Goal: Answer question/provide support: Share knowledge or assist other users

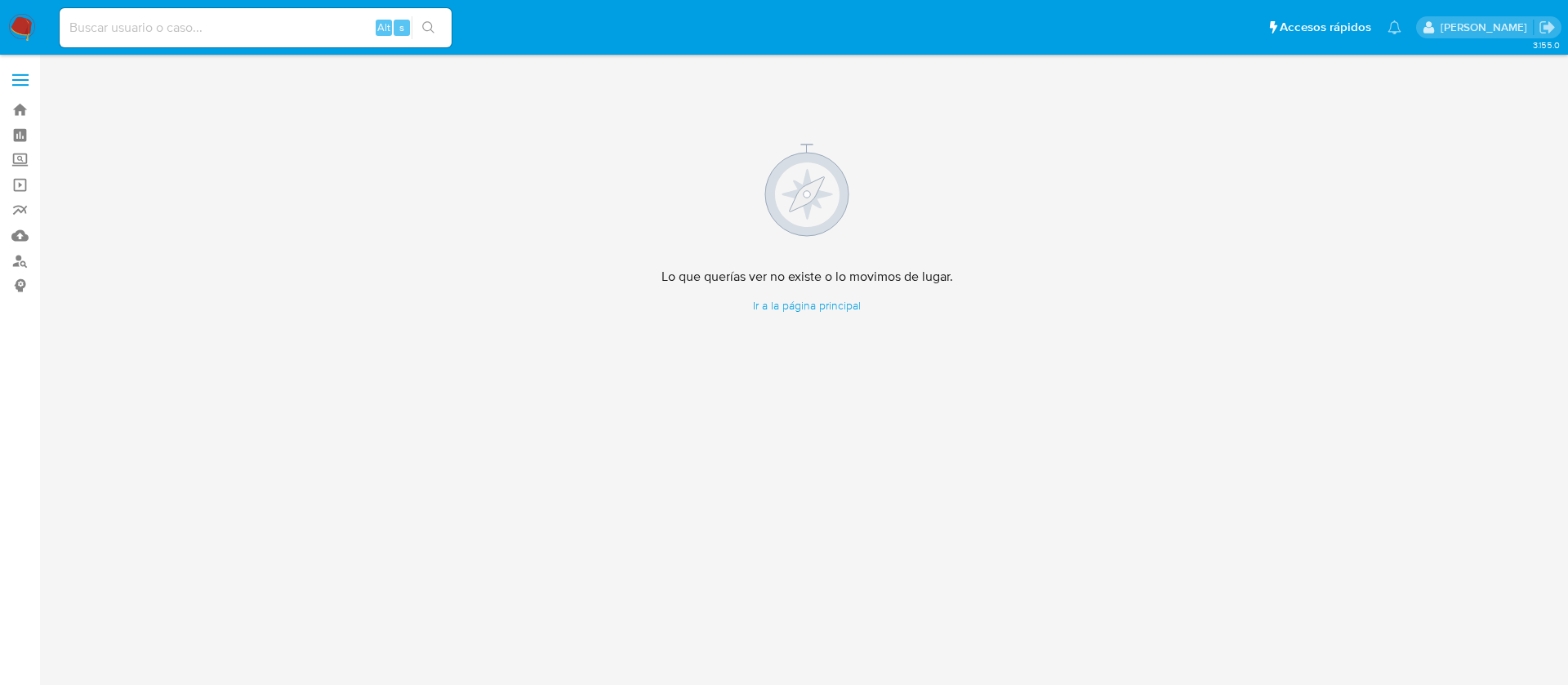
click at [16, 20] on img at bounding box center [21, 27] width 27 height 27
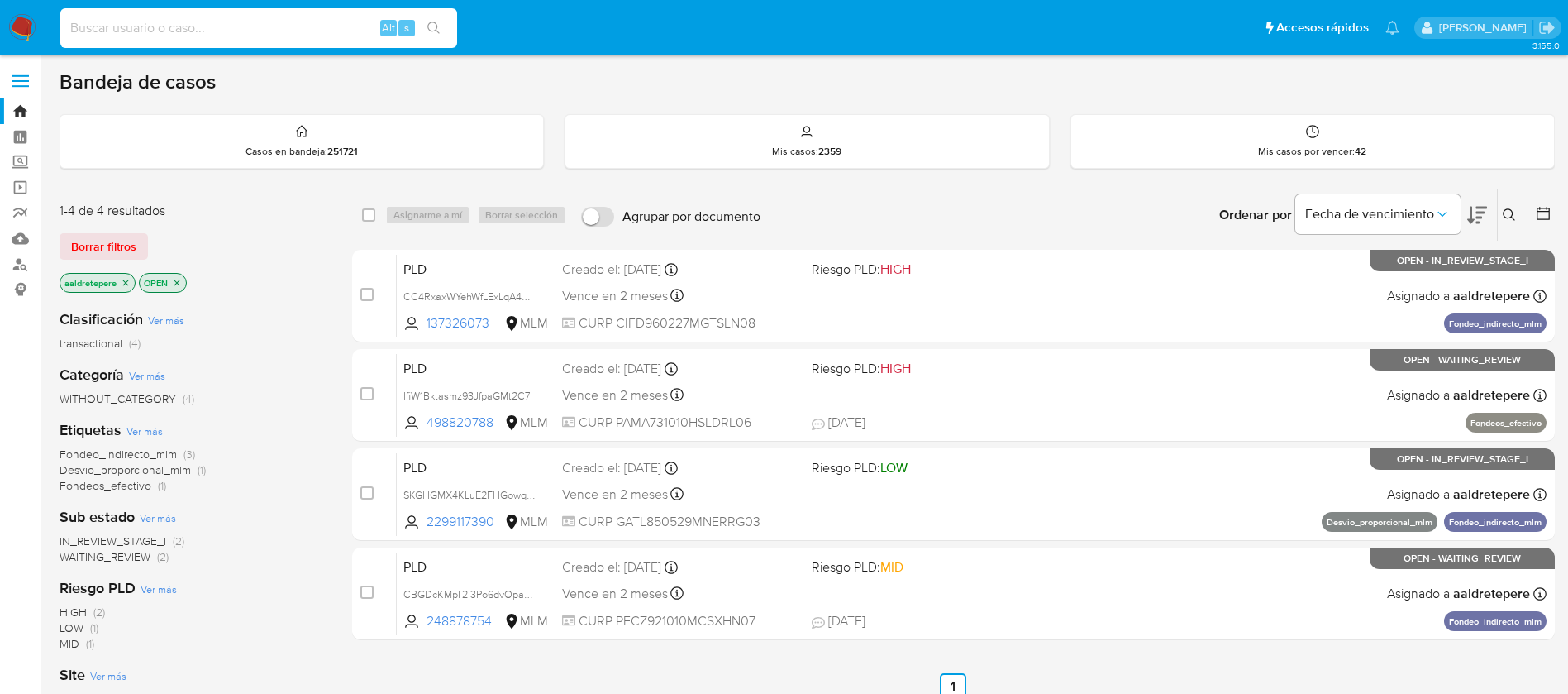
drag, startPoint x: 138, startPoint y: 33, endPoint x: 141, endPoint y: 14, distance: 19.2
click at [138, 33] on input at bounding box center [258, 29] width 396 height 22
paste input "280058784"
type input "280058784"
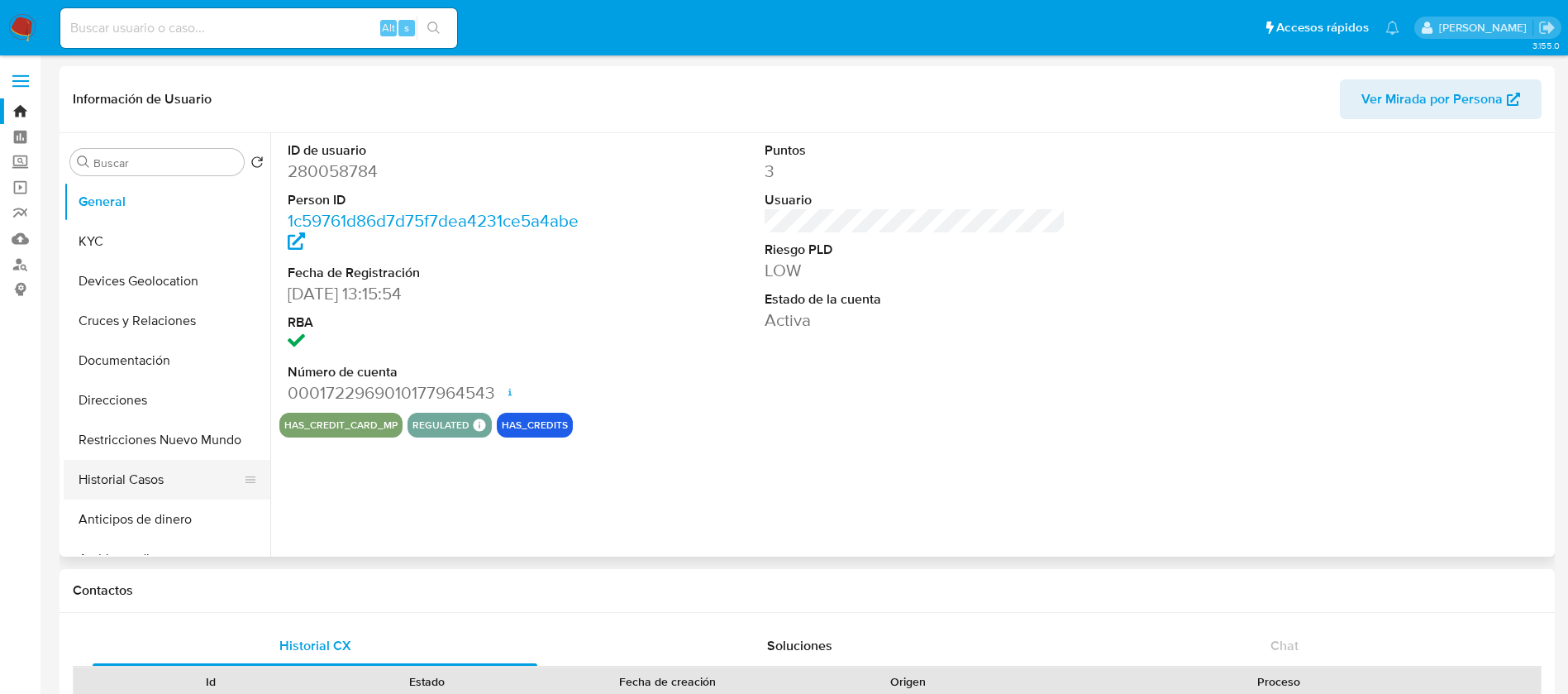
select select "10"
click at [154, 483] on button "Historial Casos" at bounding box center [160, 479] width 194 height 40
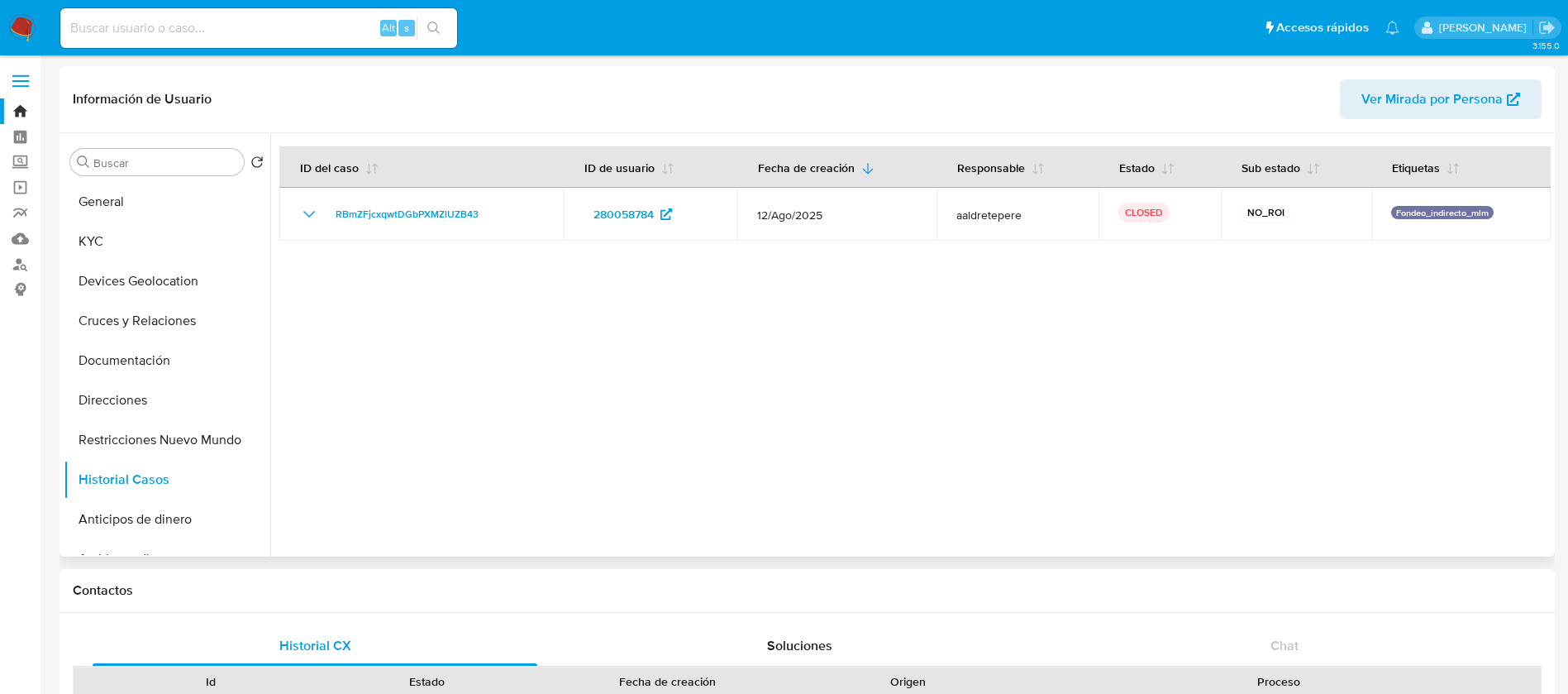
click at [725, 377] on div at bounding box center [911, 345] width 1280 height 423
click at [21, 30] on img at bounding box center [22, 28] width 28 height 28
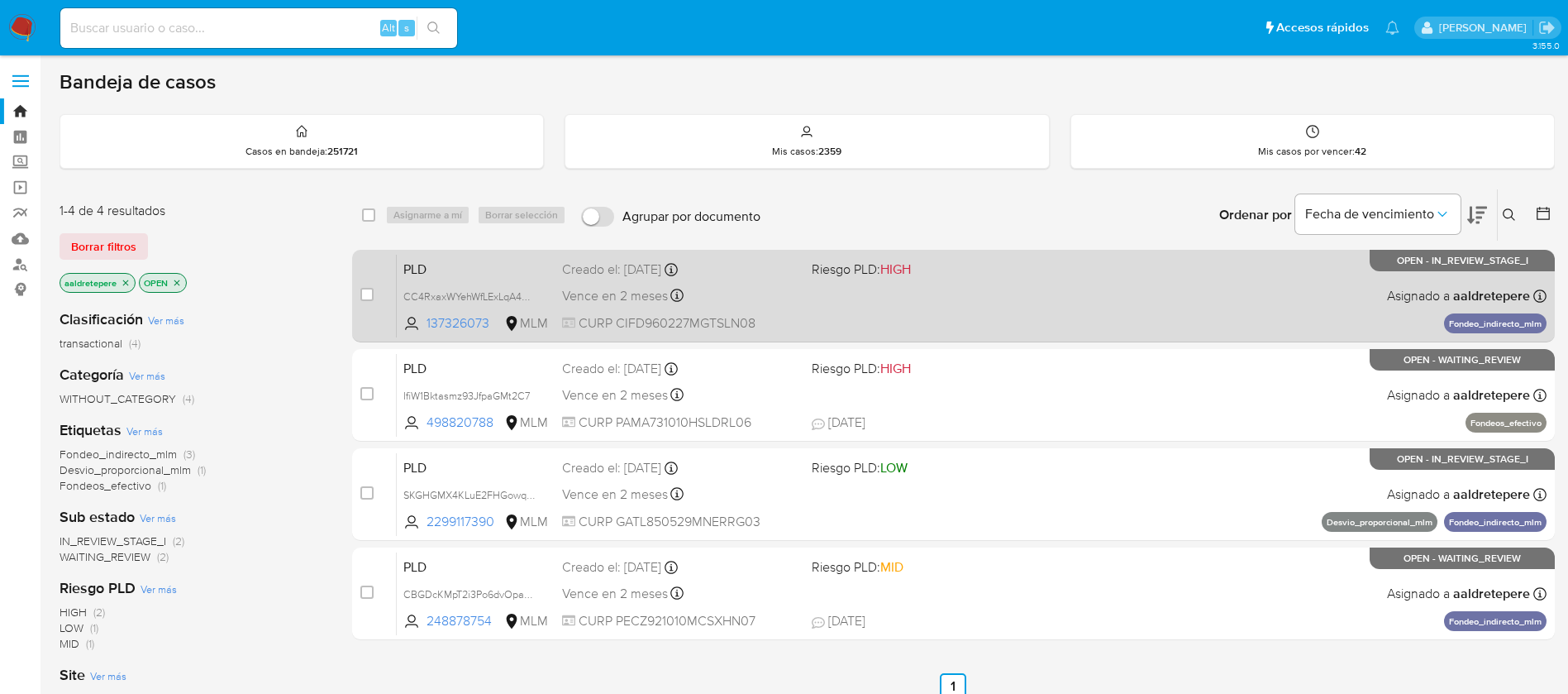
click at [787, 279] on div "PLD CC4RxaxWYehWfLExLqA4Ojpl 137326073 MLM Riesgo PLD: HIGH Creado el: 12/08/20…" at bounding box center [970, 296] width 1149 height 83
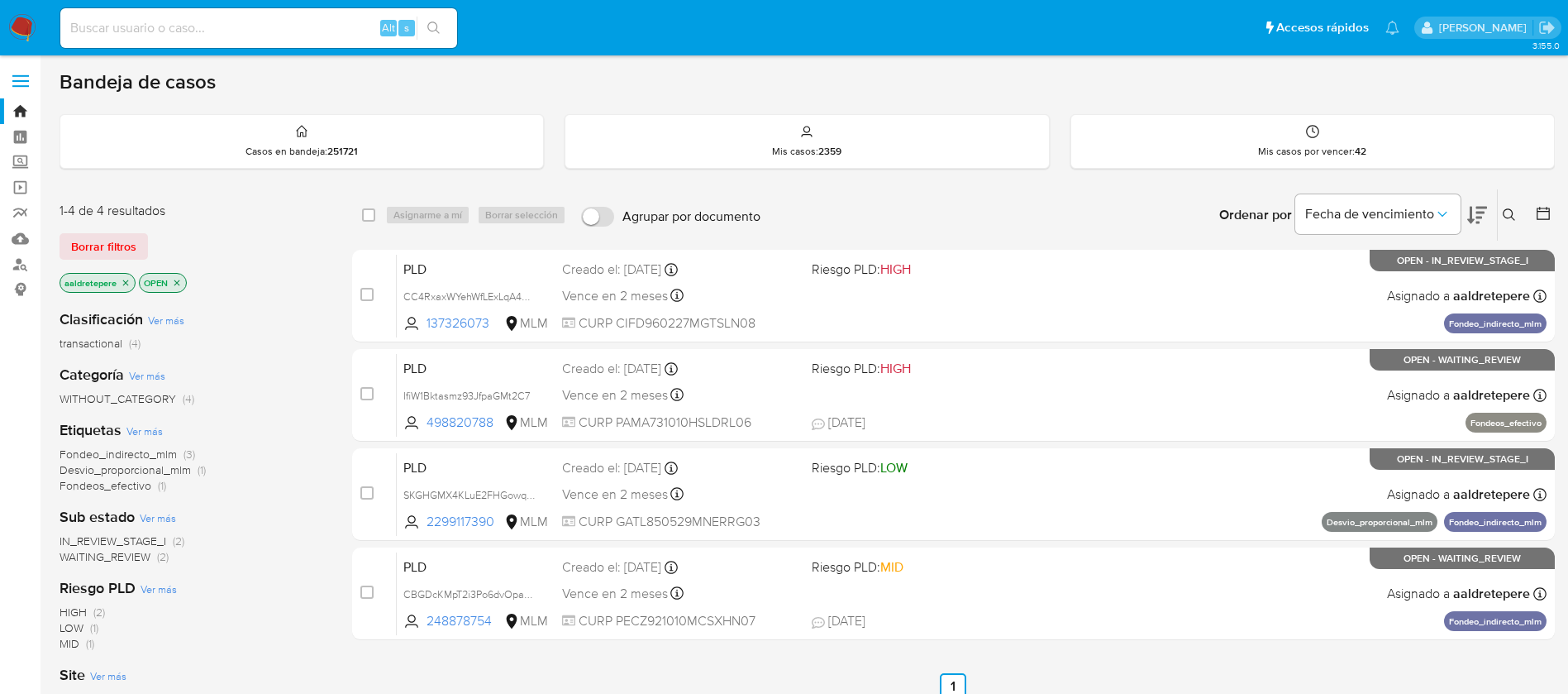
click at [9, 23] on img at bounding box center [22, 28] width 28 height 28
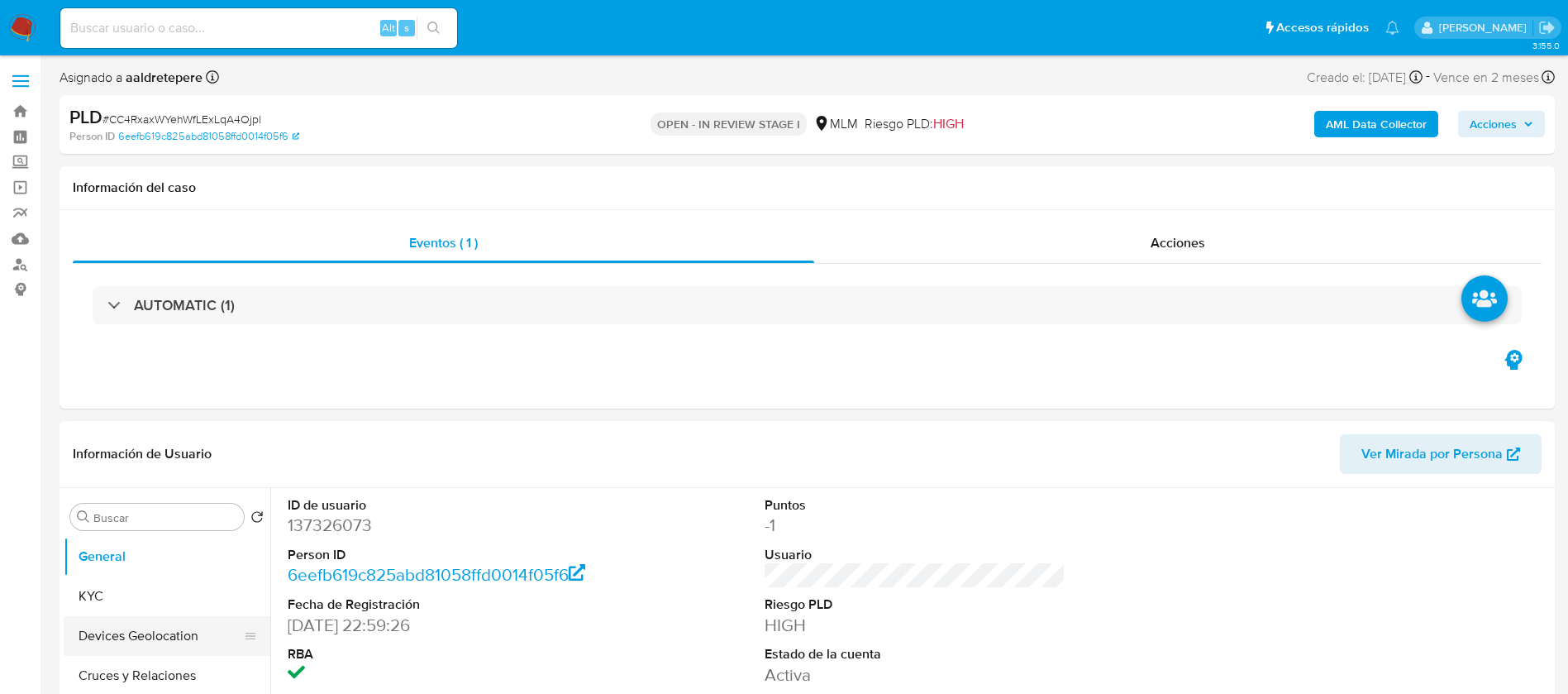
select select "10"
click at [207, 596] on button "KYC" at bounding box center [160, 596] width 194 height 40
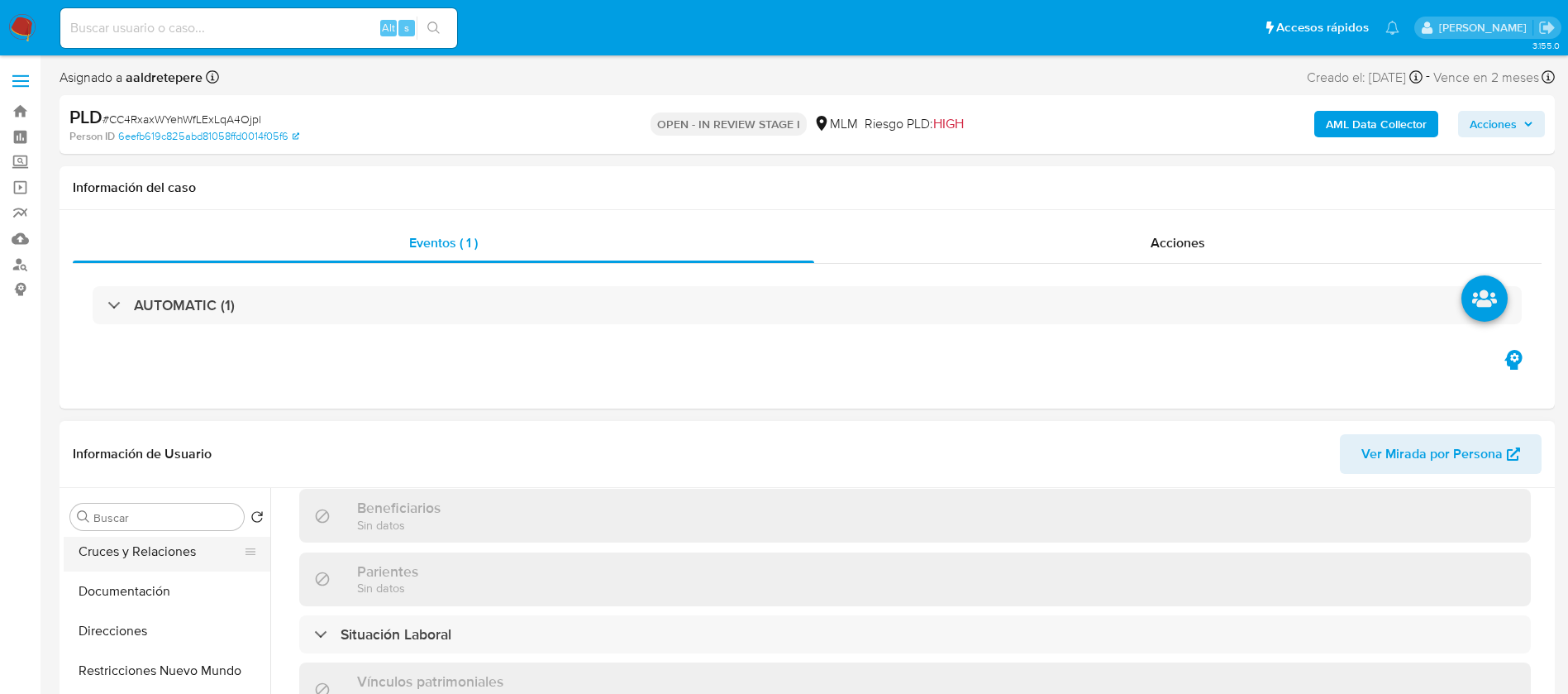
scroll to position [248, 0]
click at [159, 663] on button "Archivos adjuntos" at bounding box center [160, 665] width 194 height 40
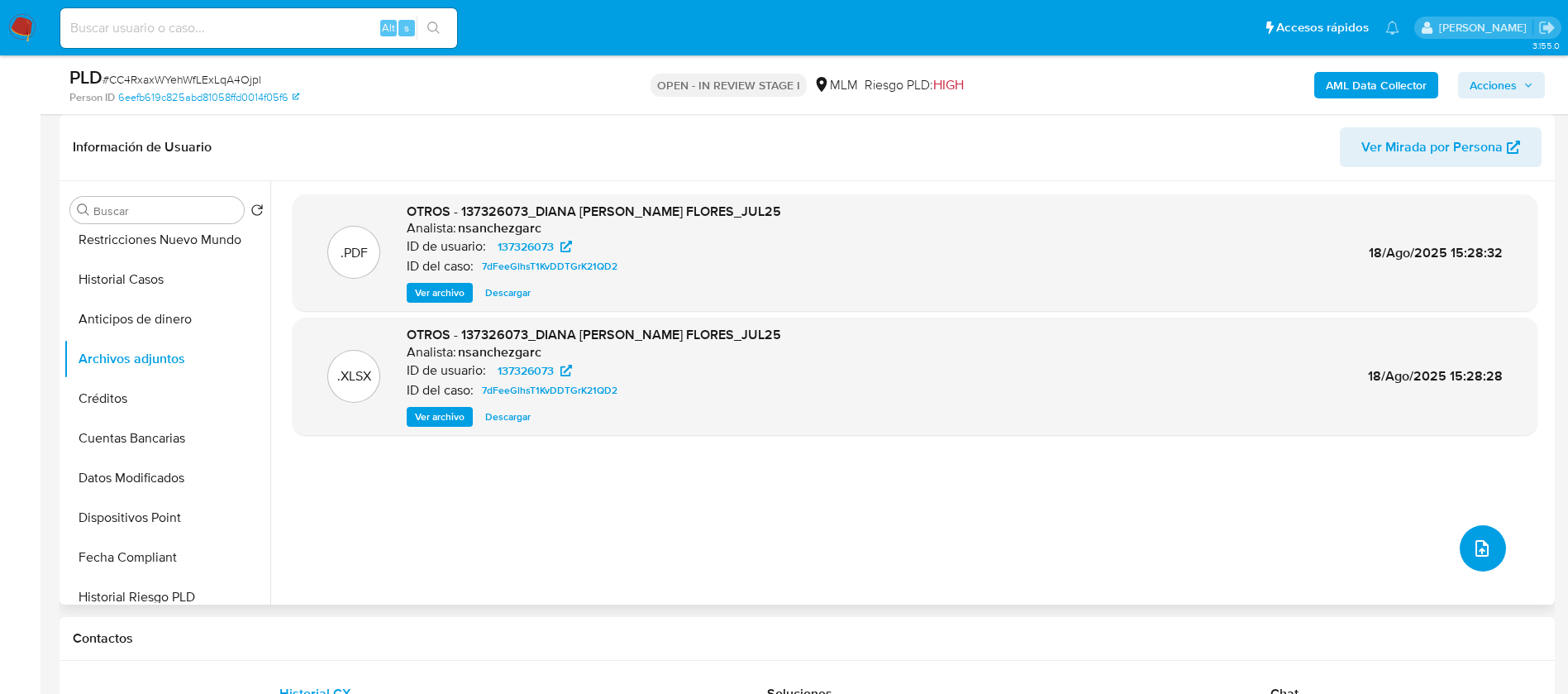
click at [1480, 554] on icon "upload-file" at bounding box center [1482, 548] width 20 height 20
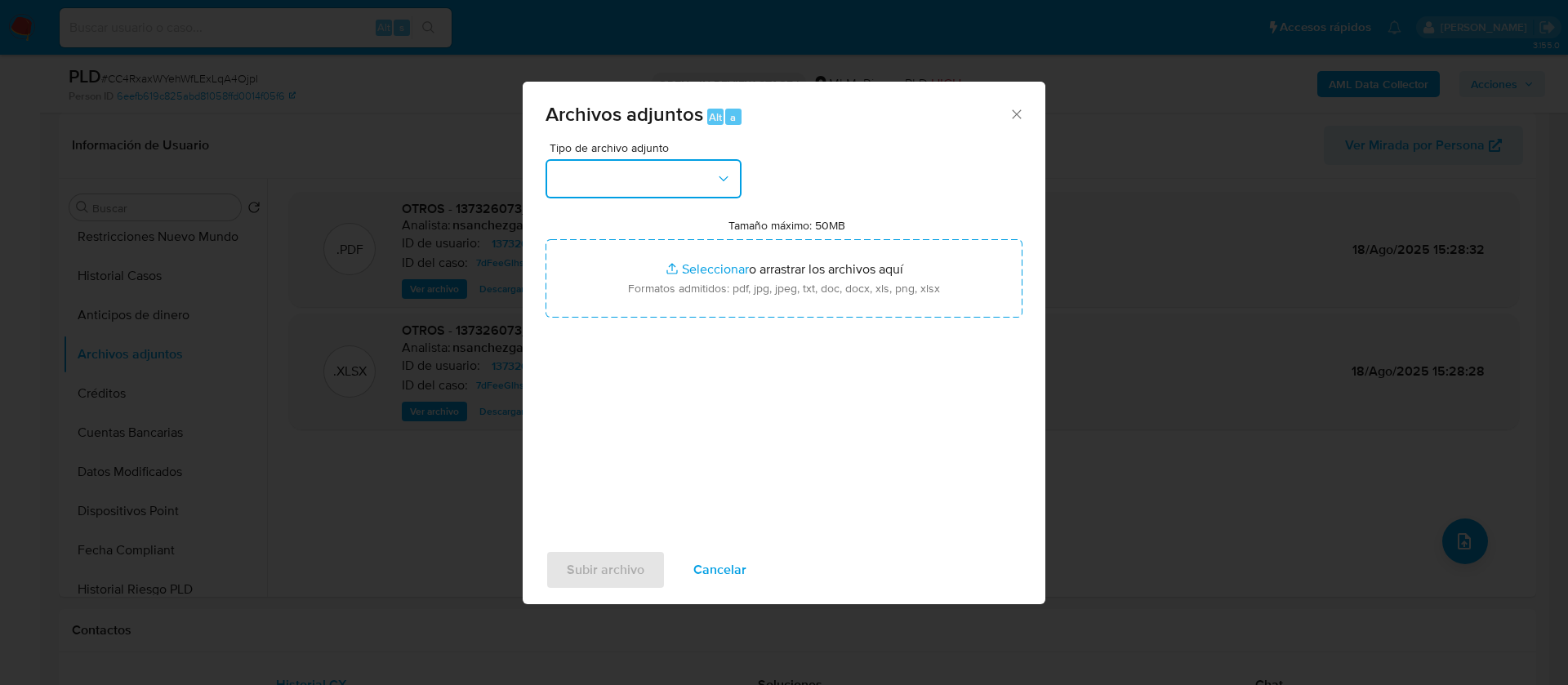
click at [615, 173] on button "button" at bounding box center [643, 179] width 196 height 39
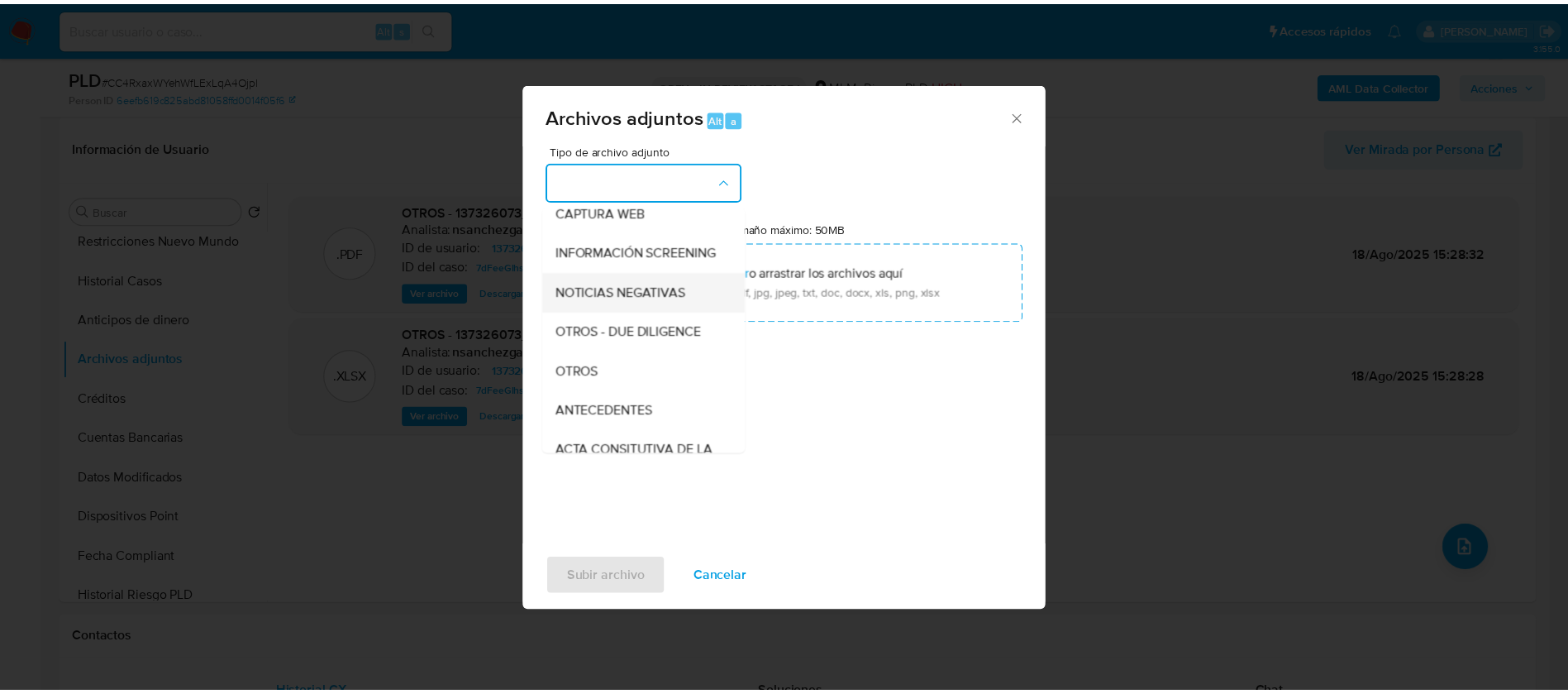
scroll to position [170, 0]
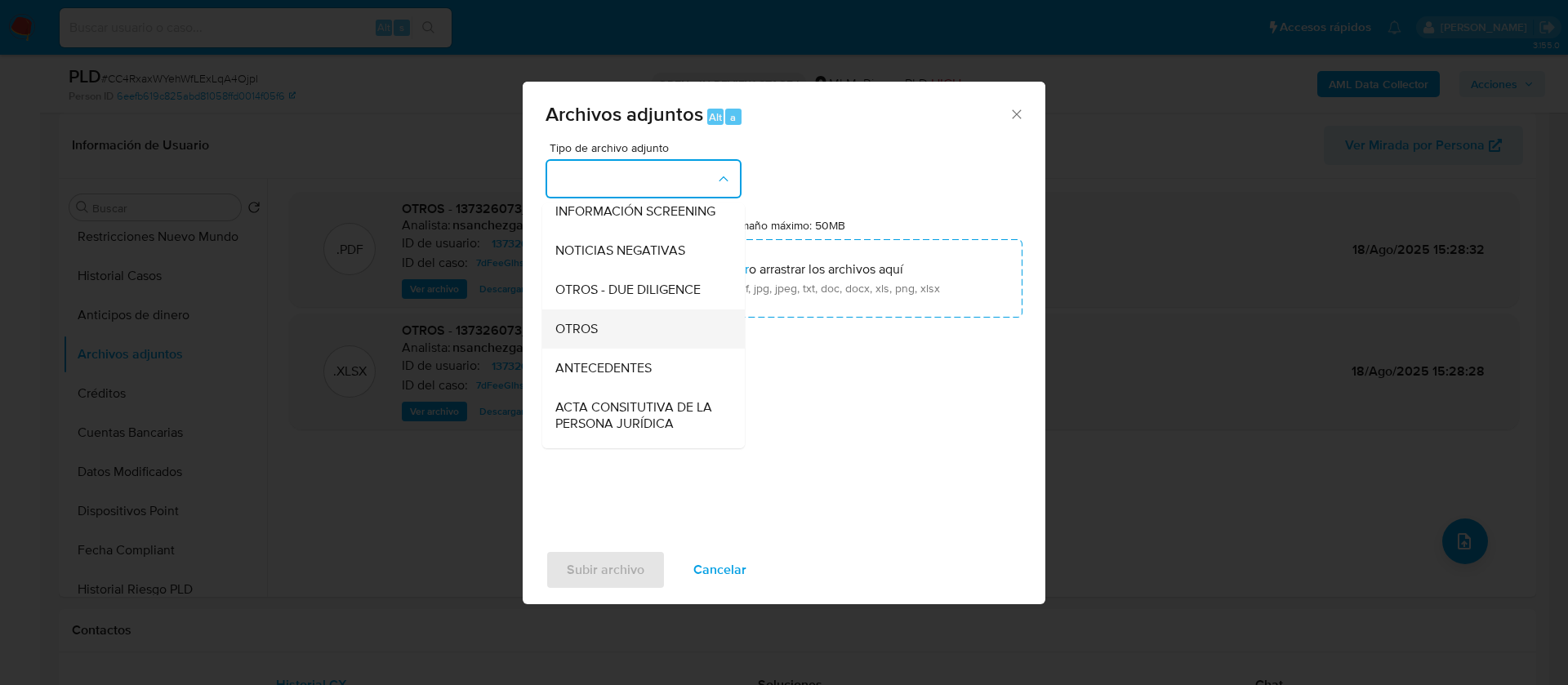
click at [610, 341] on div "OTROS" at bounding box center [639, 329] width 167 height 39
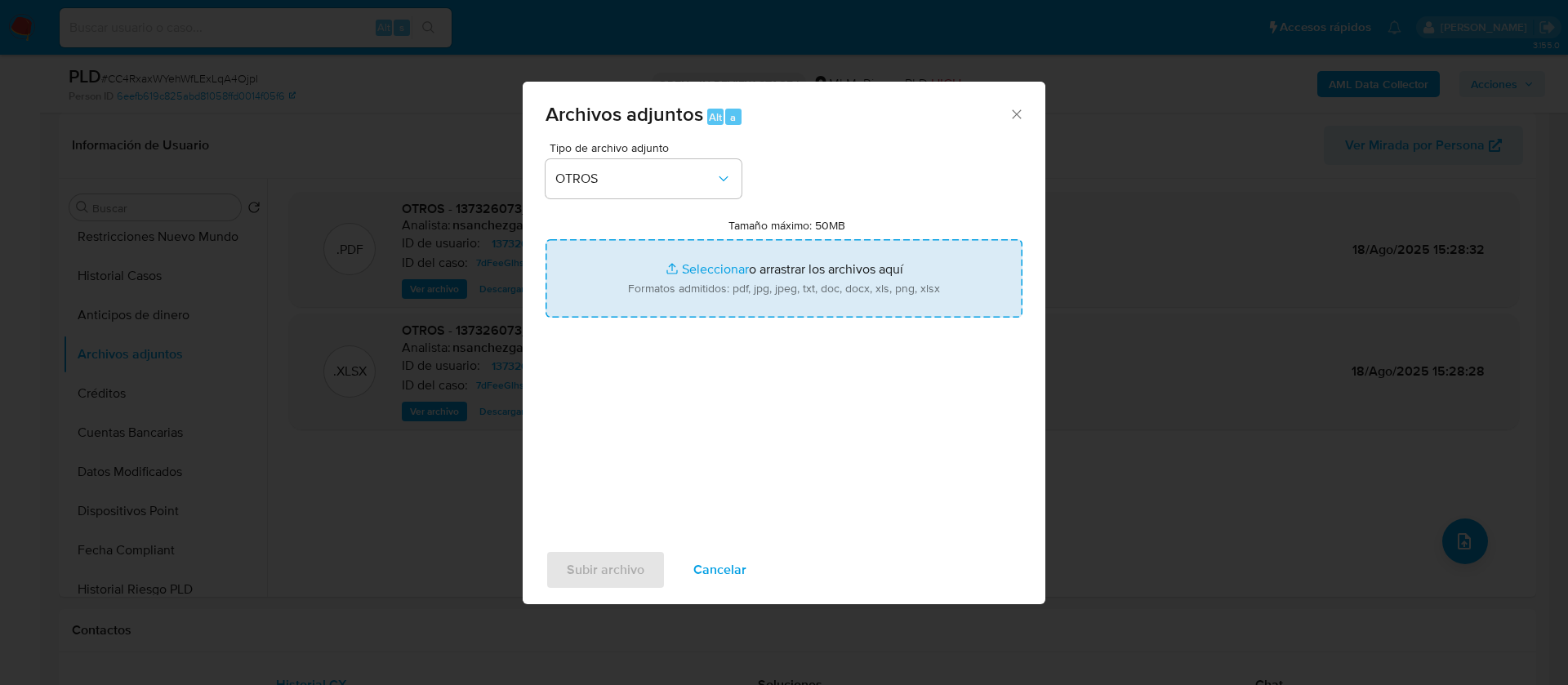
click at [806, 292] on input "Tamaño máximo: 50MB Seleccionar archivos" at bounding box center [784, 278] width 476 height 78
type input "C:\fakepath\137326073_Diana Laura Cisneros Flores_AGOSTO_2025.pdf"
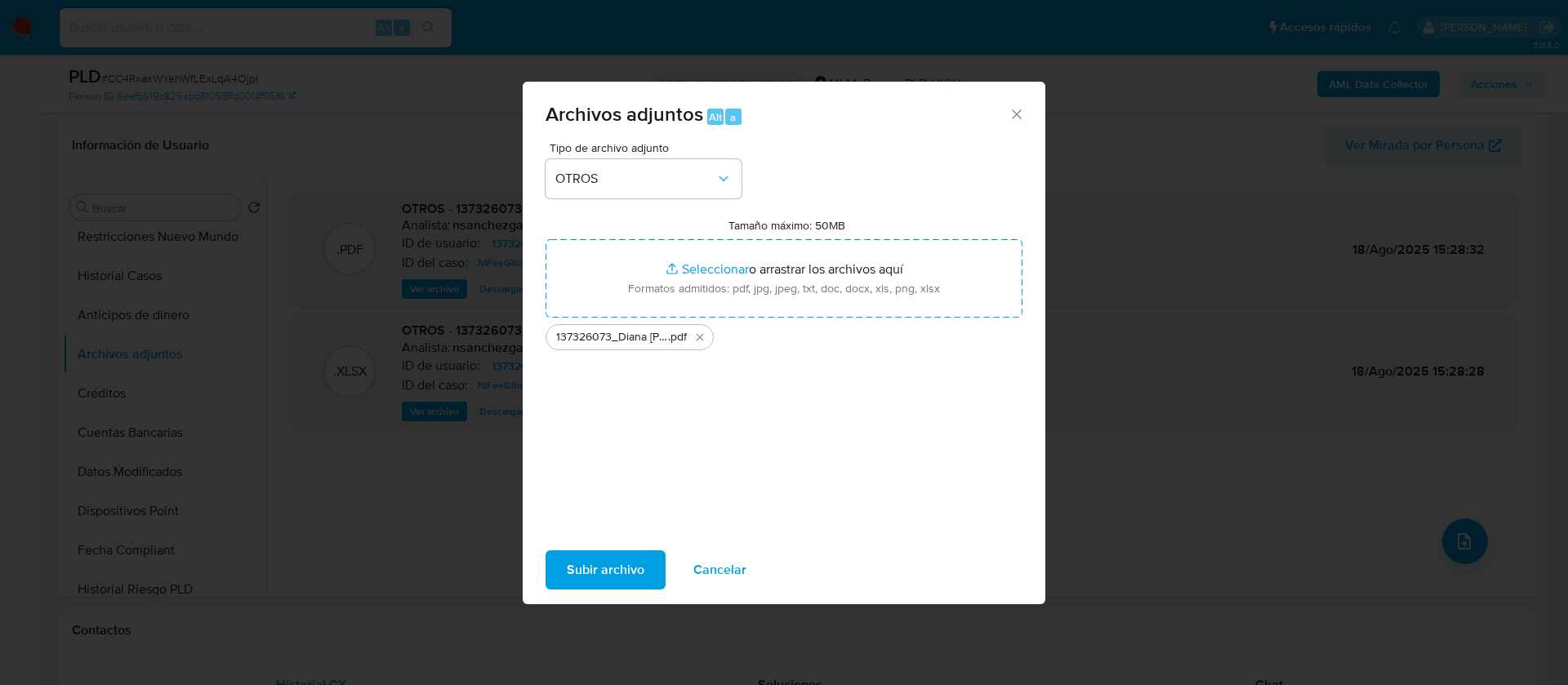
click at [611, 567] on span "Subir archivo" at bounding box center [604, 569] width 77 height 36
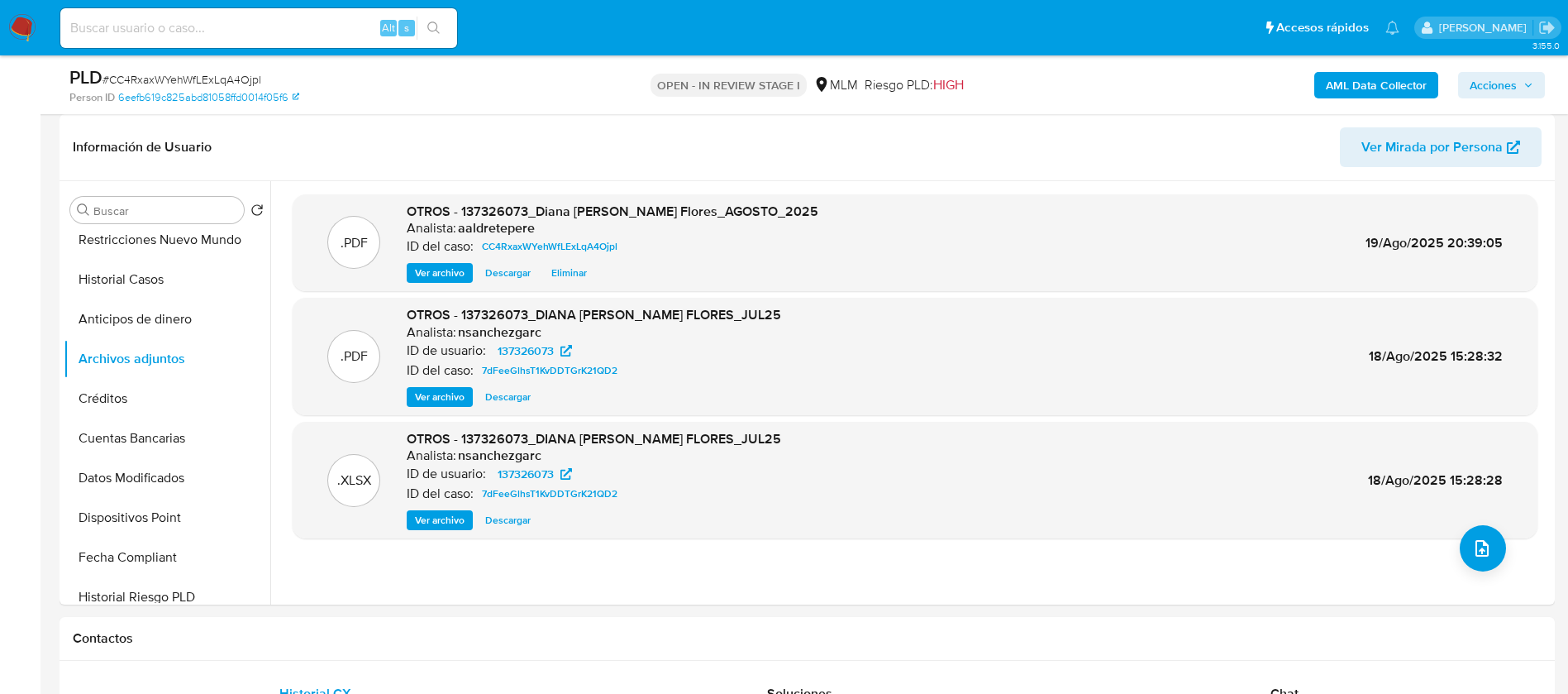
click at [1487, 94] on span "Acciones" at bounding box center [1493, 85] width 47 height 27
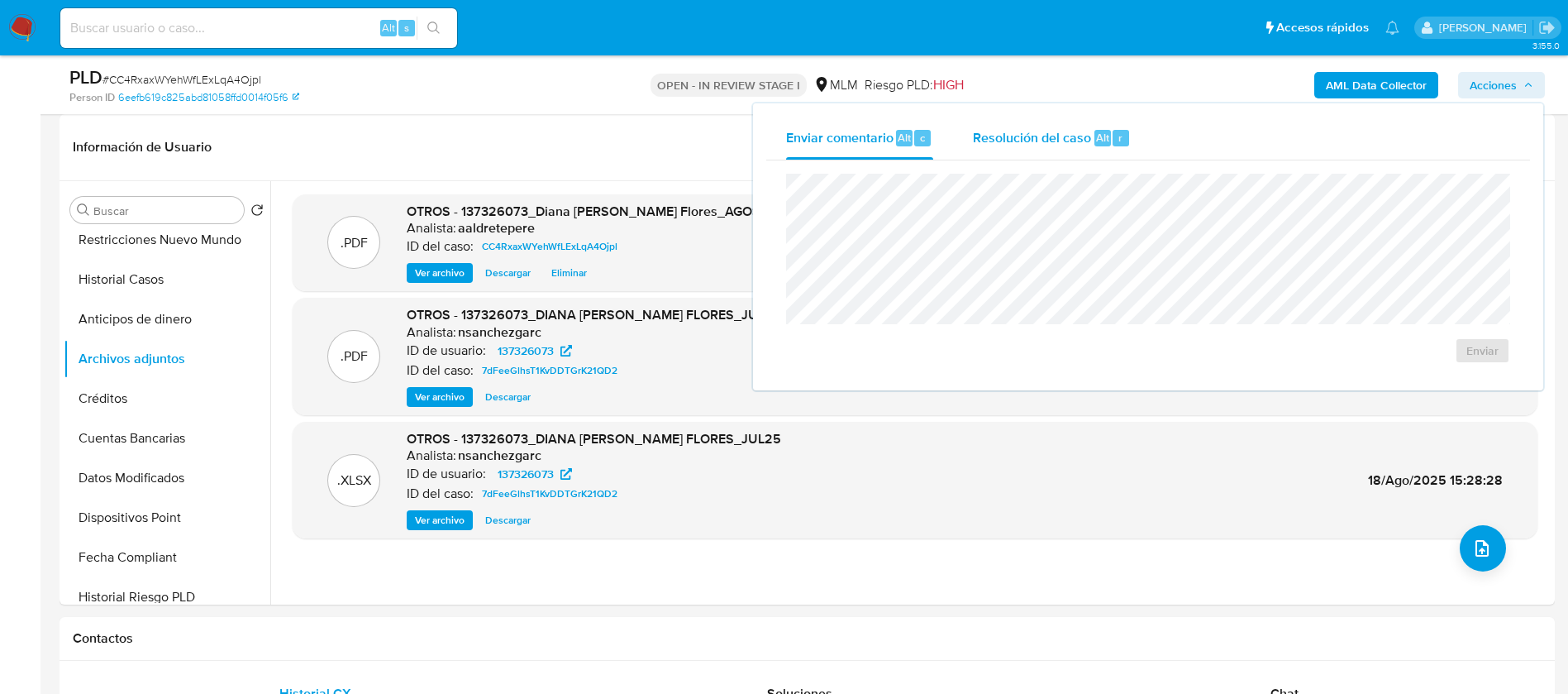
click at [1066, 146] on div "Resolución del caso Alt r" at bounding box center [1051, 137] width 158 height 43
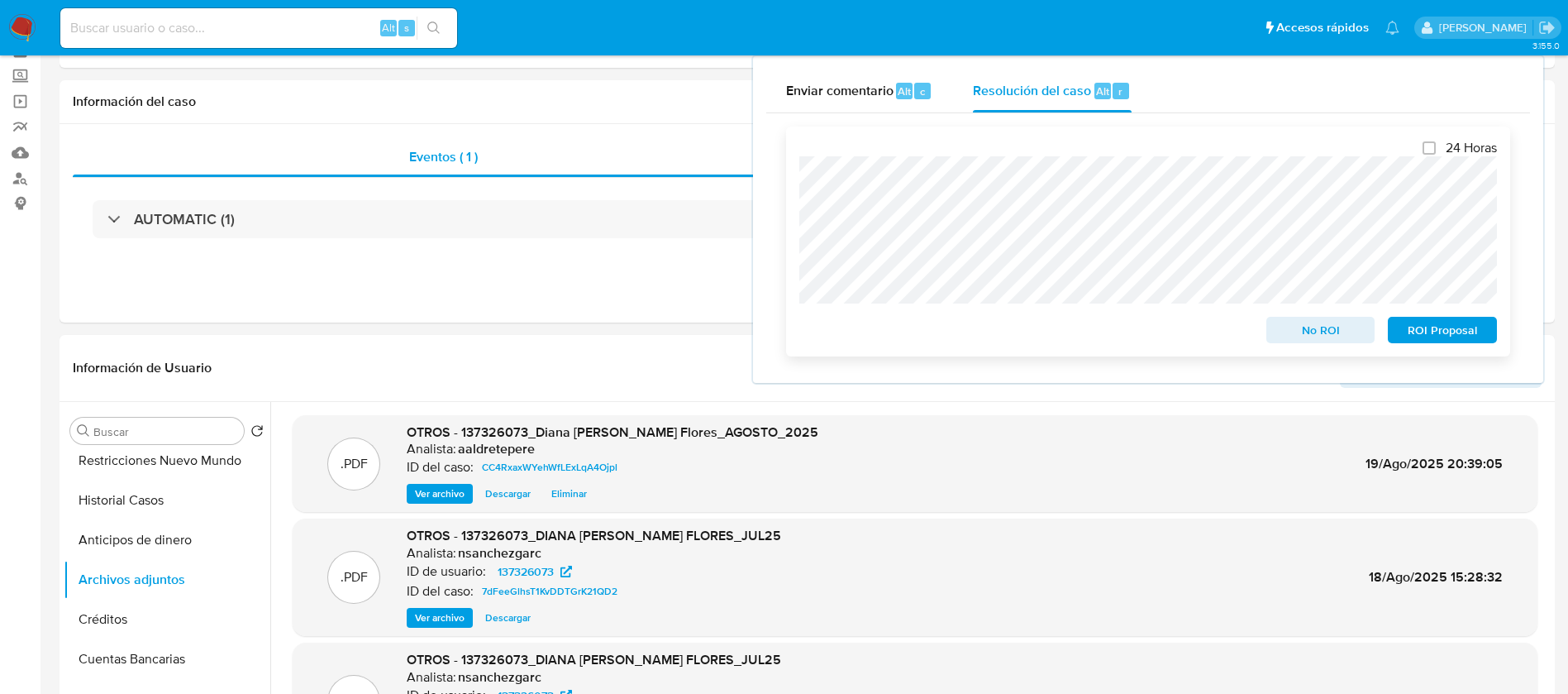
scroll to position [124, 0]
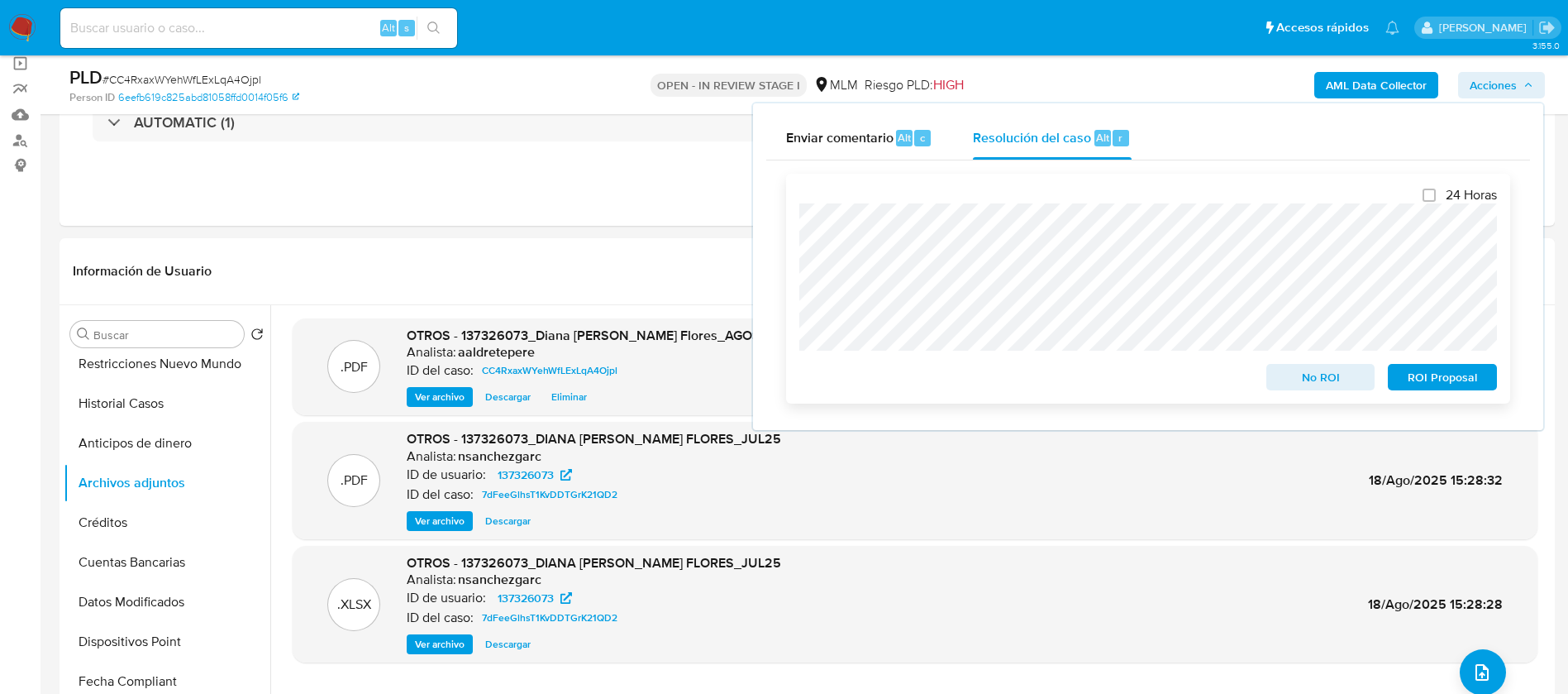
click at [1336, 372] on span "No ROI" at bounding box center [1320, 377] width 86 height 23
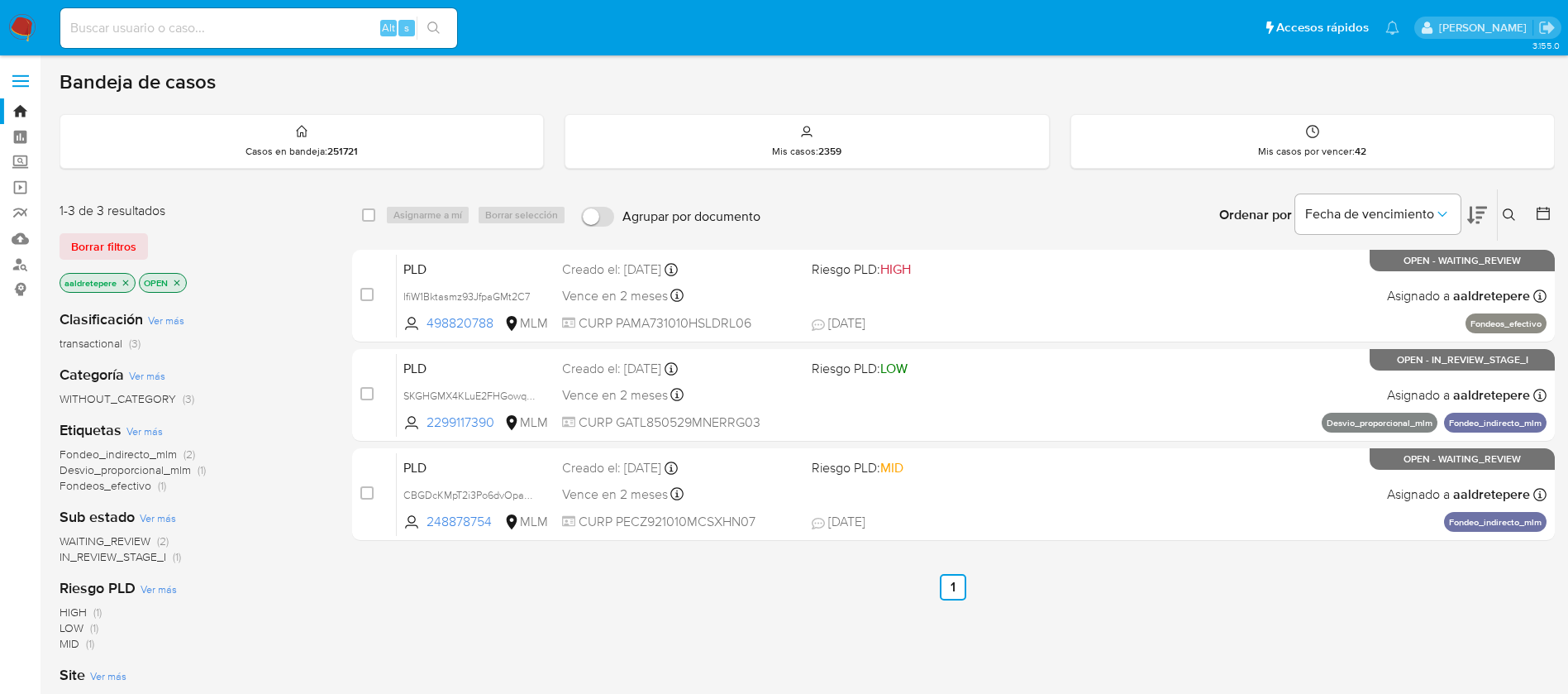
click at [179, 28] on input at bounding box center [258, 29] width 396 height 22
paste input "239432537"
type input "239432537"
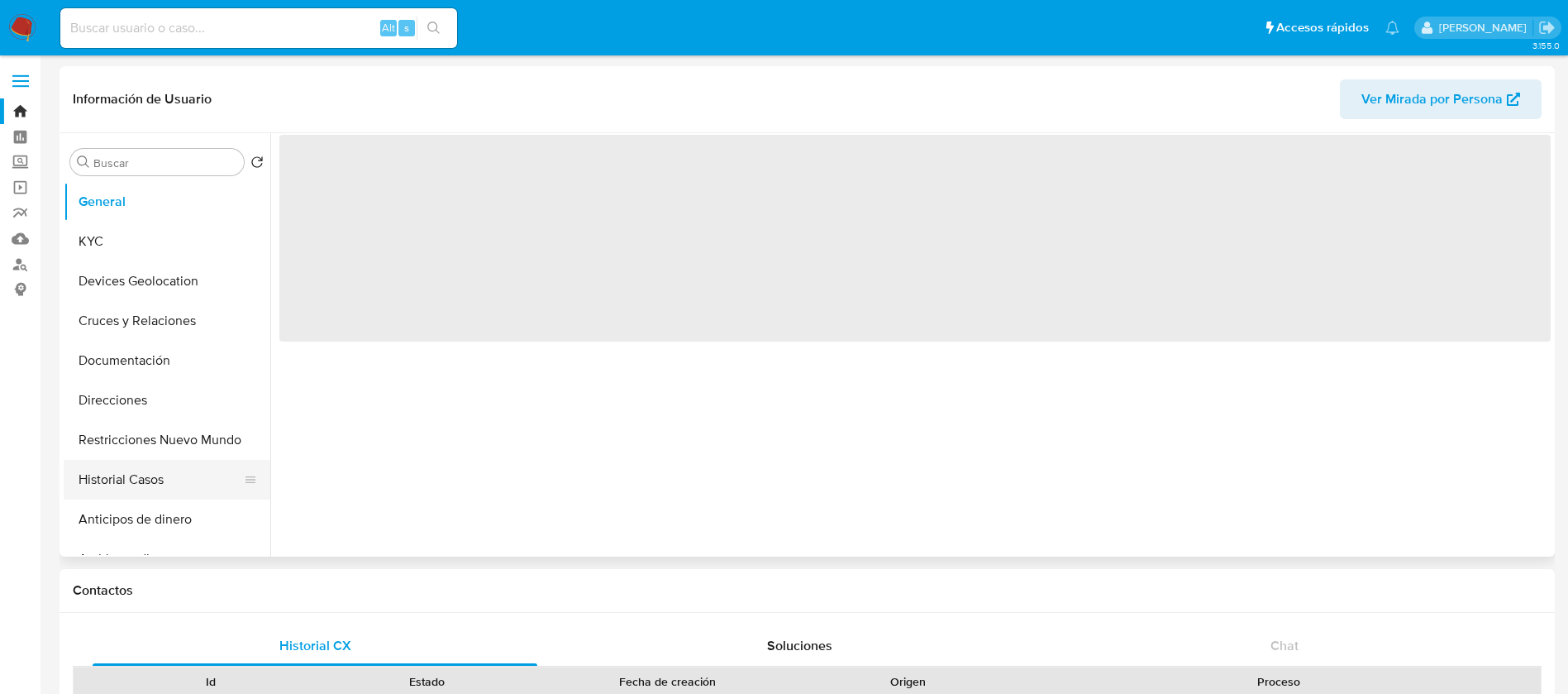
click at [133, 487] on button "Historial Casos" at bounding box center [160, 479] width 194 height 40
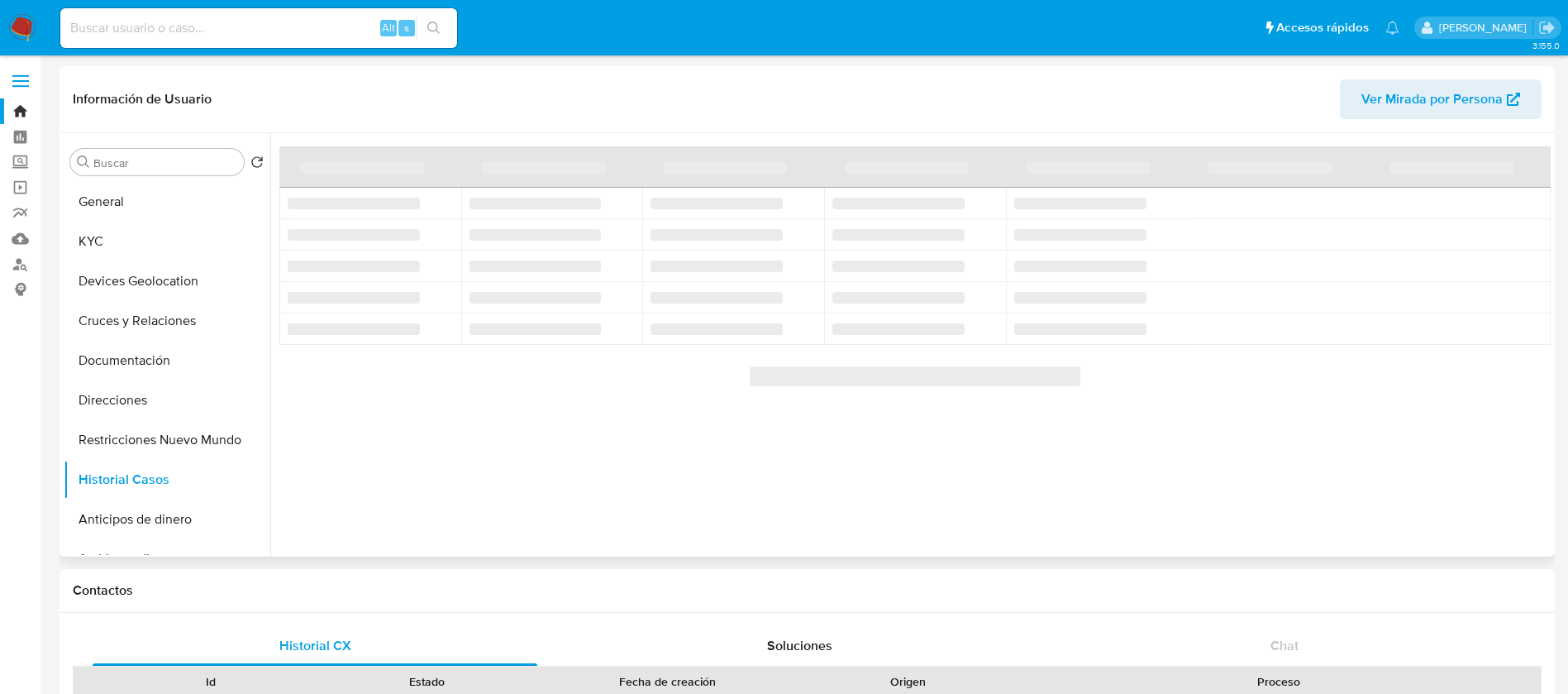
select select "10"
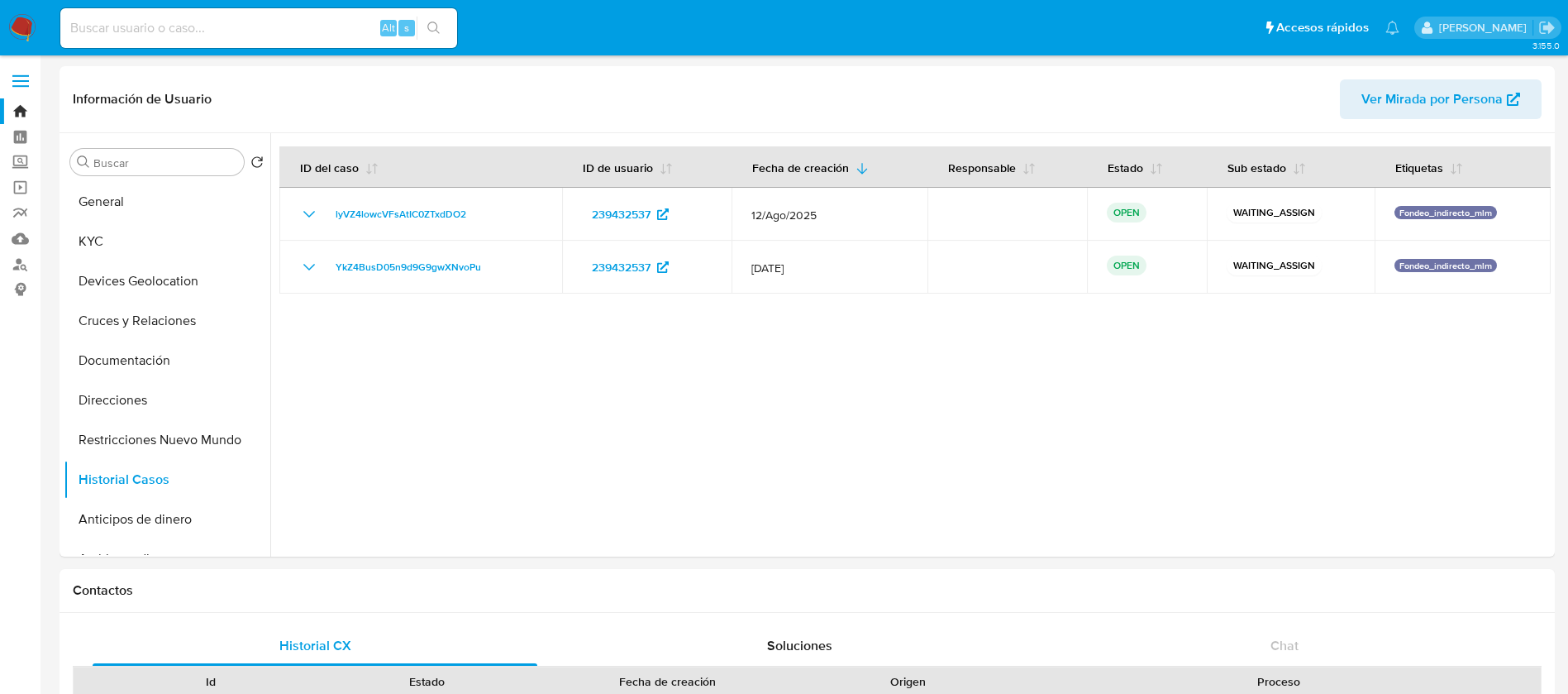
click at [25, 23] on img at bounding box center [22, 28] width 28 height 28
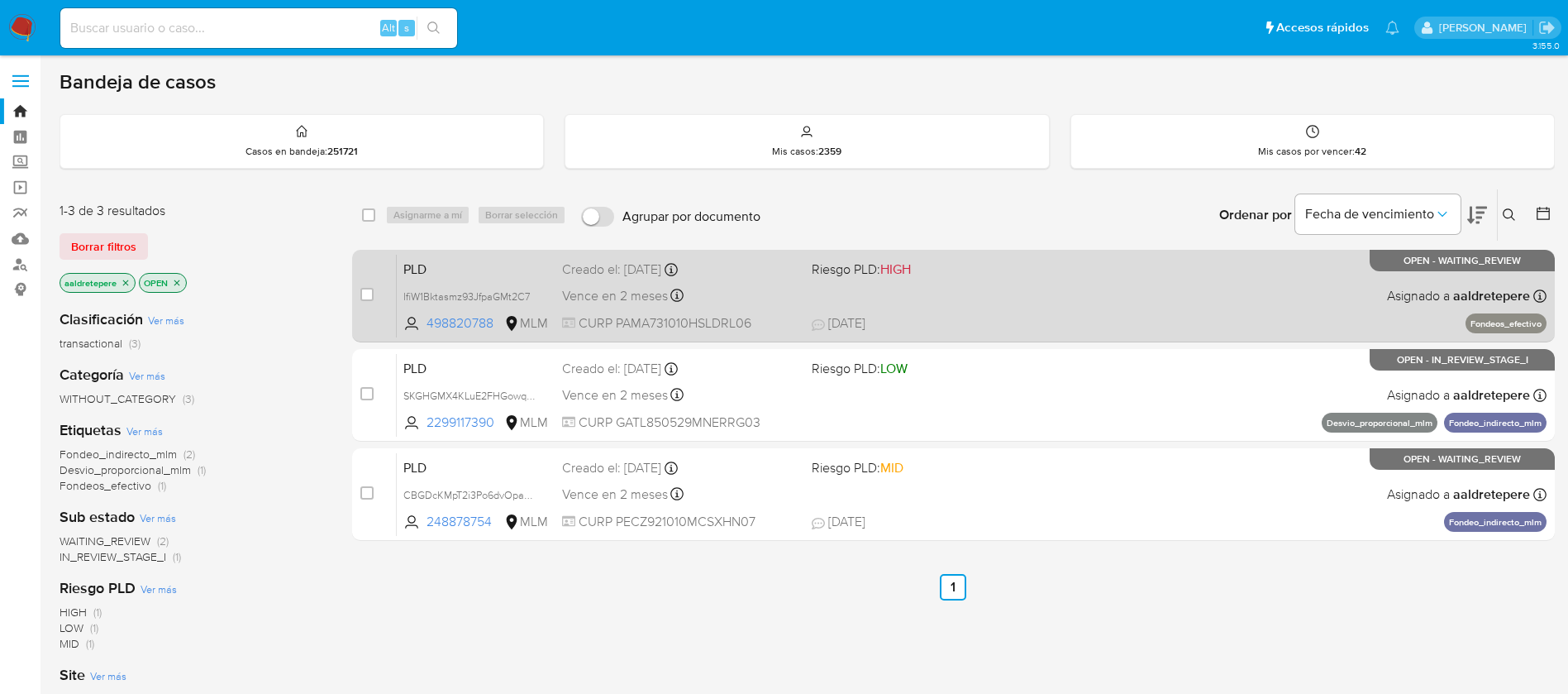
click at [1018, 296] on div "PLD IfiW1Bktasmz93JfpaGMt2C7 498820788 MLM Riesgo PLD: HIGH Creado el: 12/08/20…" at bounding box center [970, 296] width 1149 height 83
click at [368, 300] on input "checkbox" at bounding box center [367, 294] width 13 height 13
checkbox input "true"
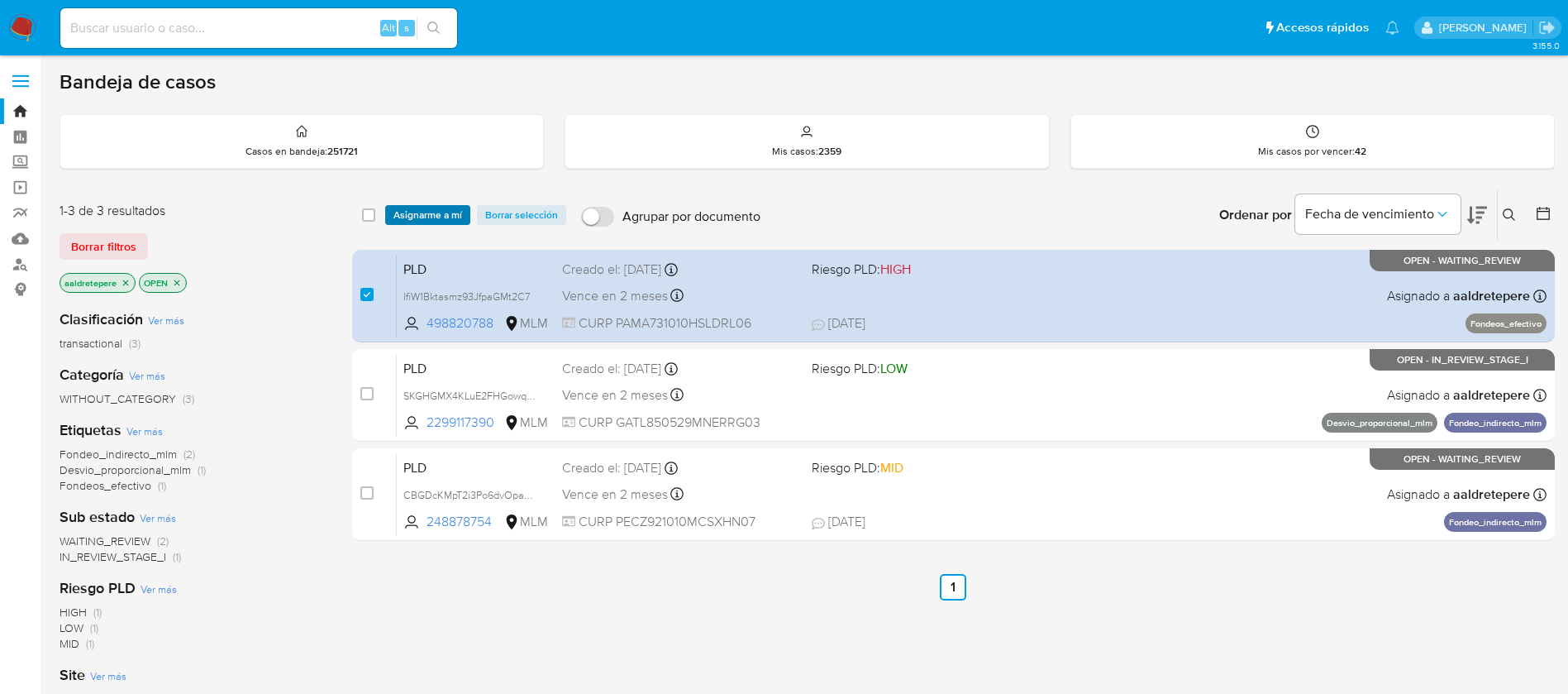
click at [412, 214] on span "Asignarme a mí" at bounding box center [427, 215] width 68 height 17
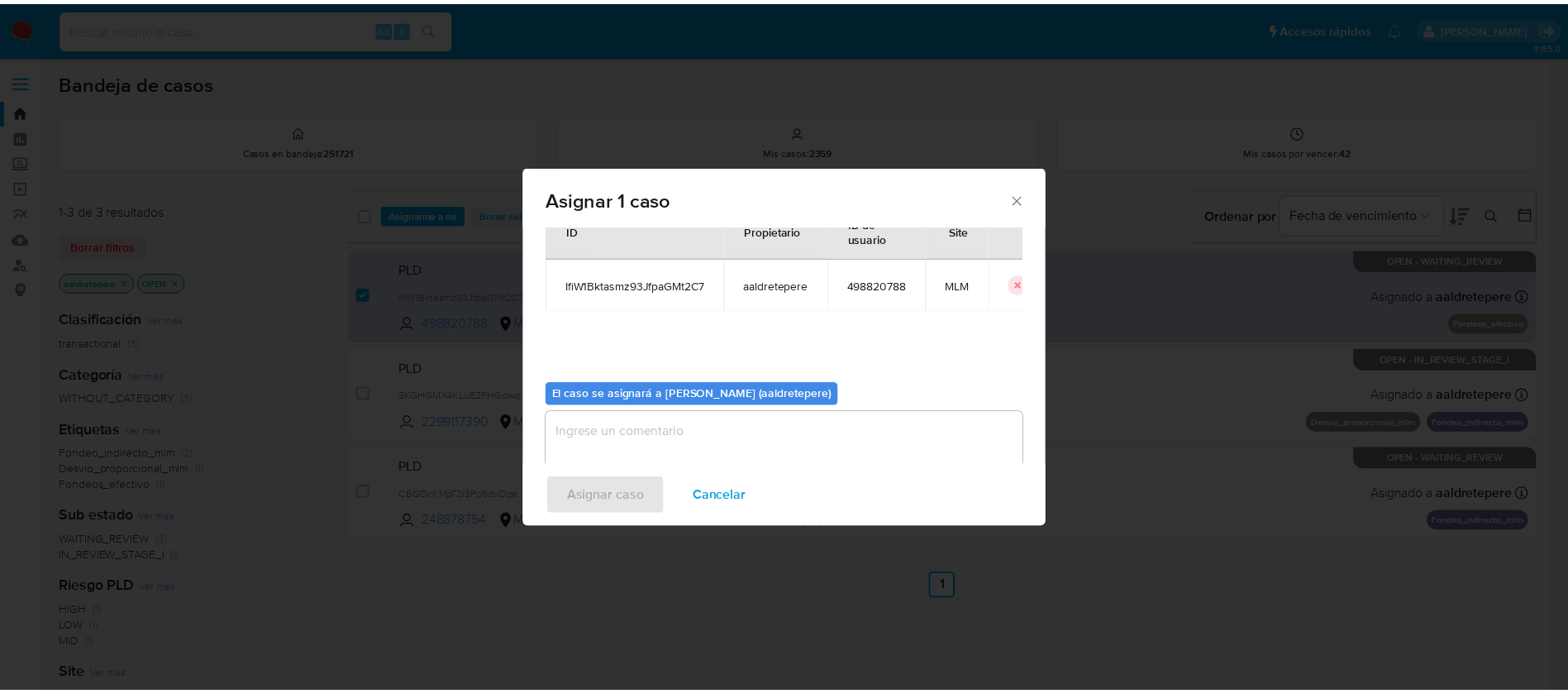
scroll to position [86, 0]
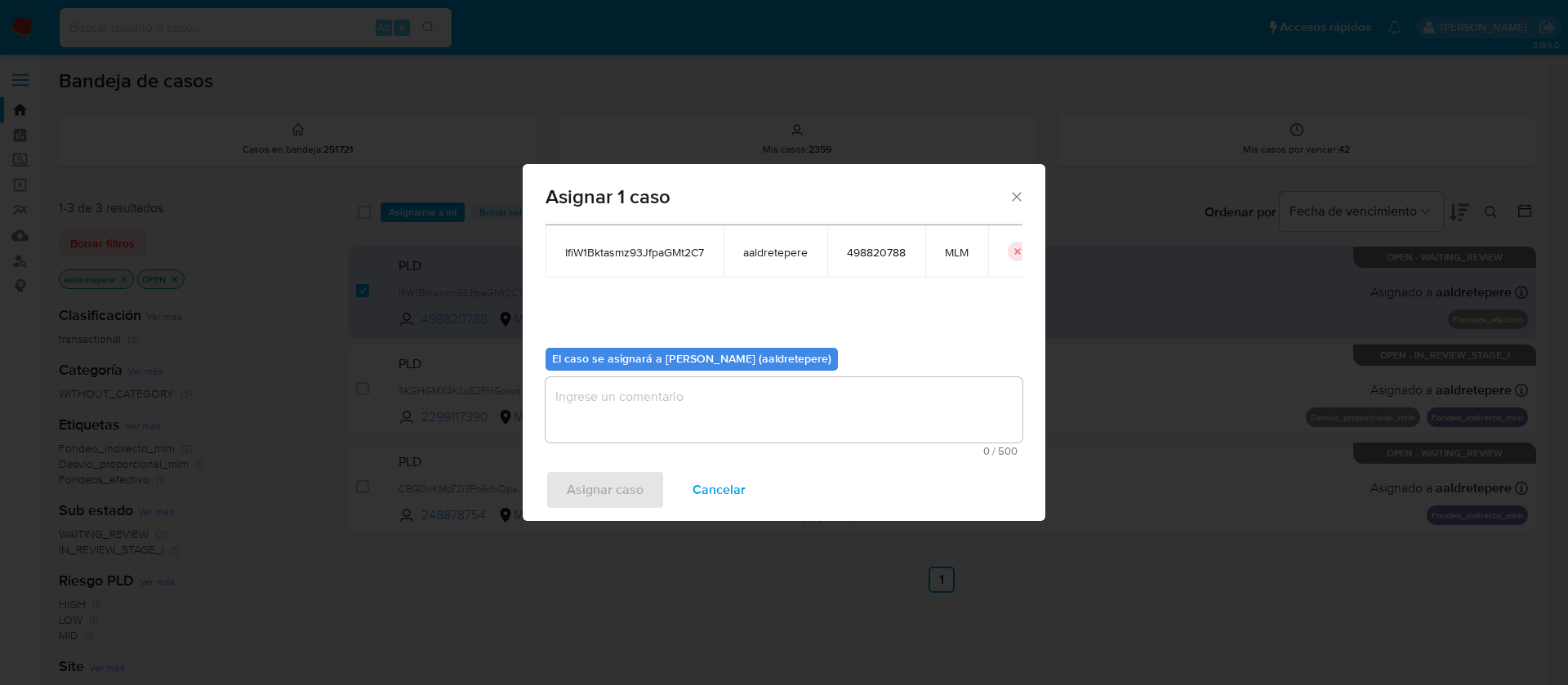
click at [712, 430] on textarea "assign-modal" at bounding box center [784, 409] width 476 height 65
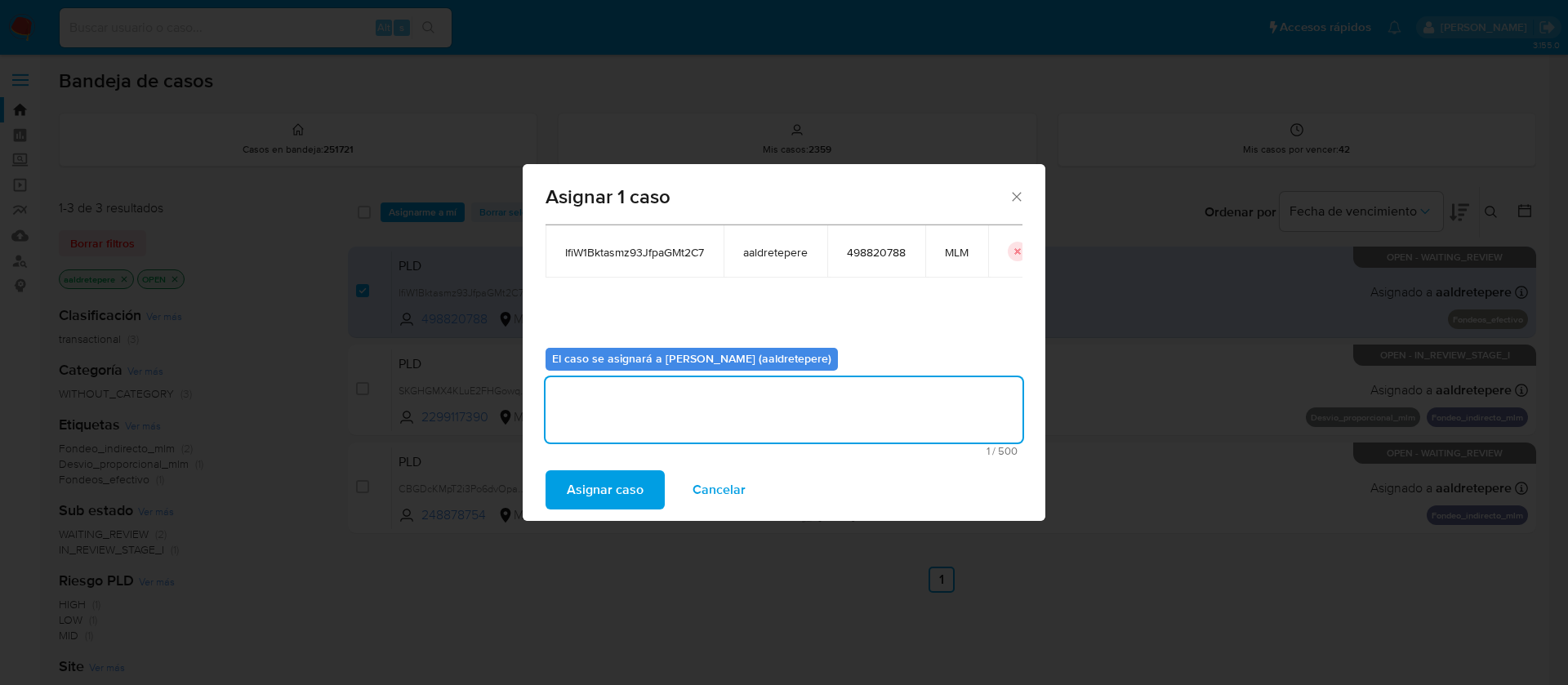
click at [608, 482] on span "Asignar caso" at bounding box center [604, 489] width 77 height 36
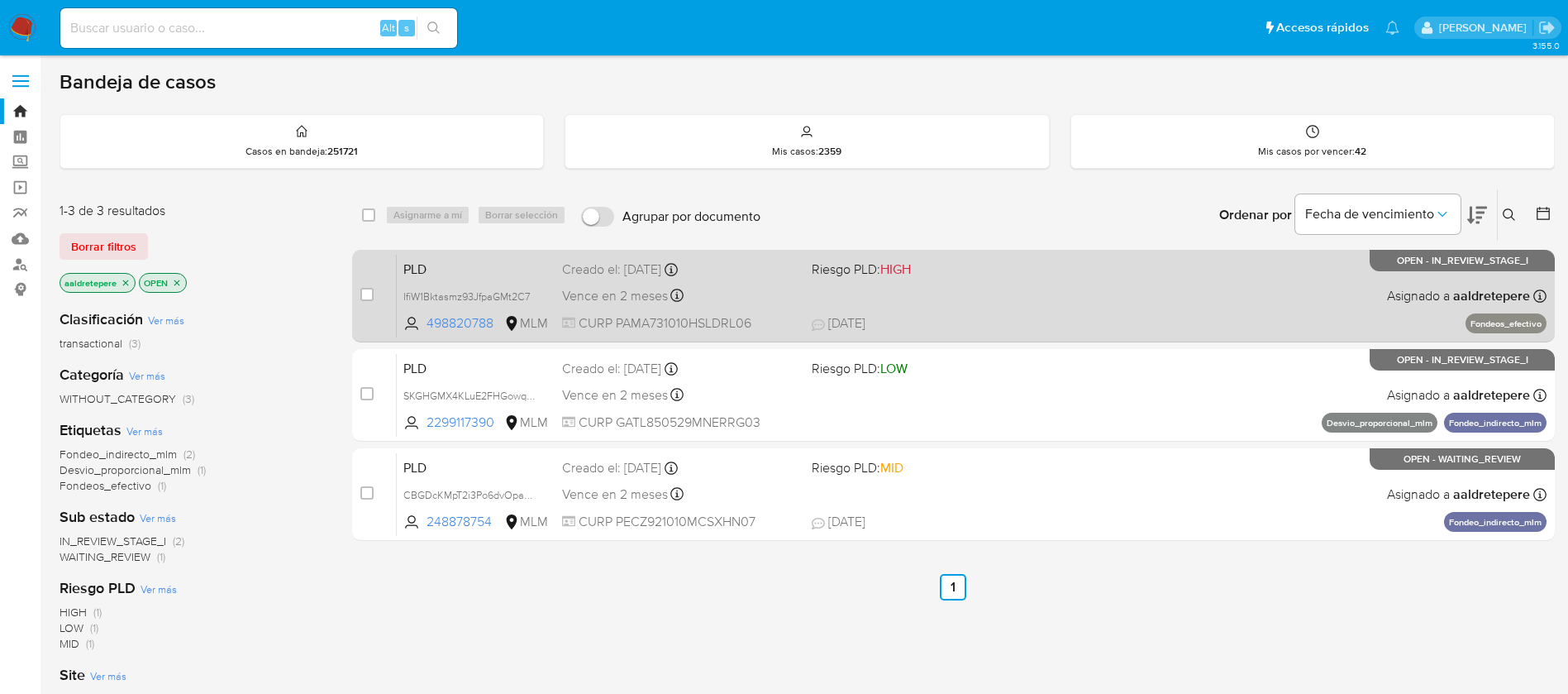
click at [537, 284] on div "PLD IfiW1Bktasmz93JfpaGMt2C7 498820788 MLM Riesgo PLD: HIGH Creado el: 12/08/20…" at bounding box center [970, 296] width 1149 height 83
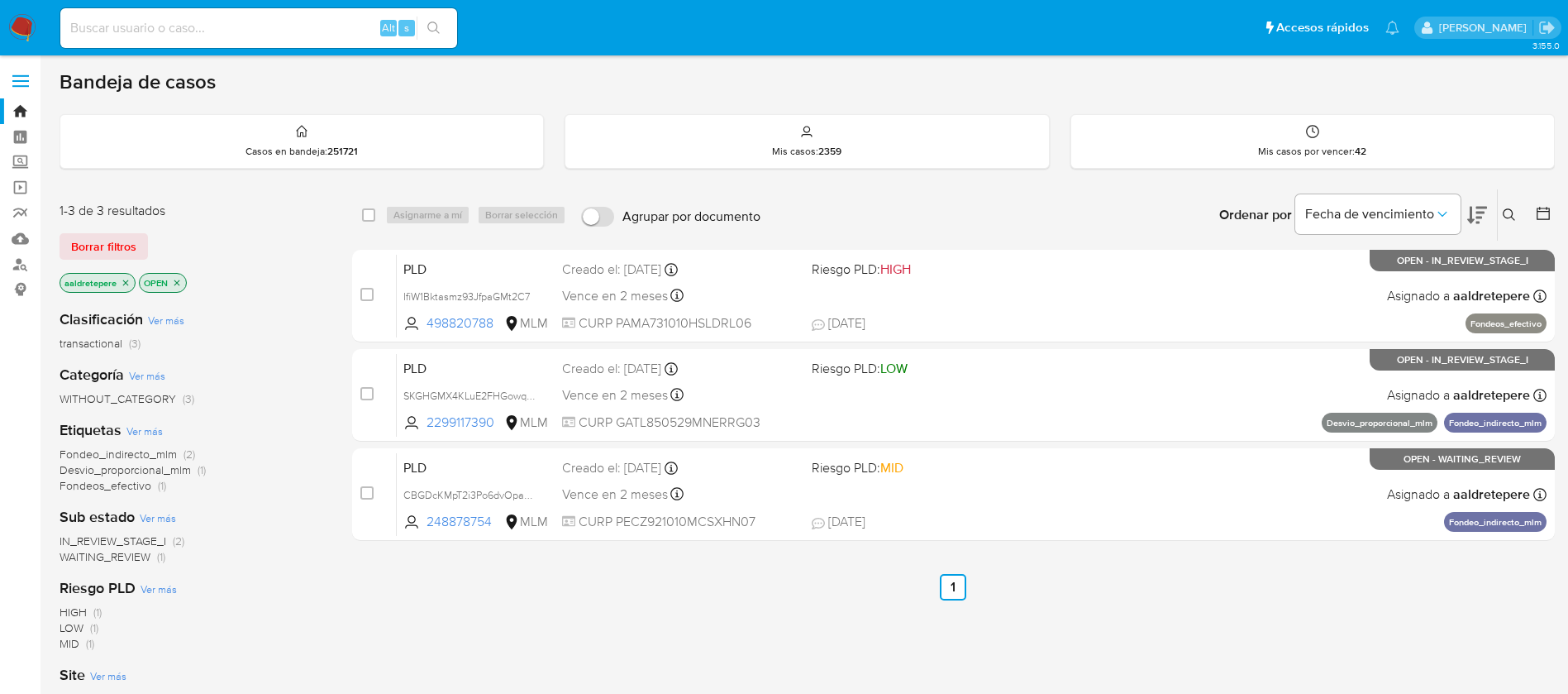
click at [20, 33] on img at bounding box center [22, 28] width 28 height 28
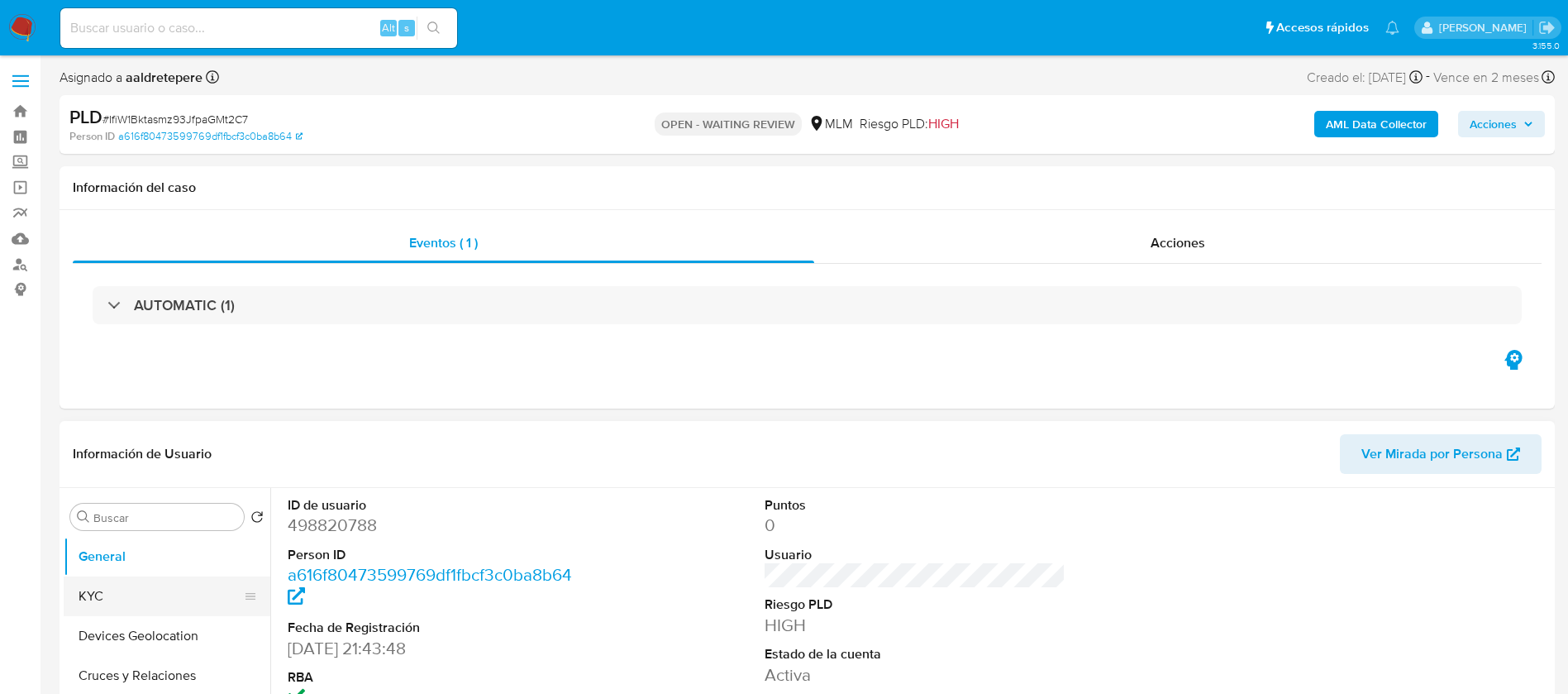
select select "10"
drag, startPoint x: 1175, startPoint y: 240, endPoint x: 1175, endPoint y: 231, distance: 9.0
click at [1175, 239] on span "Acciones" at bounding box center [1177, 242] width 54 height 19
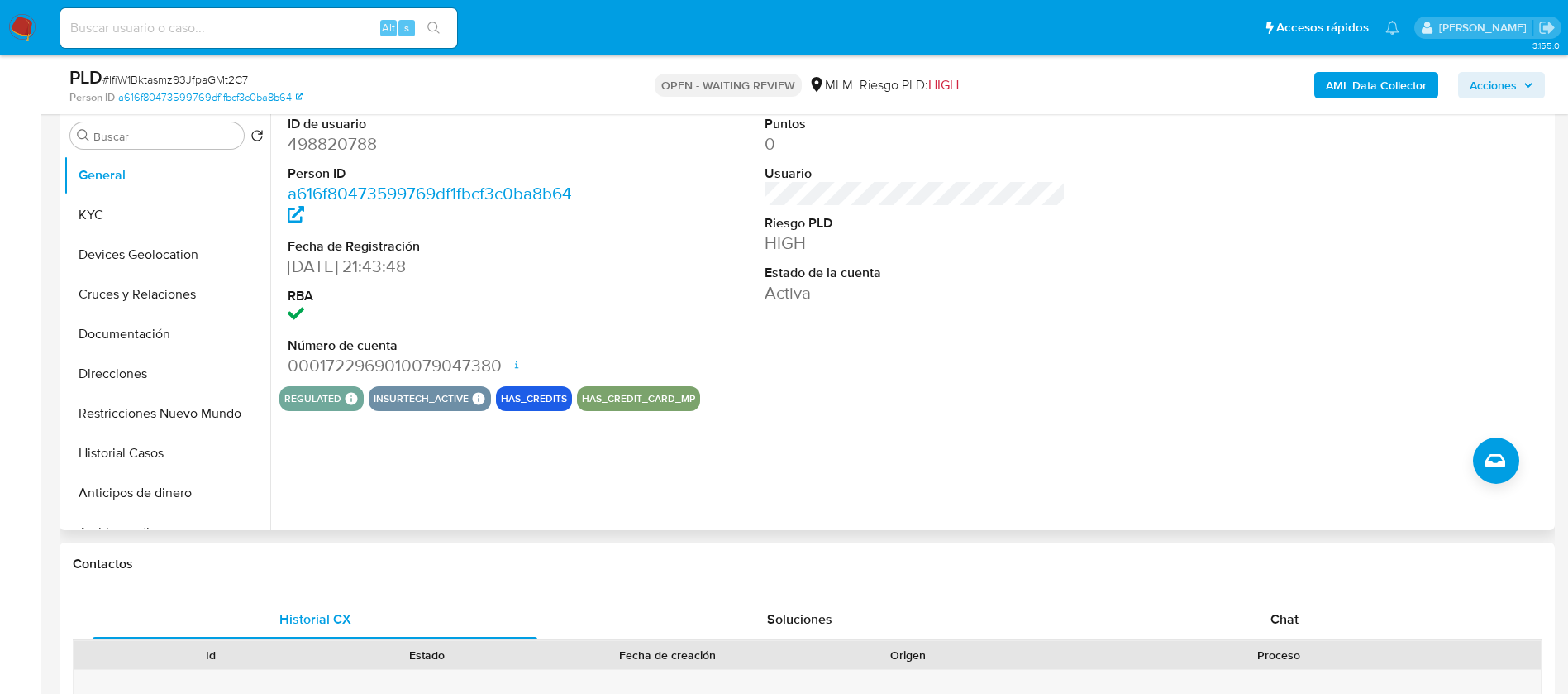
scroll to position [496, 0]
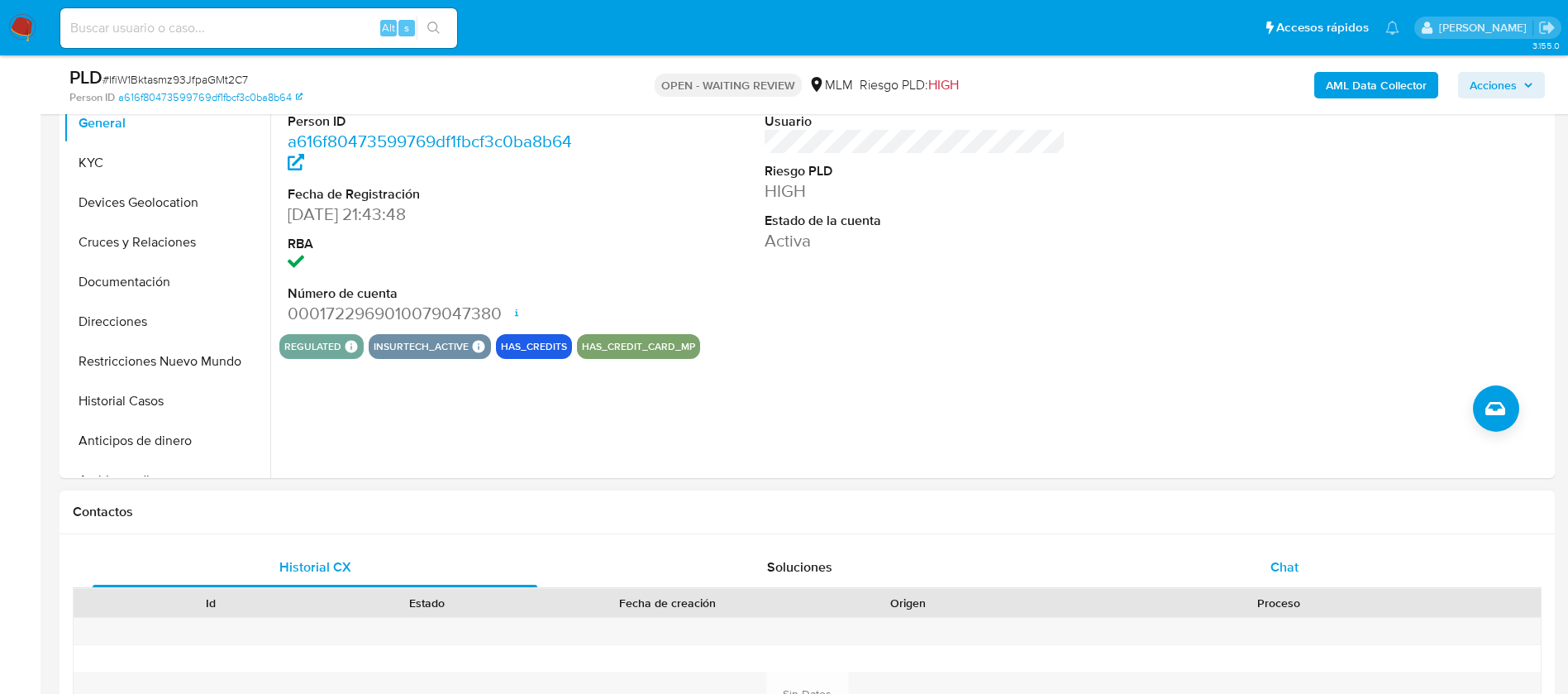
drag, startPoint x: 1281, startPoint y: 568, endPoint x: 1276, endPoint y: 557, distance: 12.1
click at [1284, 568] on span "Chat" at bounding box center [1284, 566] width 28 height 19
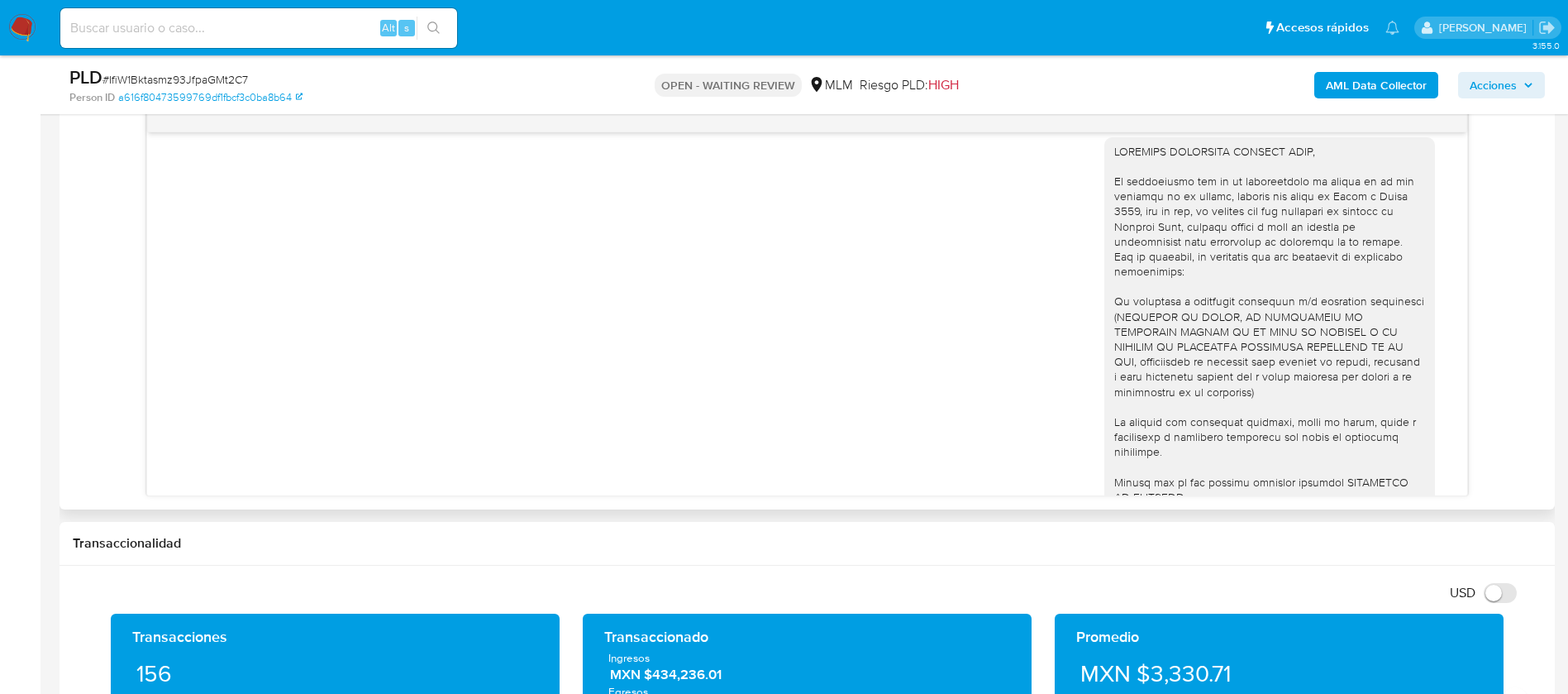
scroll to position [0, 0]
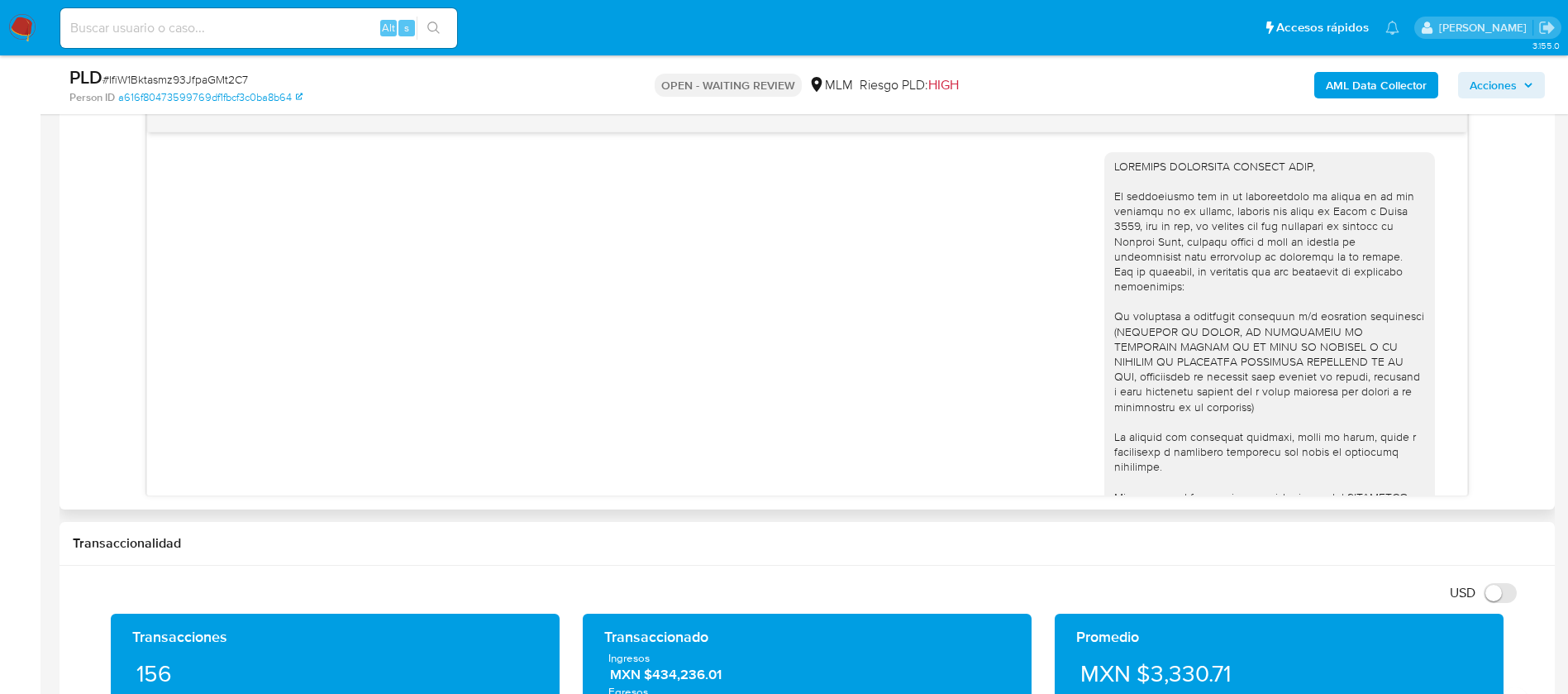
click at [902, 462] on div "[DATE] 00:40:24" at bounding box center [807, 427] width 1279 height 574
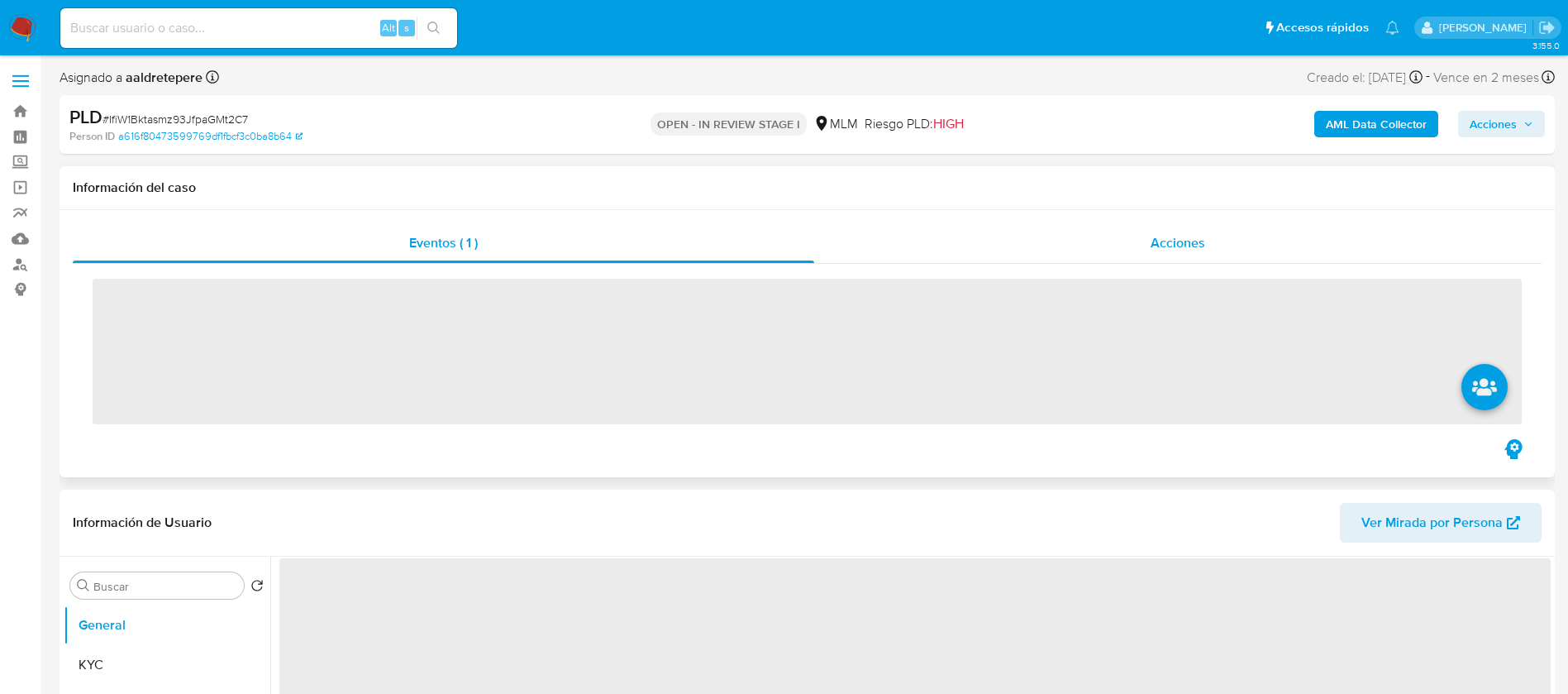
click at [1199, 245] on span "Acciones" at bounding box center [1177, 242] width 54 height 19
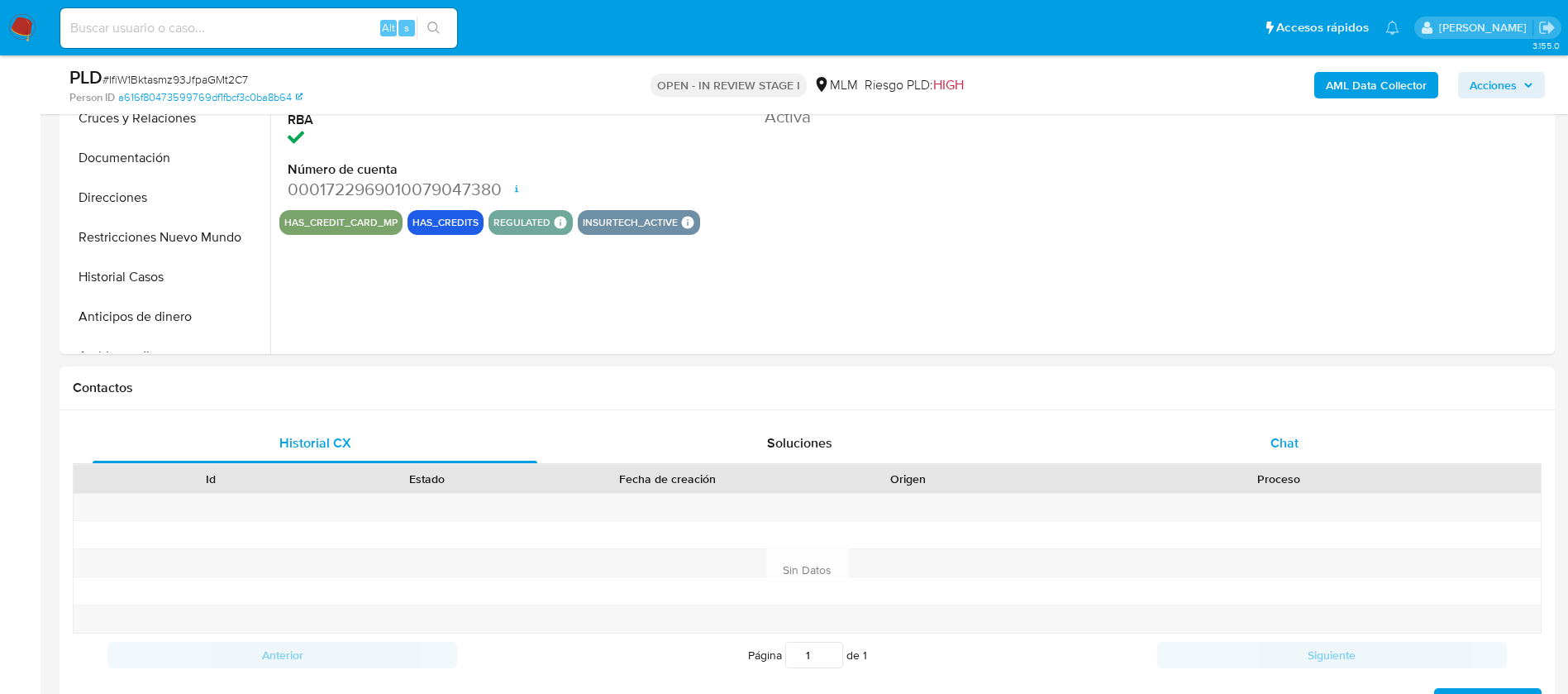
click at [1276, 445] on span "Chat" at bounding box center [1284, 442] width 28 height 19
select select "10"
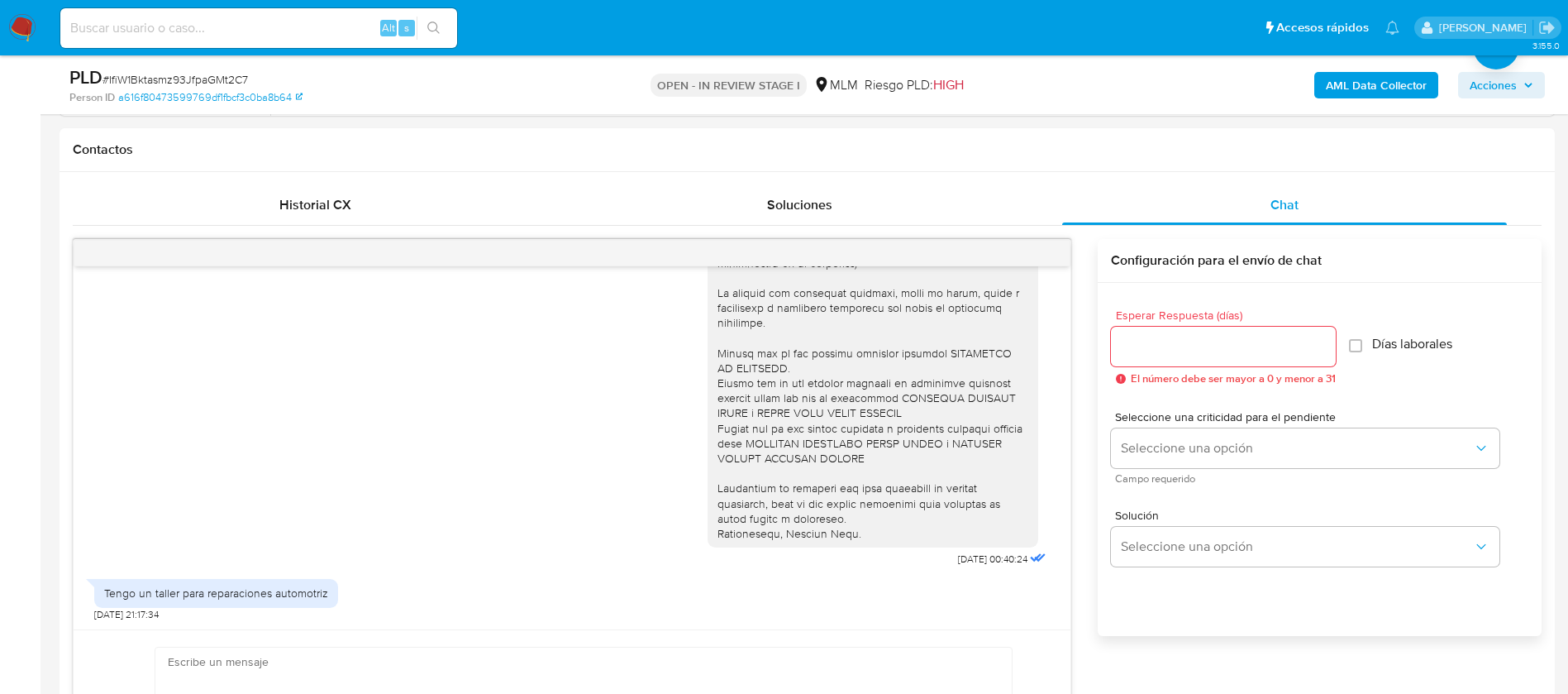
scroll to position [993, 0]
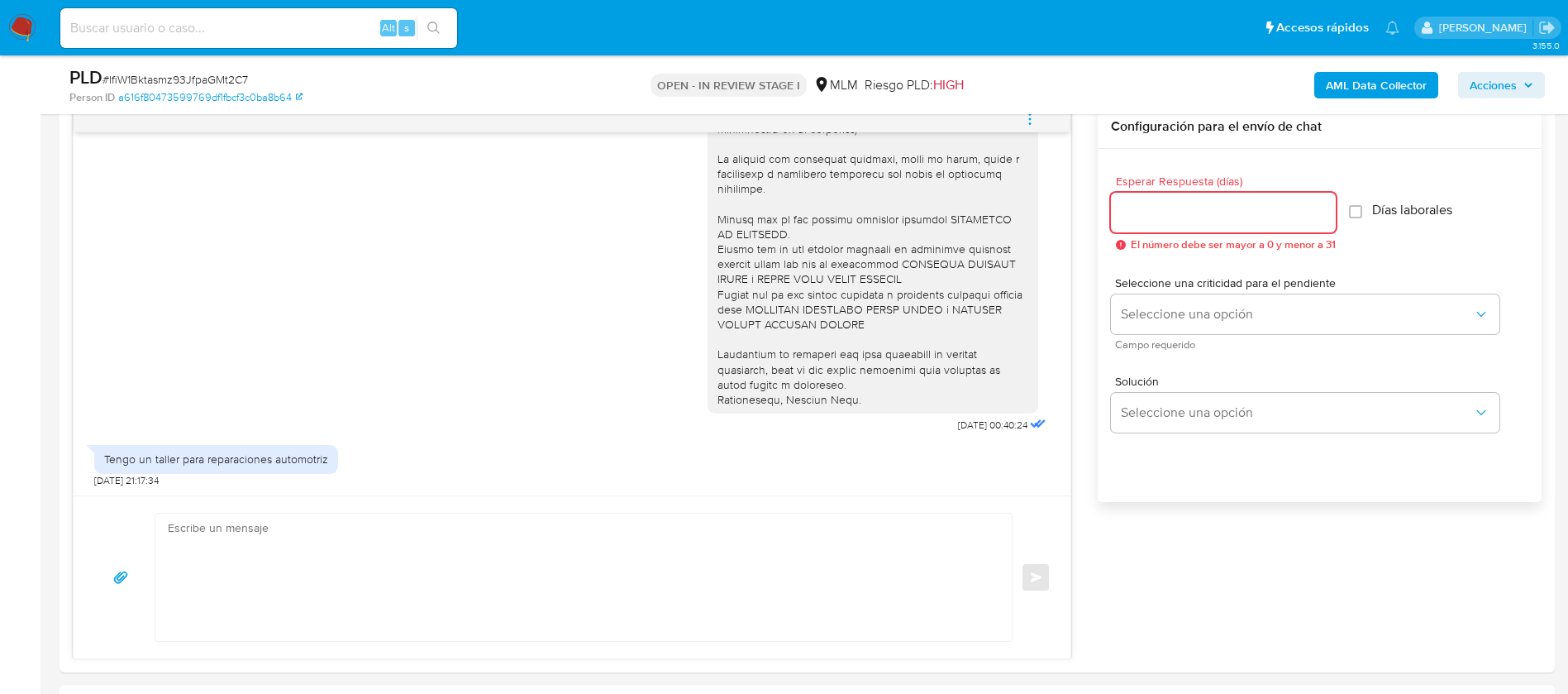
click at [1195, 217] on input "Esperar Respuesta (días)" at bounding box center [1222, 213] width 224 height 22
type input "2"
click at [725, 547] on textarea at bounding box center [579, 576] width 823 height 128
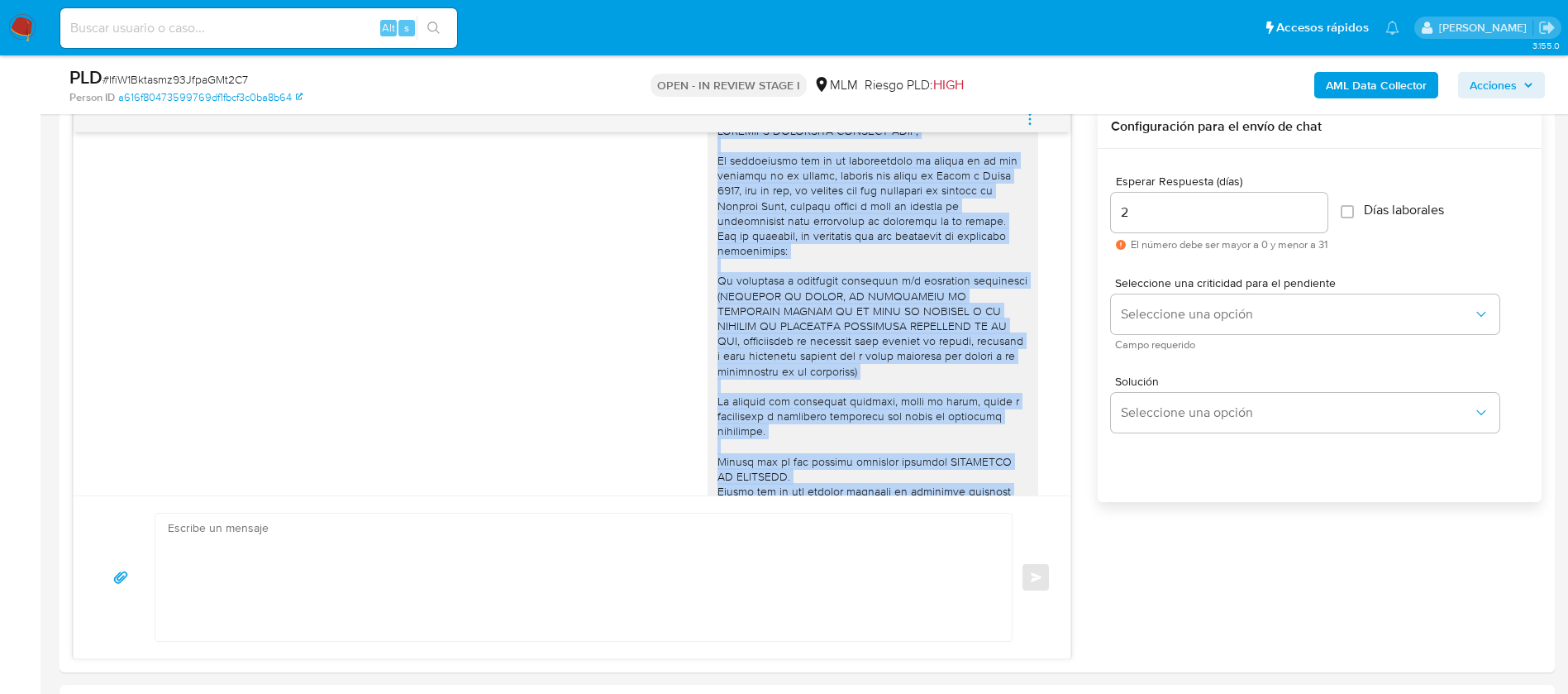
scroll to position [0, 0]
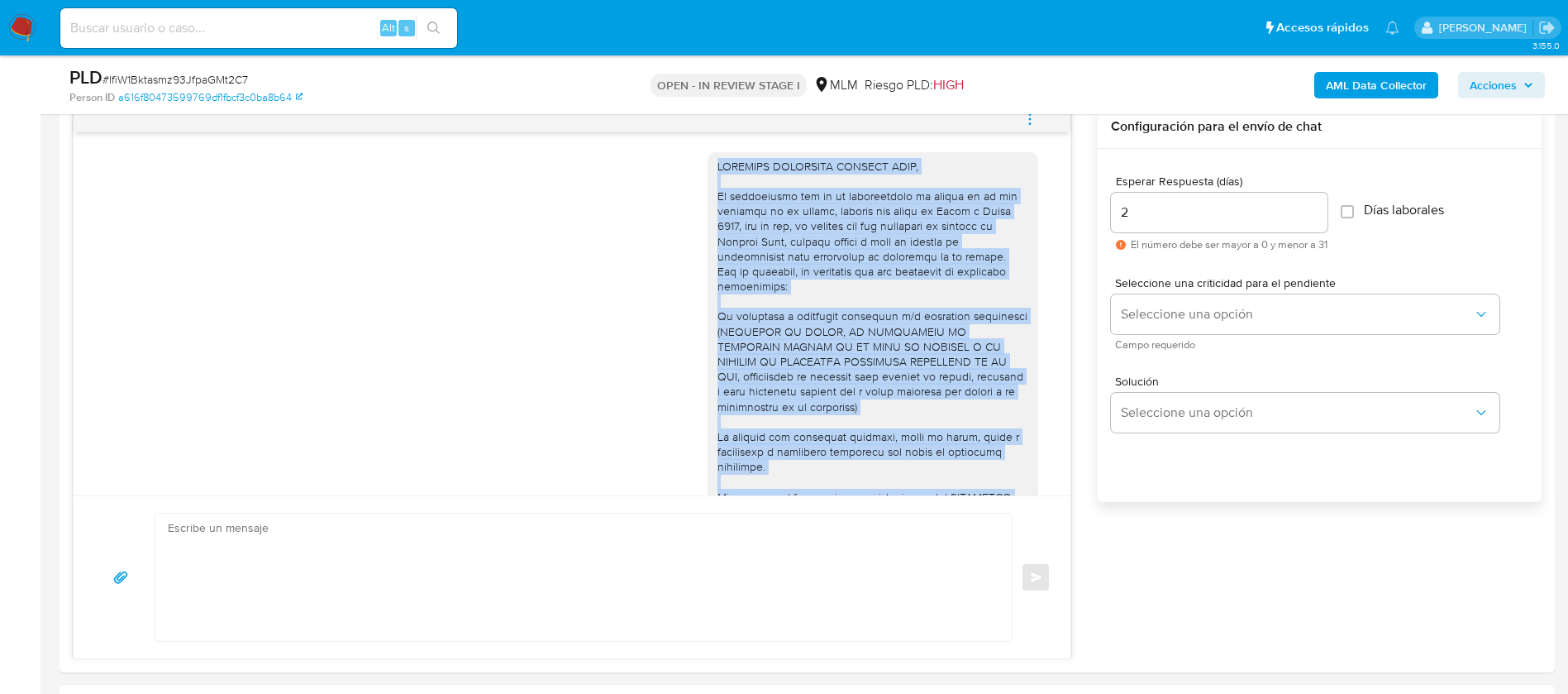
drag, startPoint x: 861, startPoint y: 381, endPoint x: 698, endPoint y: 164, distance: 271.4
click at [707, 164] on div at bounding box center [872, 422] width 331 height 540
copy div "ESTIMADO ALEJANDRO PADILLA MORA, Te comunicamos que se ha identificado un cambi…"
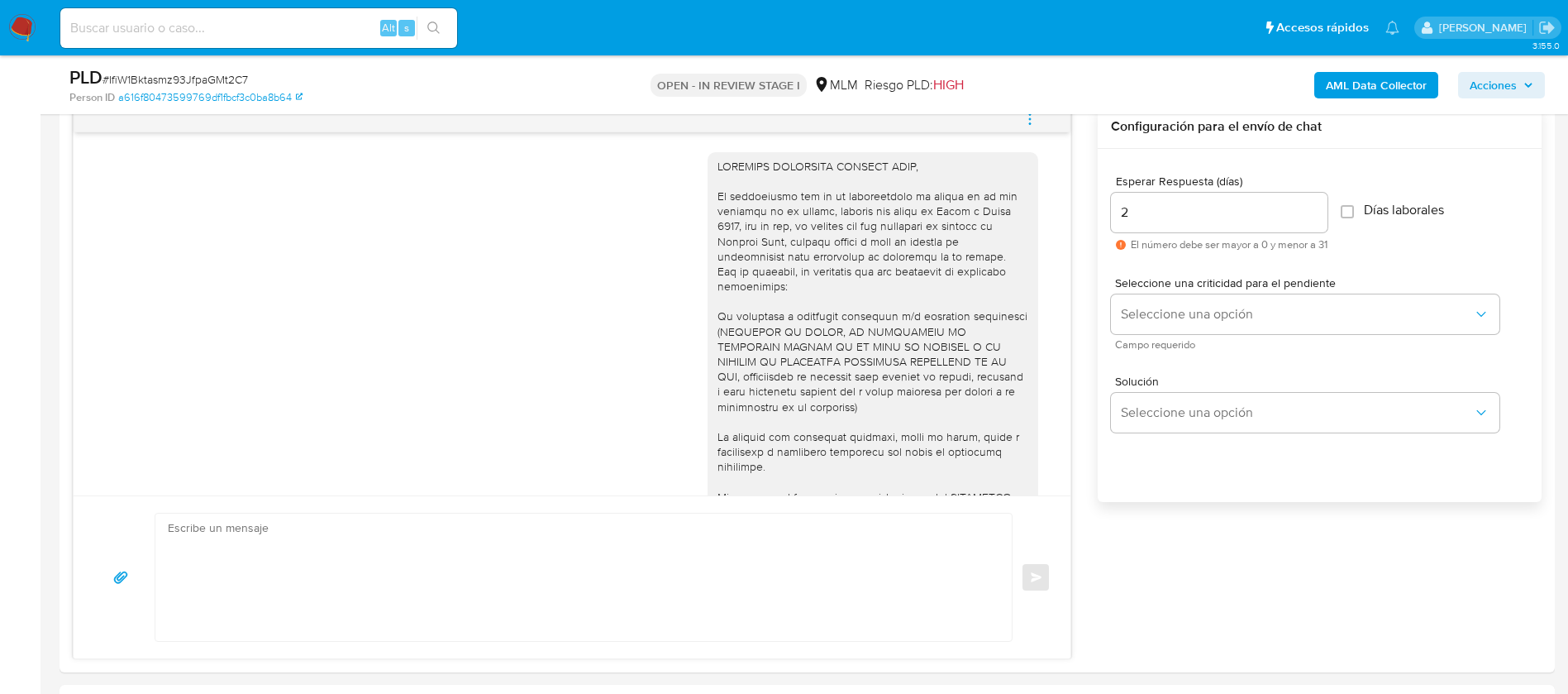
click at [265, 583] on textarea at bounding box center [579, 576] width 823 height 128
paste textarea "ESTIMADO ALEJANDRO PADILLA MORA, Te comunicamos que se ha identificado un cambi…"
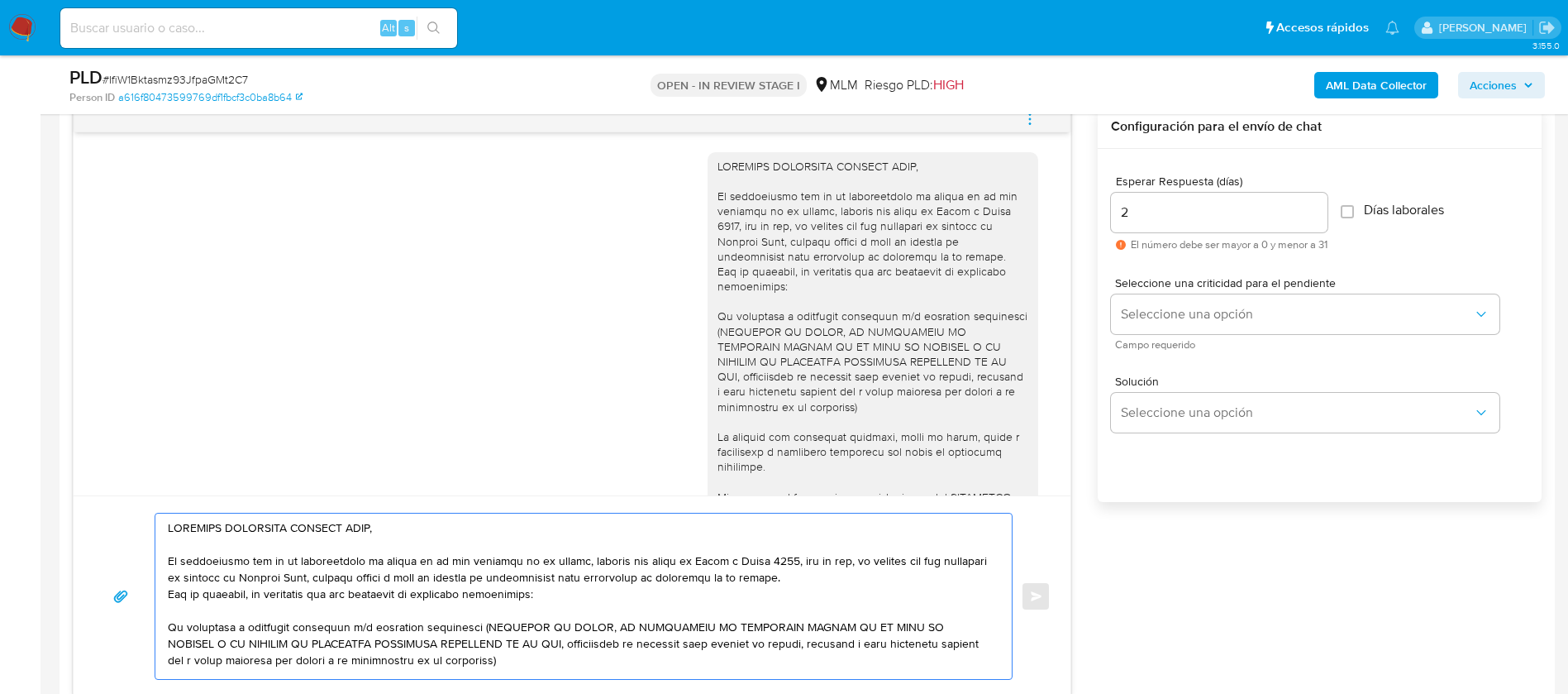
click at [358, 589] on textarea at bounding box center [579, 595] width 823 height 165
drag, startPoint x: 562, startPoint y: 601, endPoint x: 153, endPoint y: 555, distance: 411.6
click at [153, 555] on div "Enviar" at bounding box center [572, 596] width 957 height 167
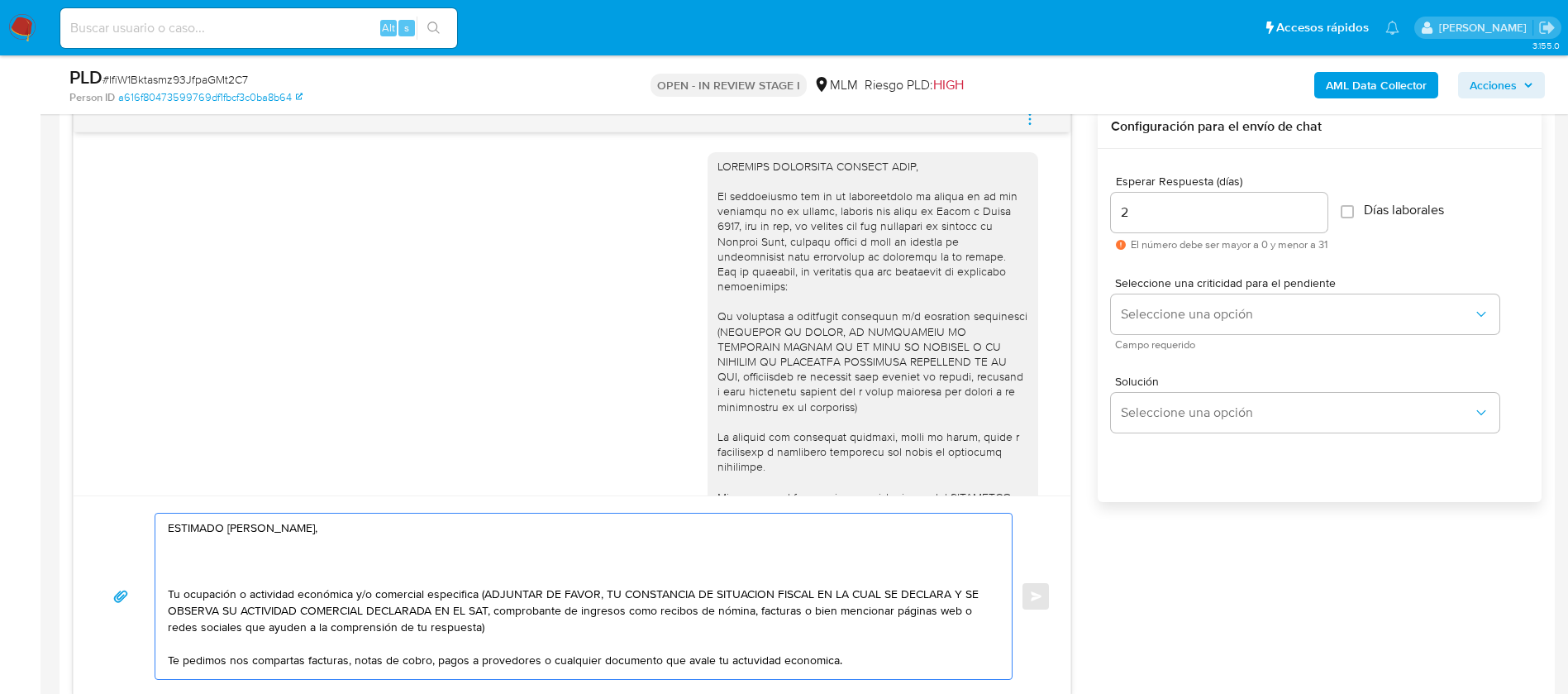
drag, startPoint x: 541, startPoint y: 526, endPoint x: 172, endPoint y: 591, distance: 374.7
click at [172, 591] on textarea "ESTIMADO ALEJANDRO PADILLA MORA, Tu ocupación o actividad económica y/o comerci…" at bounding box center [579, 595] width 823 height 165
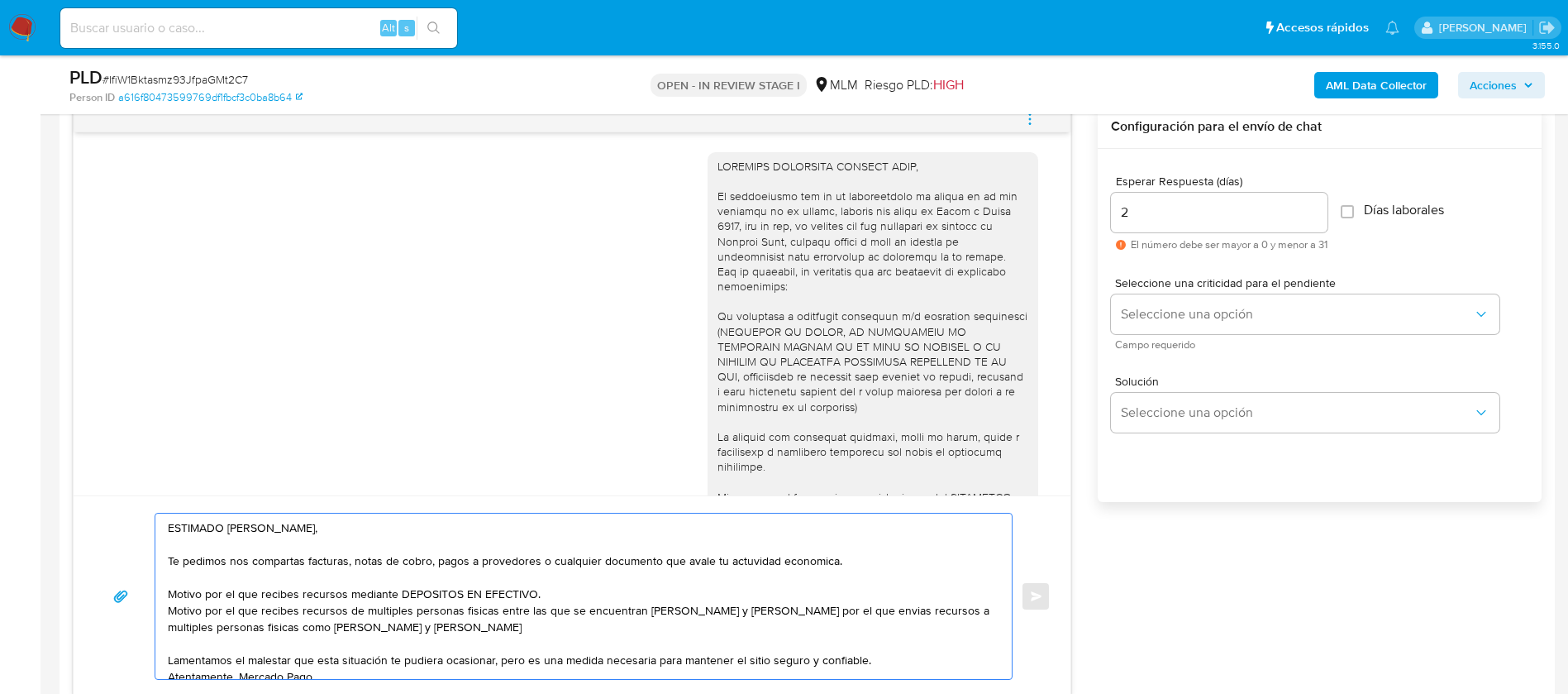
click at [837, 572] on textarea "ESTIMADO ALEJANDRO PADILLA MORA, Te pedimos nos compartas facturas, notas de co…" at bounding box center [579, 595] width 823 height 165
click at [314, 588] on textarea "ESTIMADO ALEJANDRO PADILLA MORA, Te pedimos nos compartas facturas, notas de co…" at bounding box center [579, 595] width 823 height 165
click at [750, 589] on textarea "ESTIMADO ALEJANDRO PADILLA MORA, Te pedimos nos compartas facturas, notas de co…" at bounding box center [579, 595] width 823 height 165
drag, startPoint x: 559, startPoint y: 596, endPoint x: 169, endPoint y: 591, distance: 390.0
click at [169, 591] on textarea "ESTIMADO ALEJANDRO PADILLA MORA, Te pedimos nos compartas facturas, notas de co…" at bounding box center [579, 595] width 823 height 165
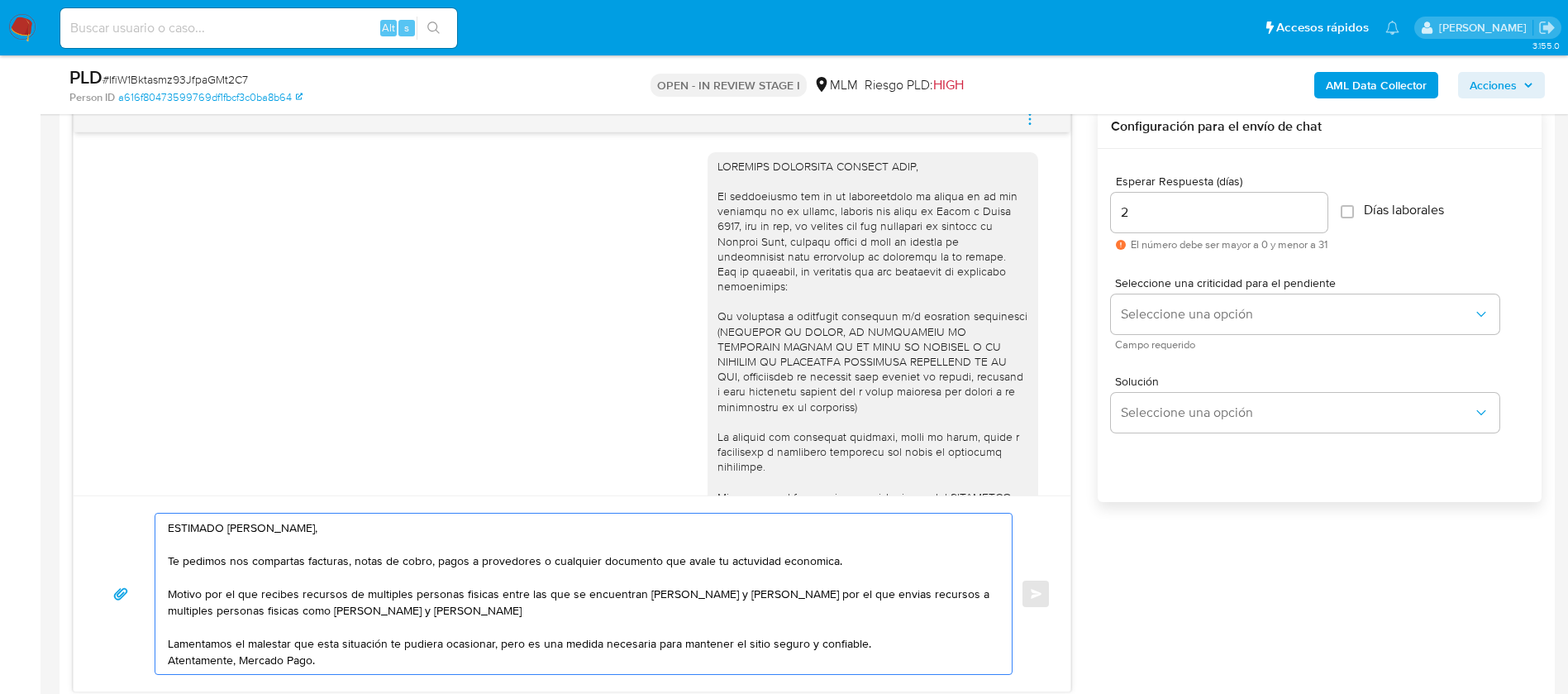
click at [243, 611] on textarea "ESTIMADO ALEJANDRO PADILLA MORA, Te pedimos nos compartas facturas, notas de co…" at bounding box center [579, 593] width 823 height 160
drag, startPoint x: 970, startPoint y: 593, endPoint x: 153, endPoint y: 593, distance: 817.0
click at [153, 593] on div "ESTIMADO ALEJANDRO PADILLA MORA, Te pedimos nos compartas facturas, notas de co…" at bounding box center [572, 594] width 957 height 162
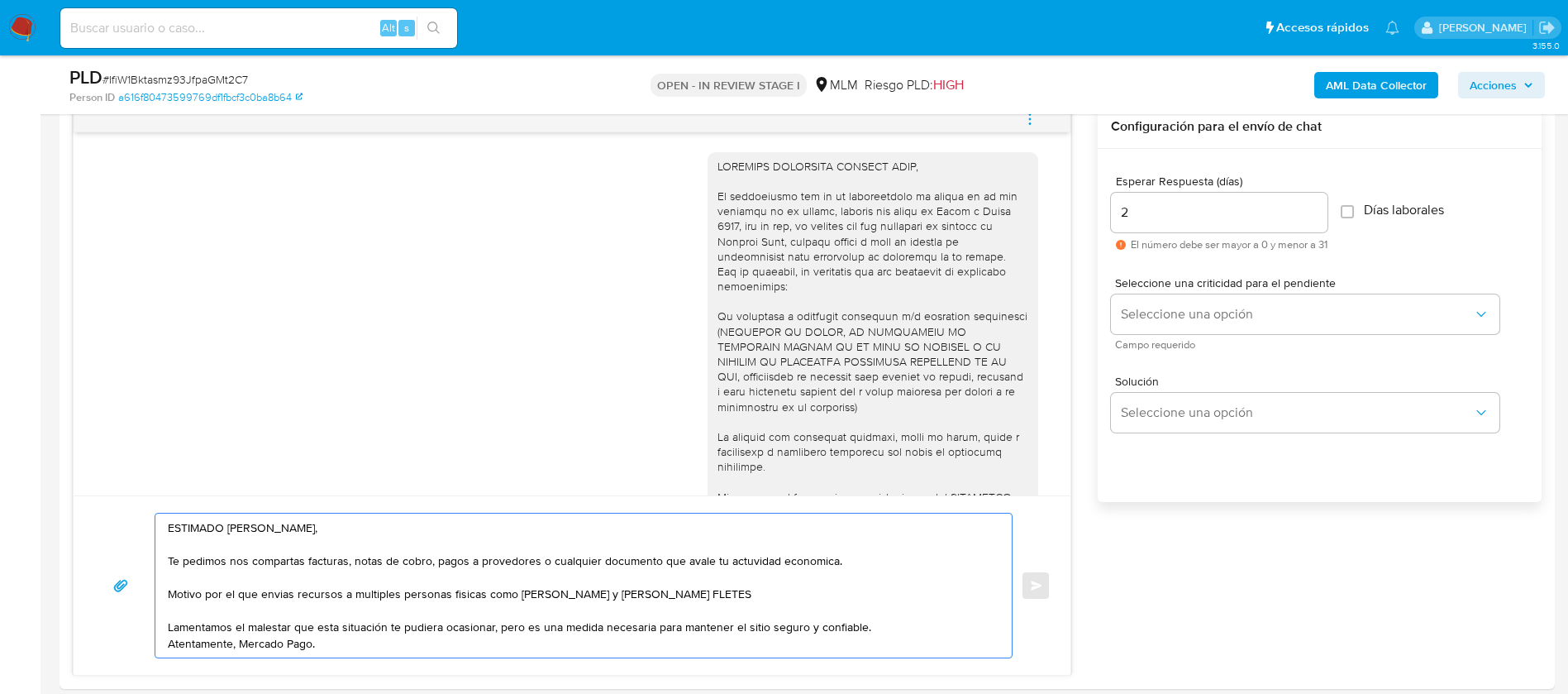
click at [326, 646] on textarea "ESTIMADO ALEJANDRO PADILLA MORA, Te pedimos nos compartas facturas, notas de co…" at bounding box center [579, 585] width 823 height 144
type textarea "ESTIMADO ALEJANDRO PADILLA MORA, Te pedimos nos compartas facturas, notas de co…"
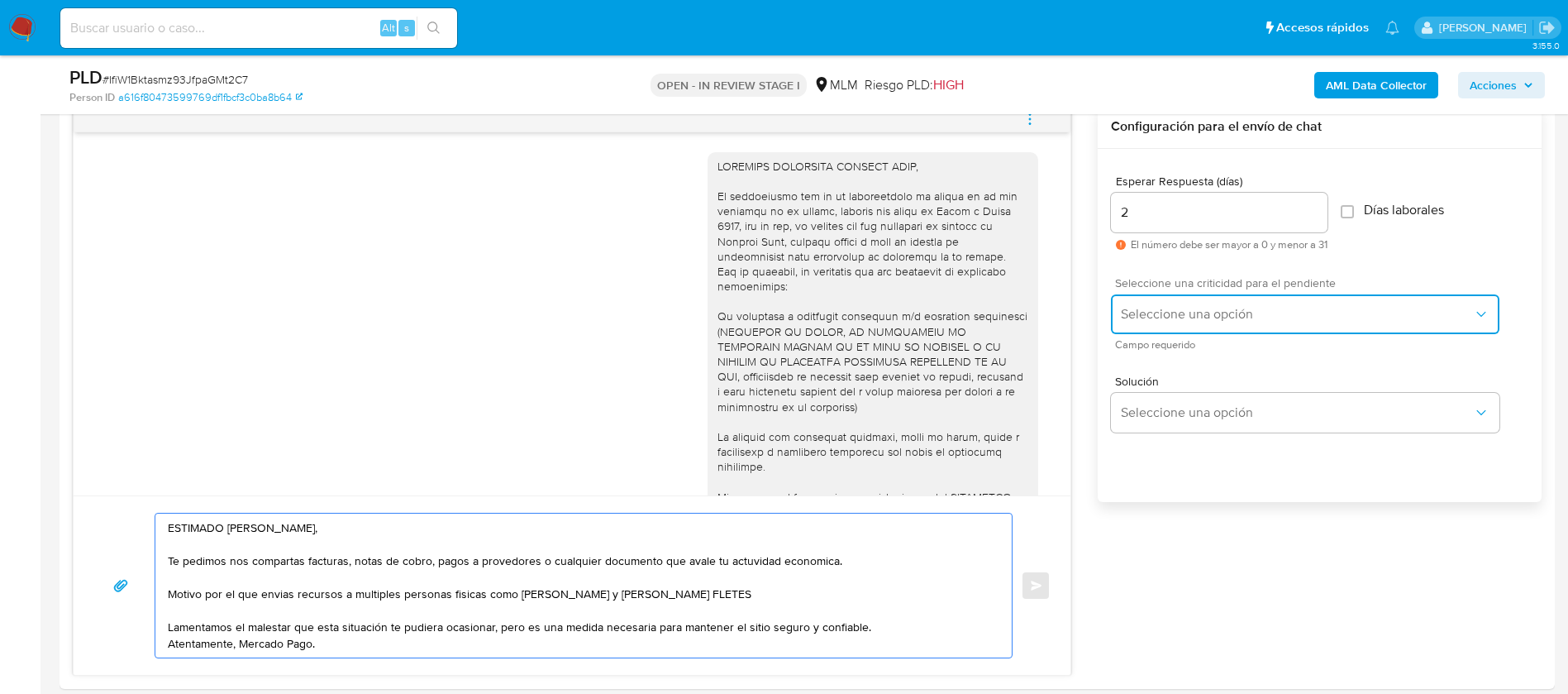
click at [1128, 319] on span "Seleccione una opción" at bounding box center [1296, 313] width 352 height 17
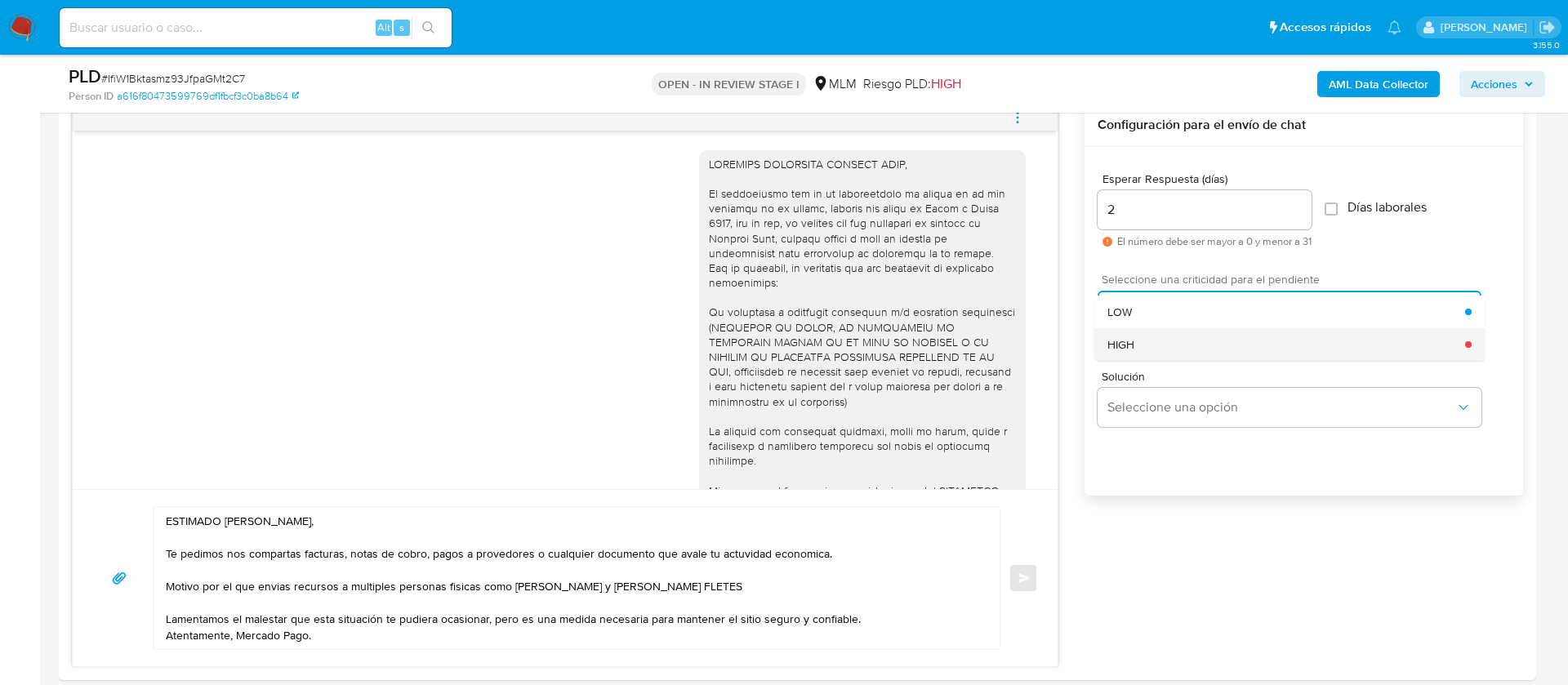
click at [1130, 342] on span "HIGH" at bounding box center [1121, 343] width 27 height 15
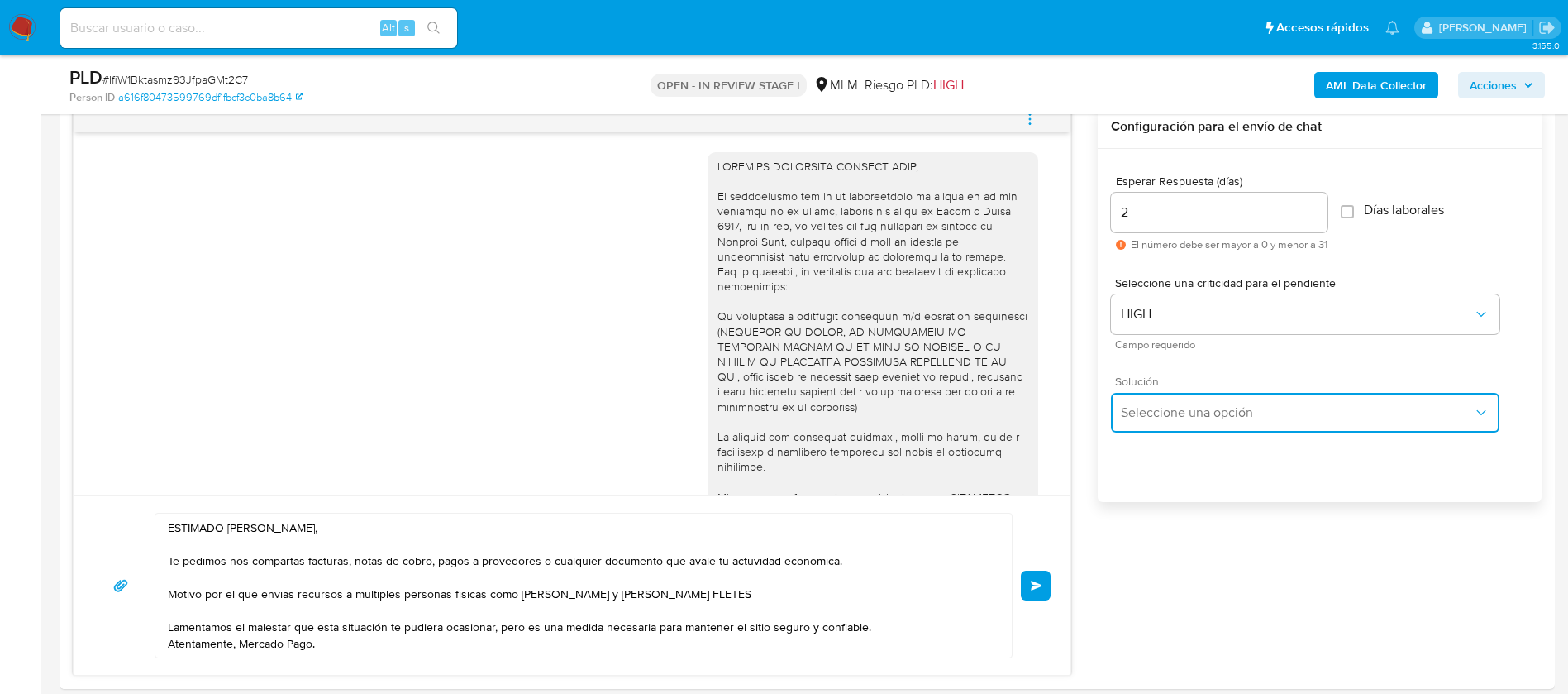
click at [1159, 409] on span "Seleccione una opción" at bounding box center [1296, 412] width 352 height 17
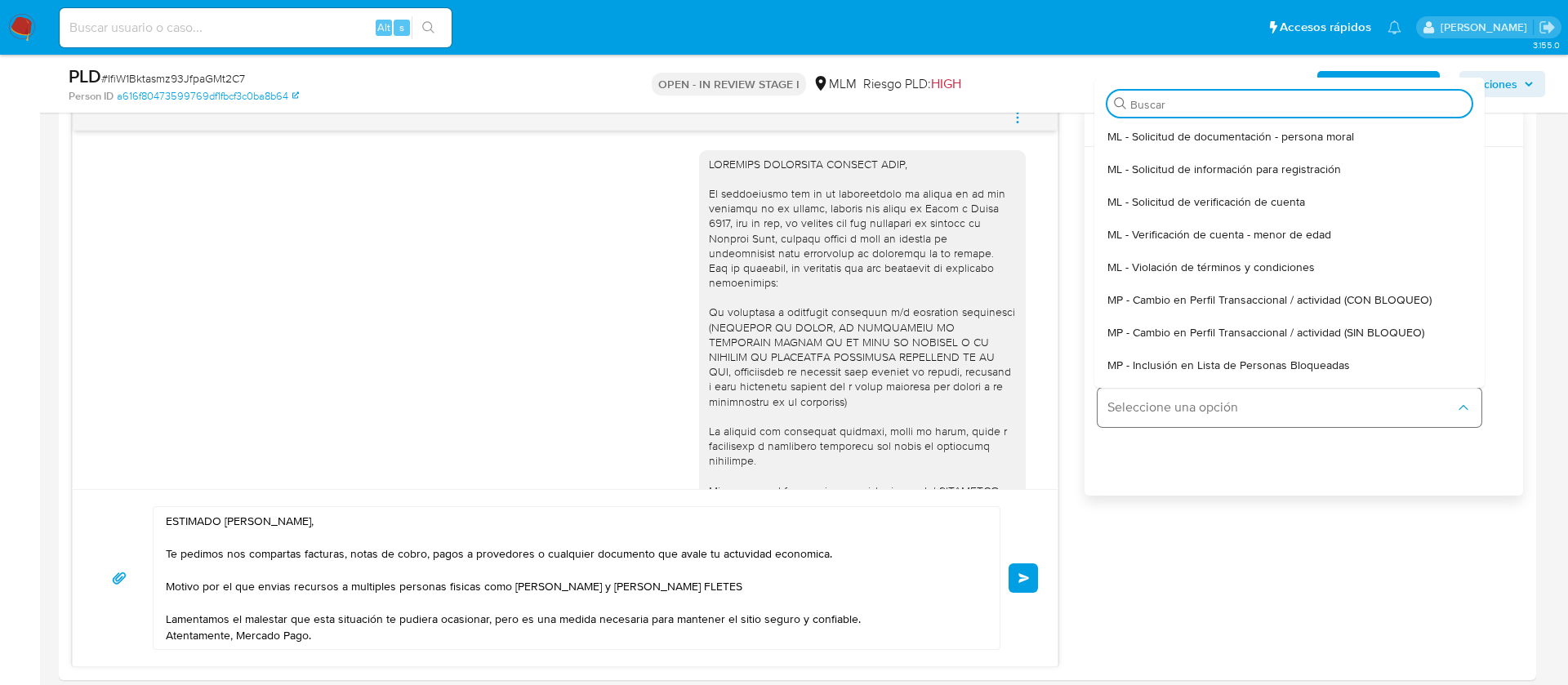
click at [1145, 404] on span "Seleccione una opción" at bounding box center [1281, 407] width 348 height 17
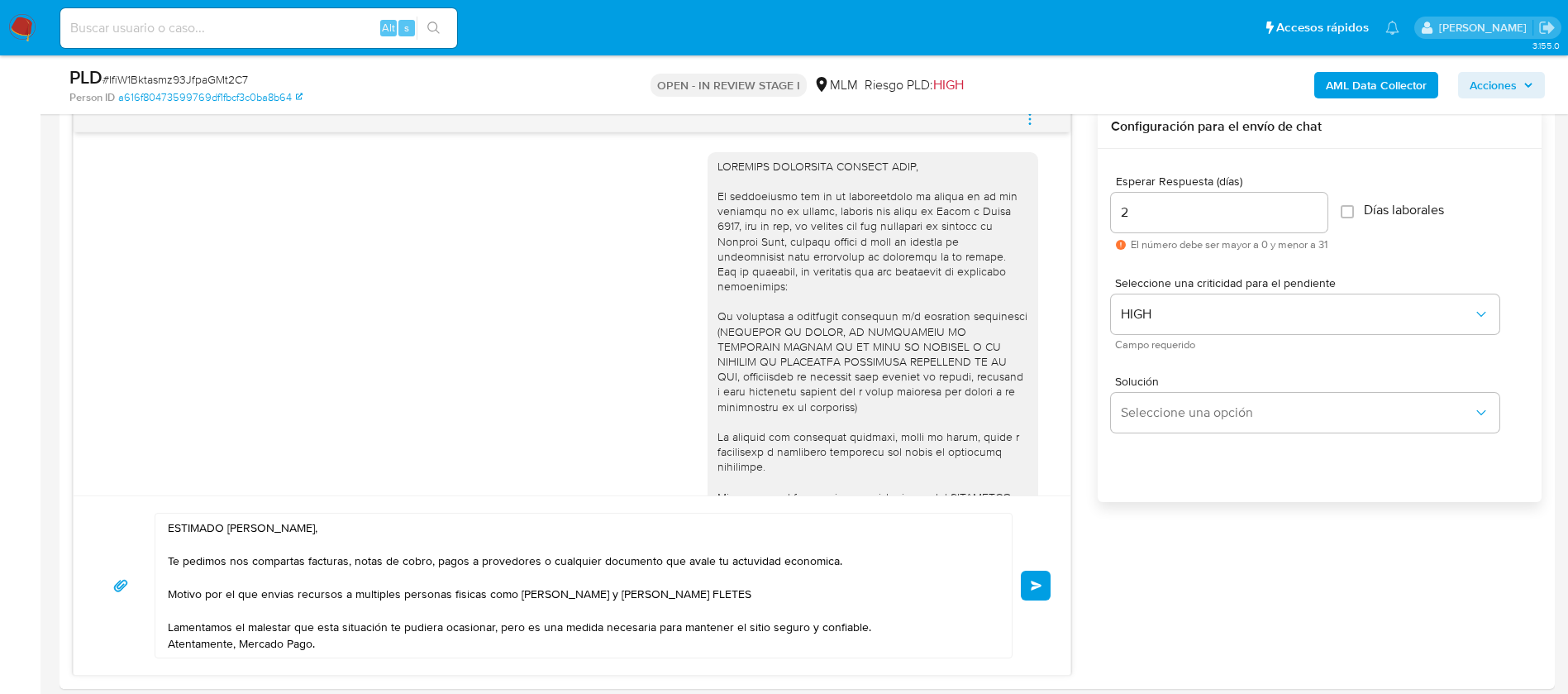
click at [1166, 453] on div "Esperar Respuesta (días) 2 El número debe ser mayor a 0 y menor a 31 Días labor…" at bounding box center [1319, 347] width 444 height 396
click at [1032, 580] on span "Enviar" at bounding box center [1036, 585] width 12 height 10
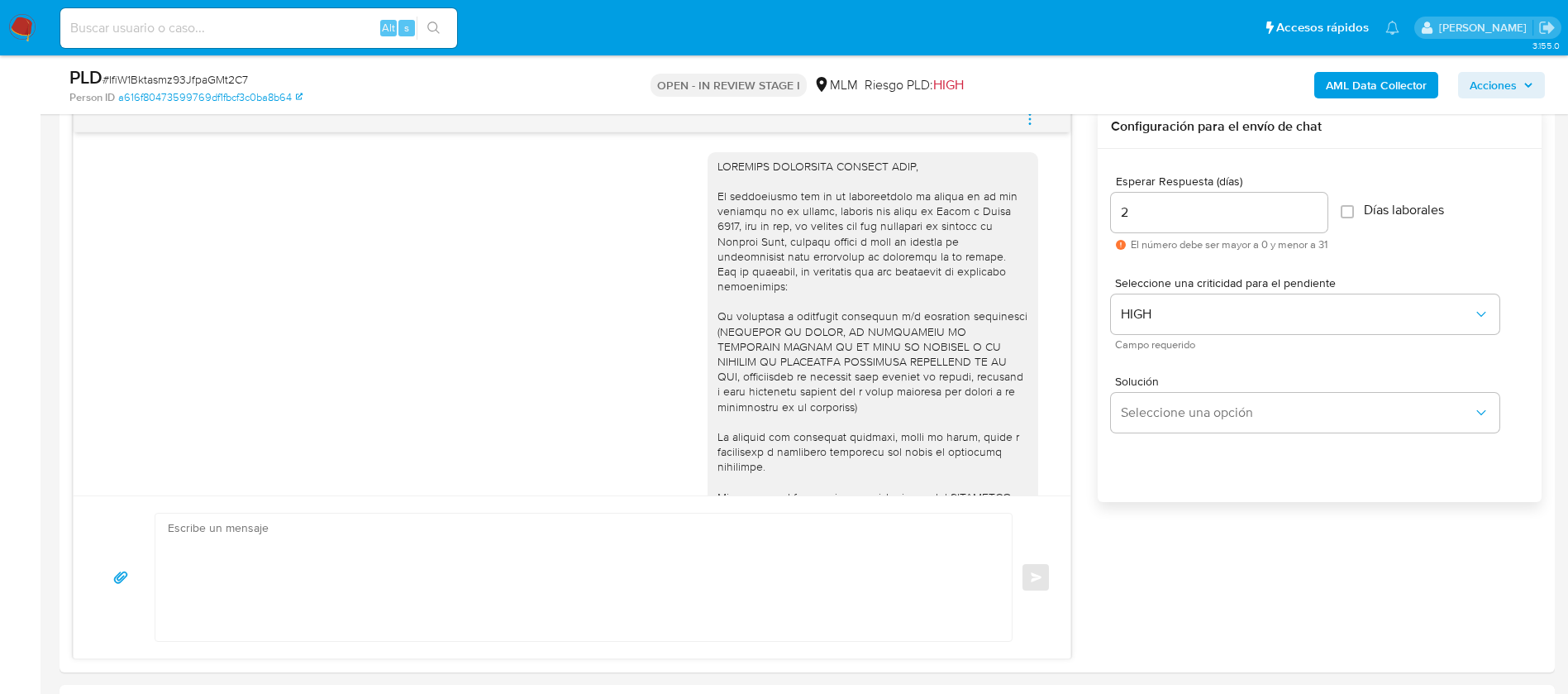
scroll to position [552, 0]
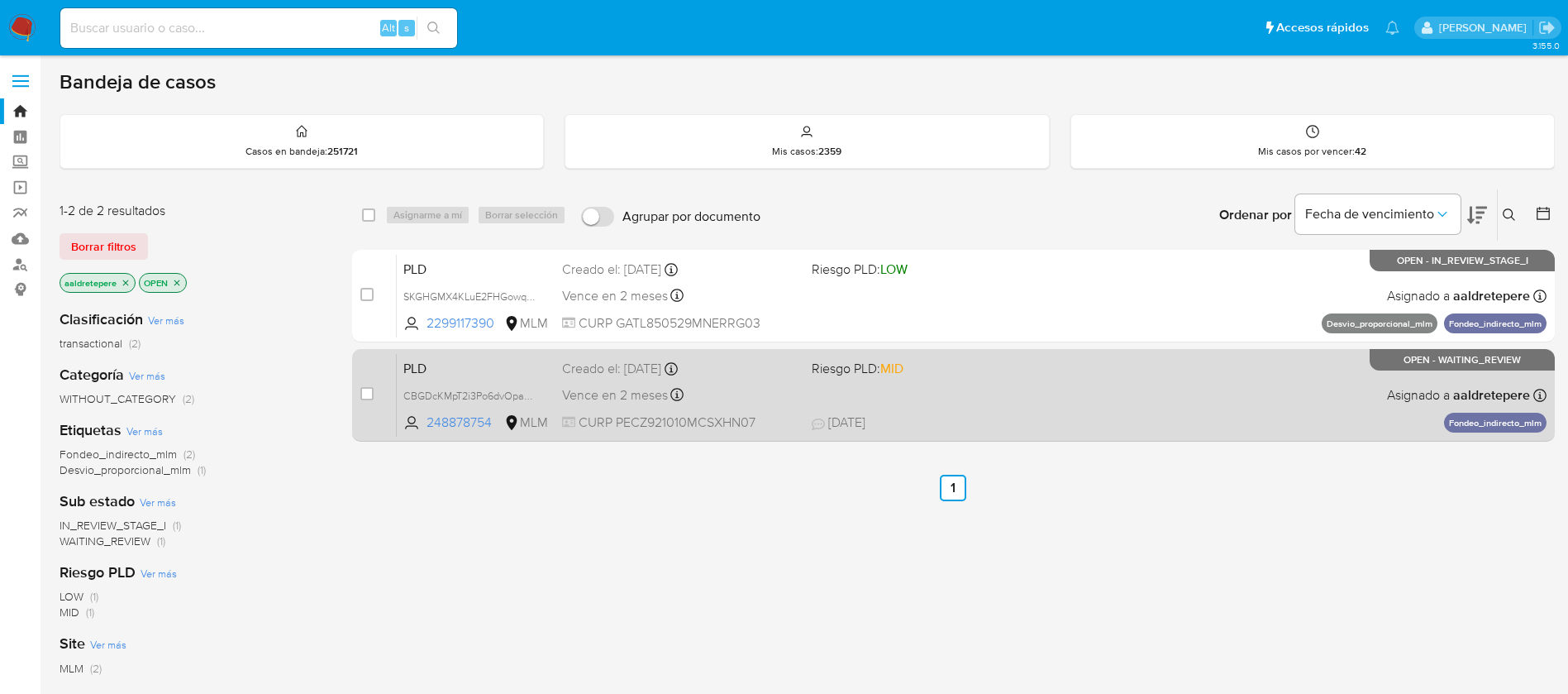
click at [957, 412] on div "PLD CBGDcKMpT2i3Po6dvOpah1Bd 248878754 MLM Riesgo PLD: MID Creado el: 12/08/202…" at bounding box center [970, 394] width 1149 height 83
click at [369, 390] on input "checkbox" at bounding box center [367, 392] width 13 height 13
checkbox input "true"
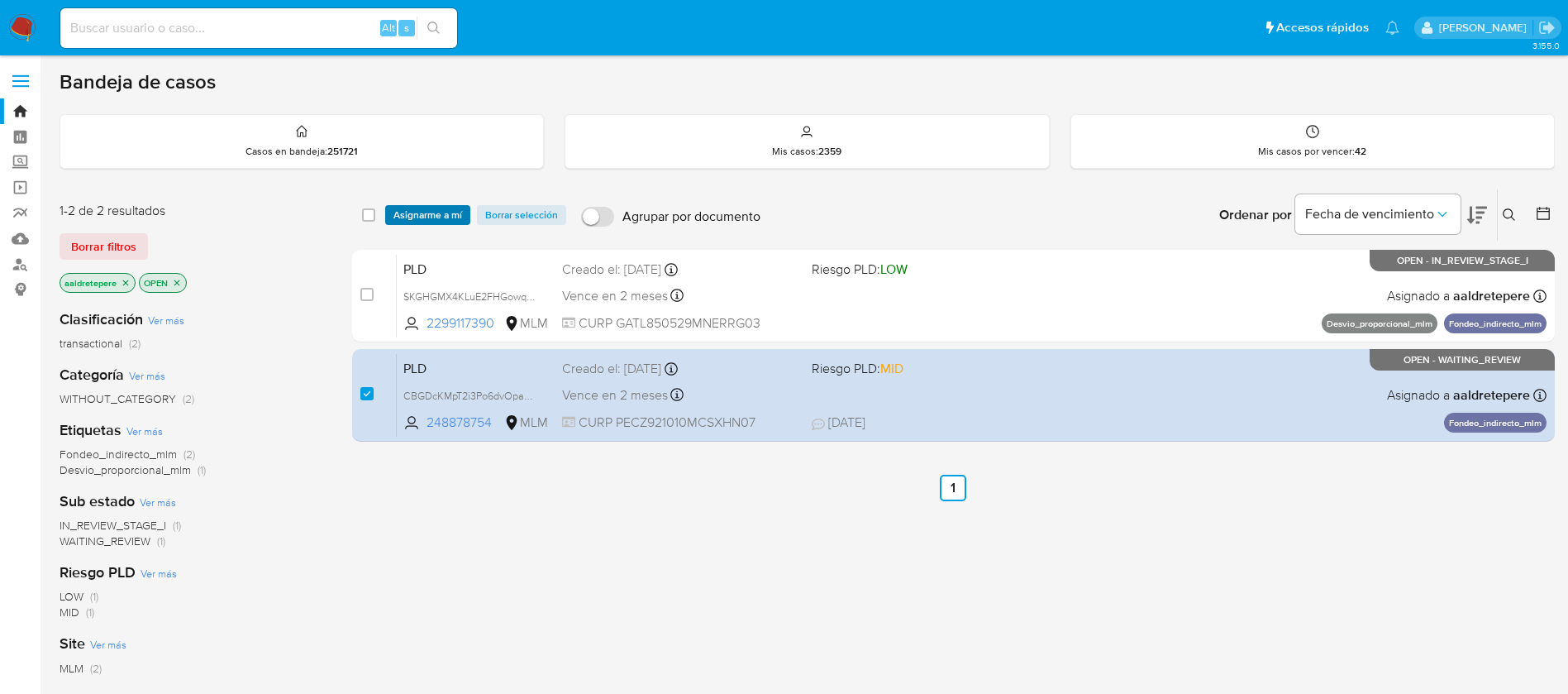
click at [422, 222] on span "Asignarme a mí" at bounding box center [427, 215] width 68 height 17
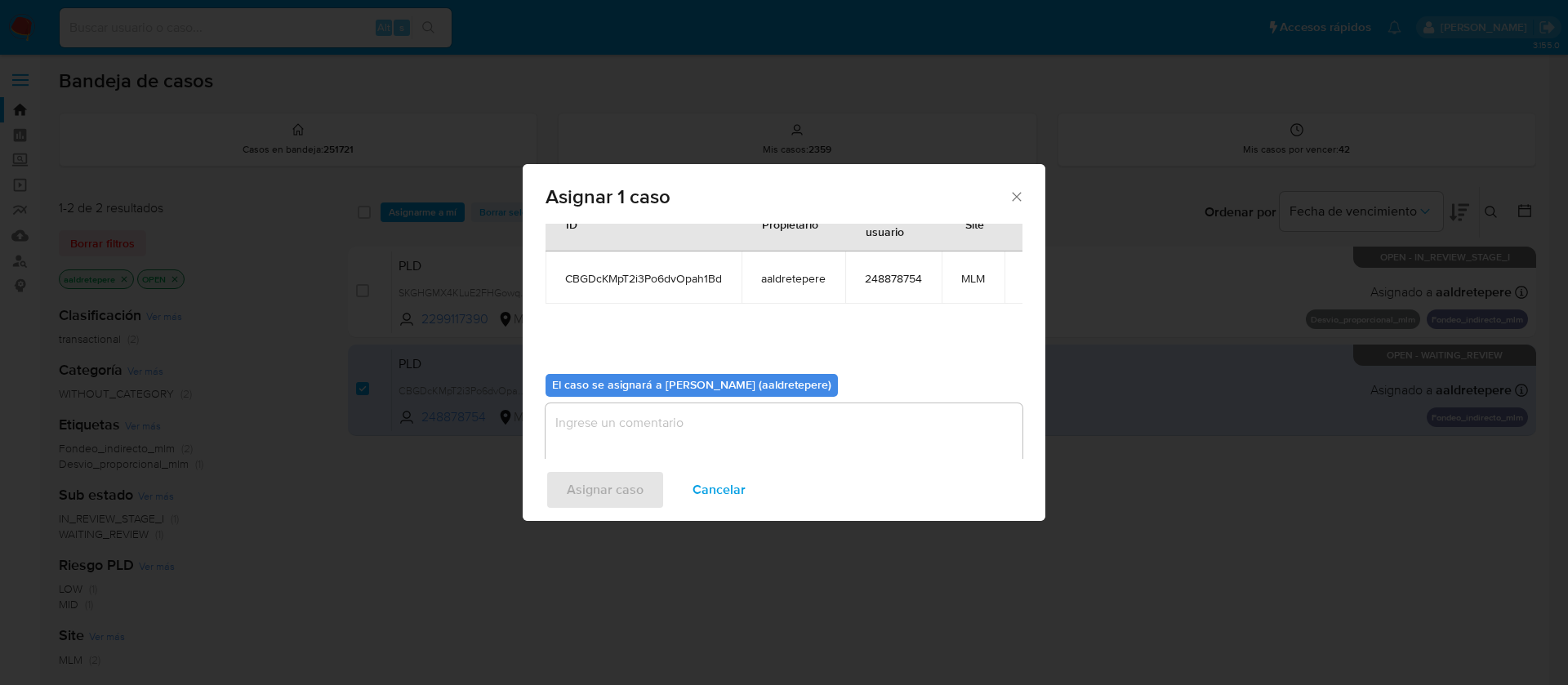
scroll to position [103, 0]
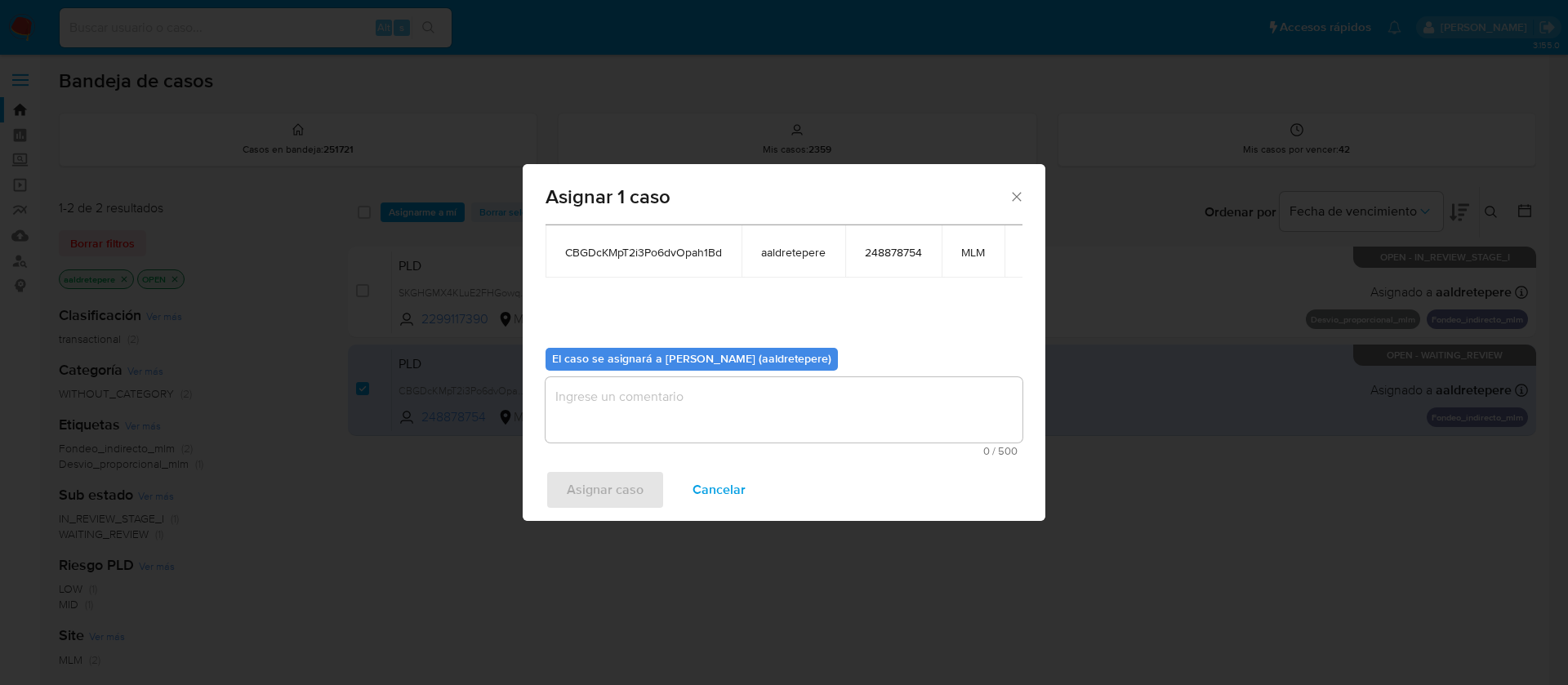
click at [650, 410] on textarea "assign-modal" at bounding box center [784, 409] width 476 height 65
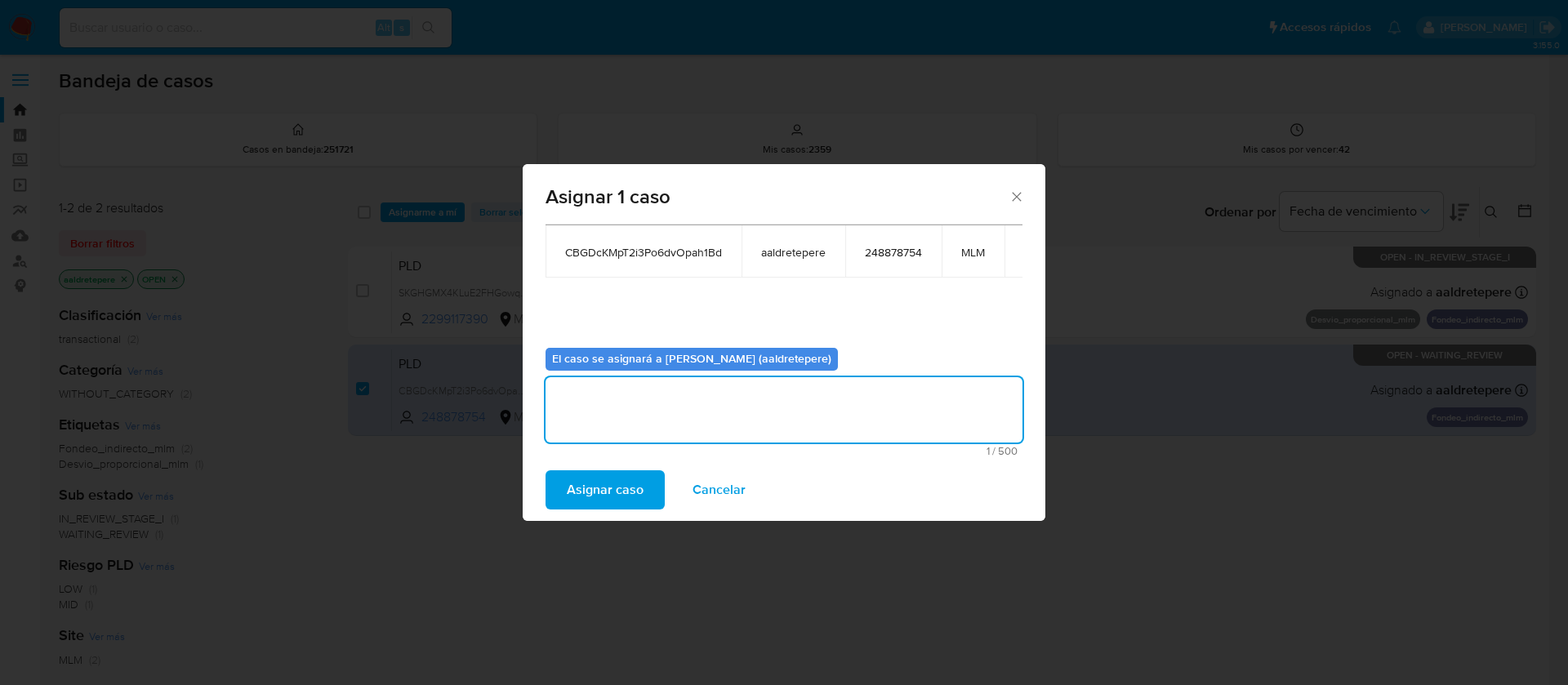
click at [616, 481] on span "Asignar caso" at bounding box center [604, 489] width 77 height 36
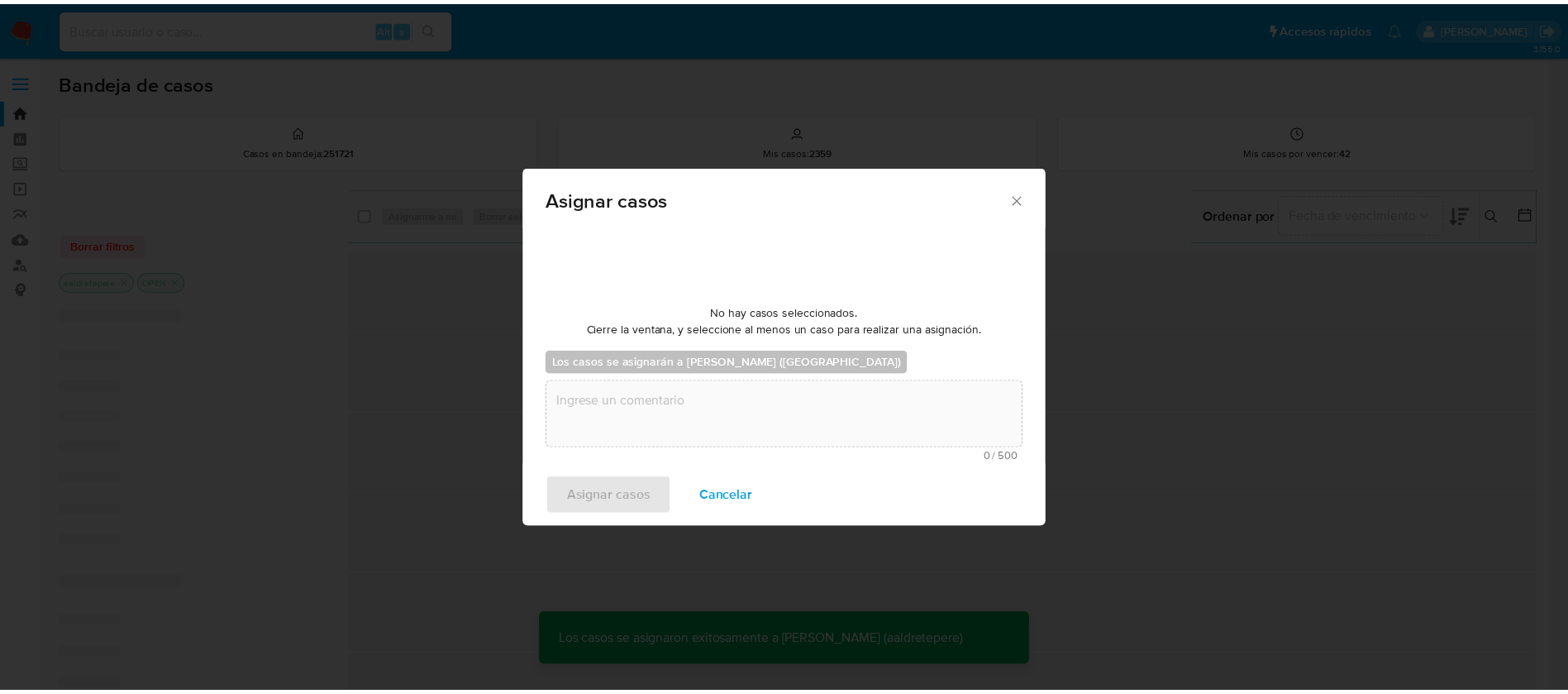
scroll to position [100, 0]
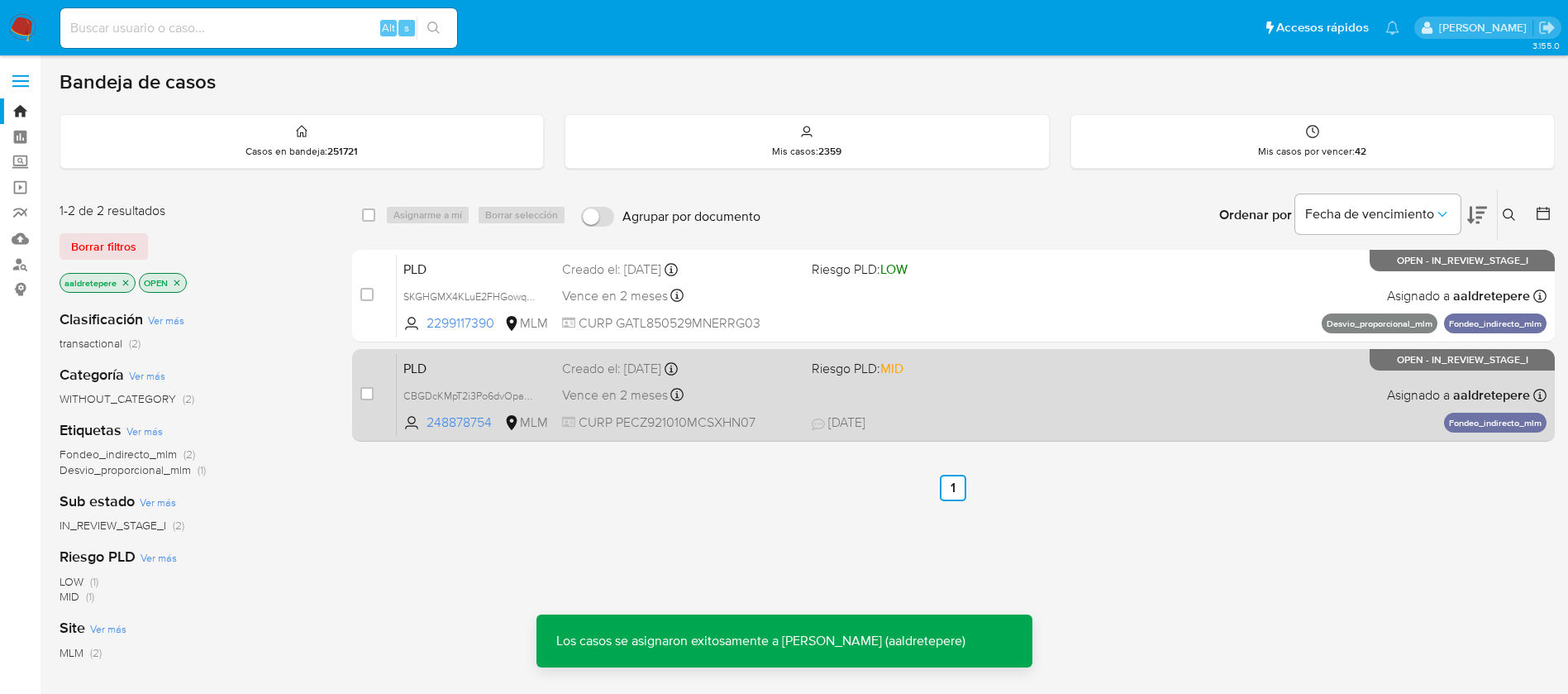
click at [1135, 405] on div "PLD CBGDcKMpT2i3Po6dvOpah1Bd 248878754 MLM Riesgo PLD: MID Creado el: 12/08/202…" at bounding box center [970, 394] width 1149 height 83
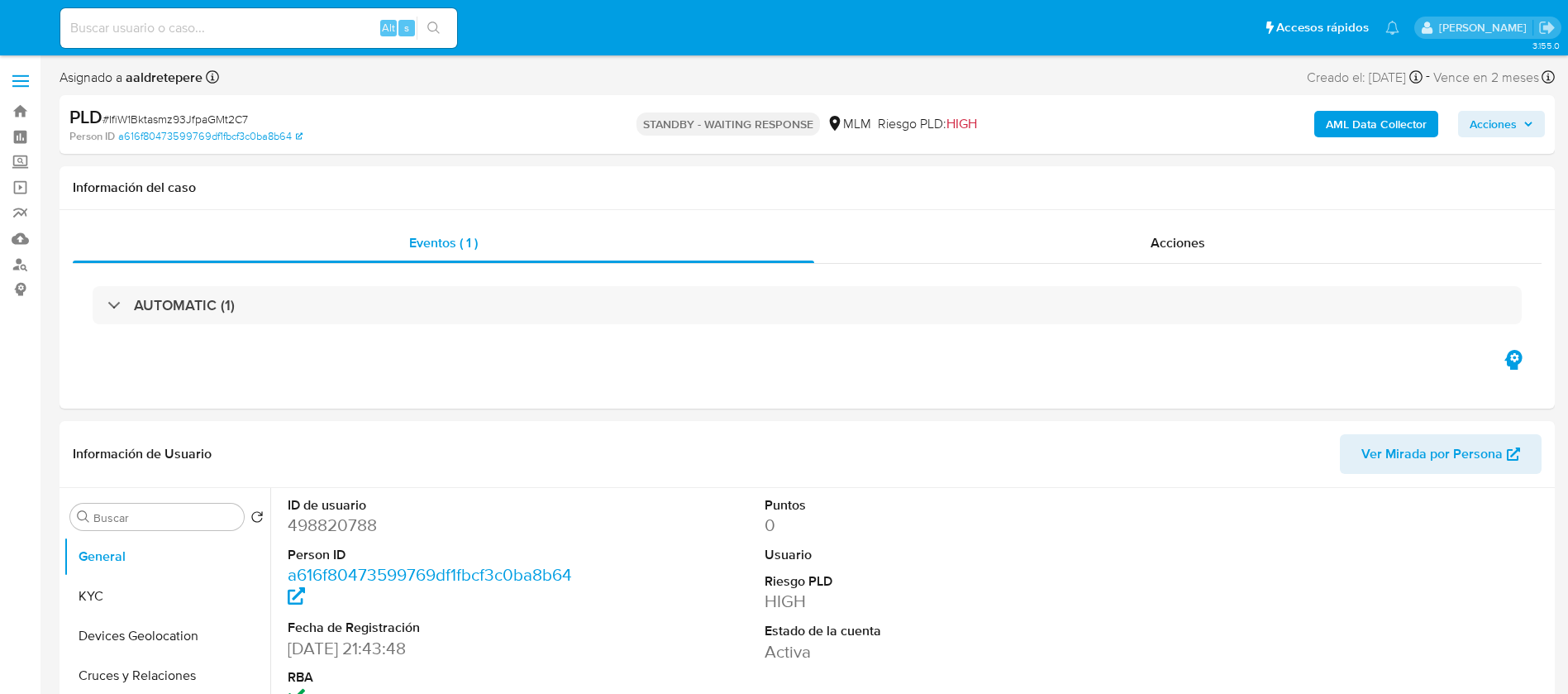
select select "10"
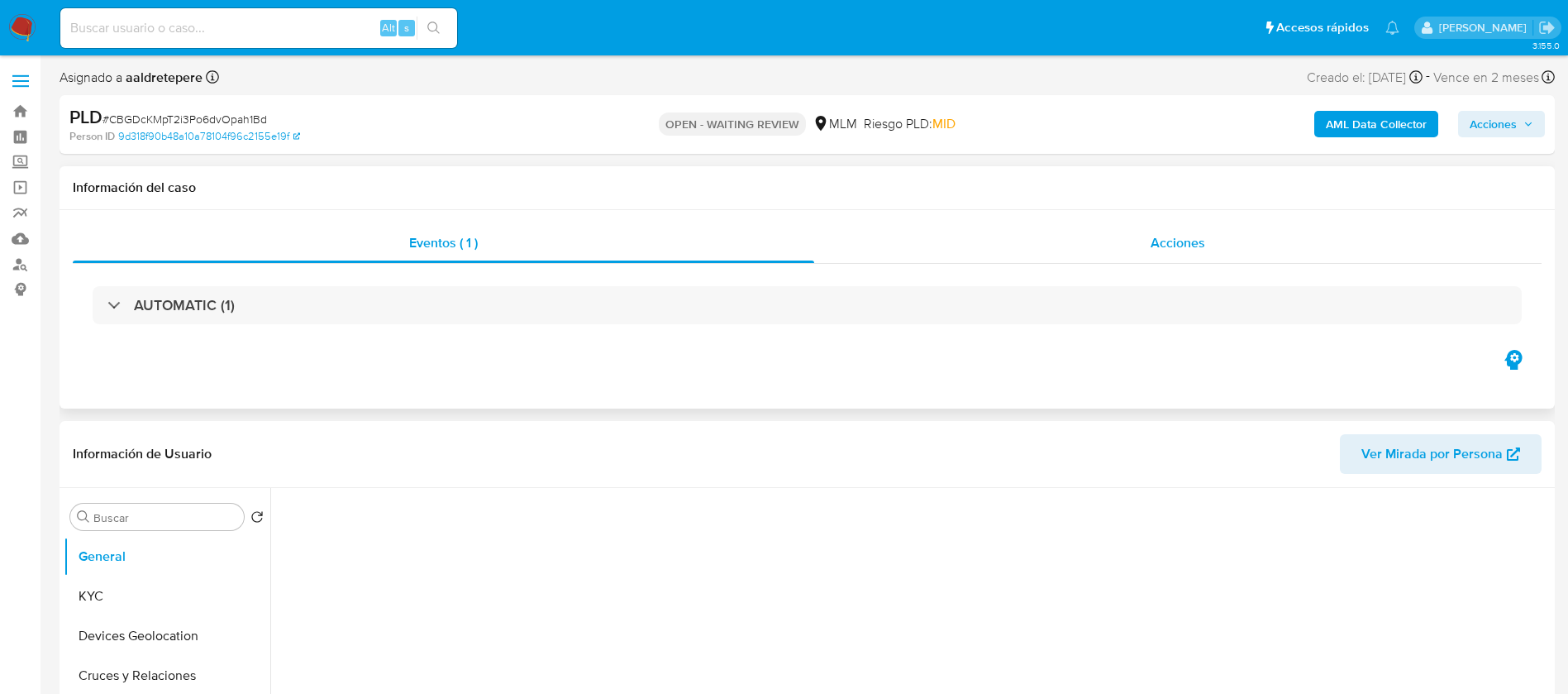
click at [1216, 238] on div "Acciones" at bounding box center [1178, 243] width 727 height 40
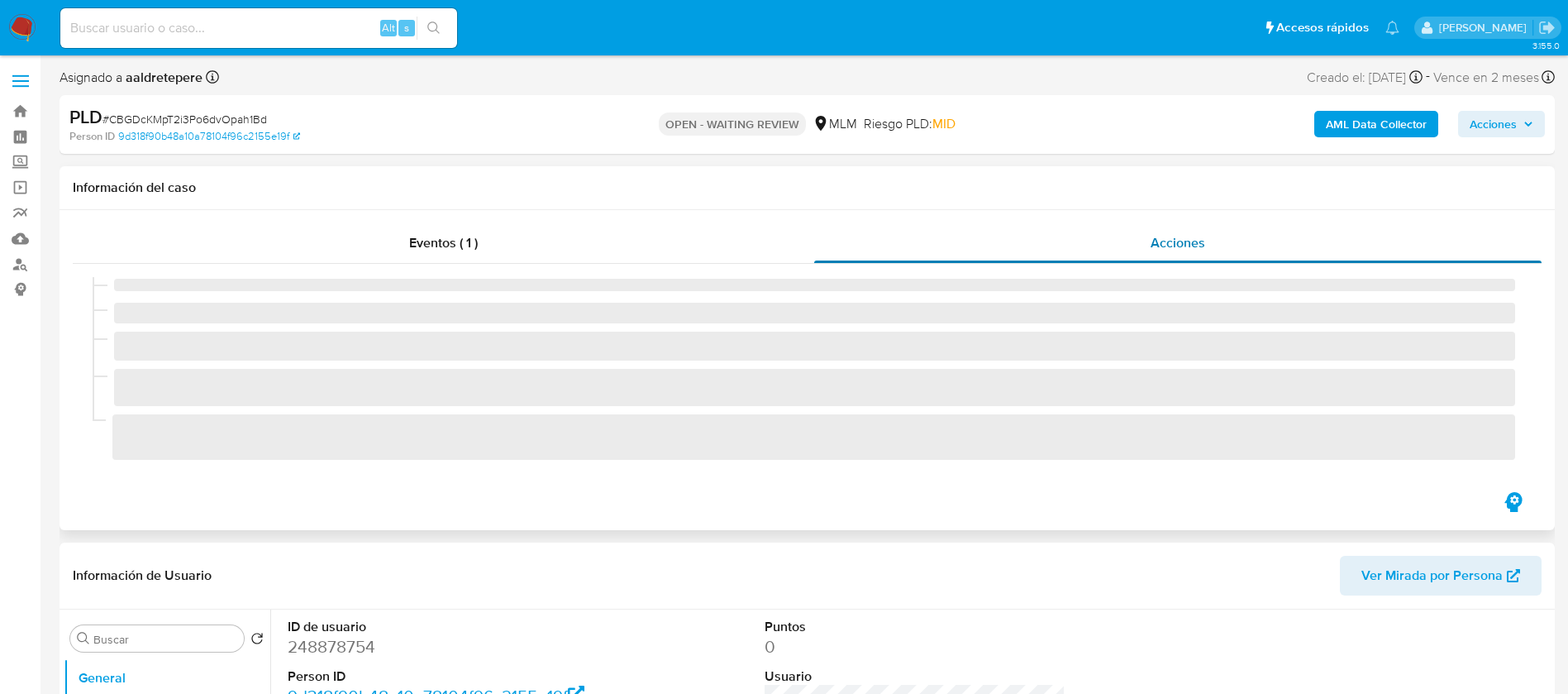
click at [1209, 239] on div "Acciones" at bounding box center [1178, 243] width 727 height 40
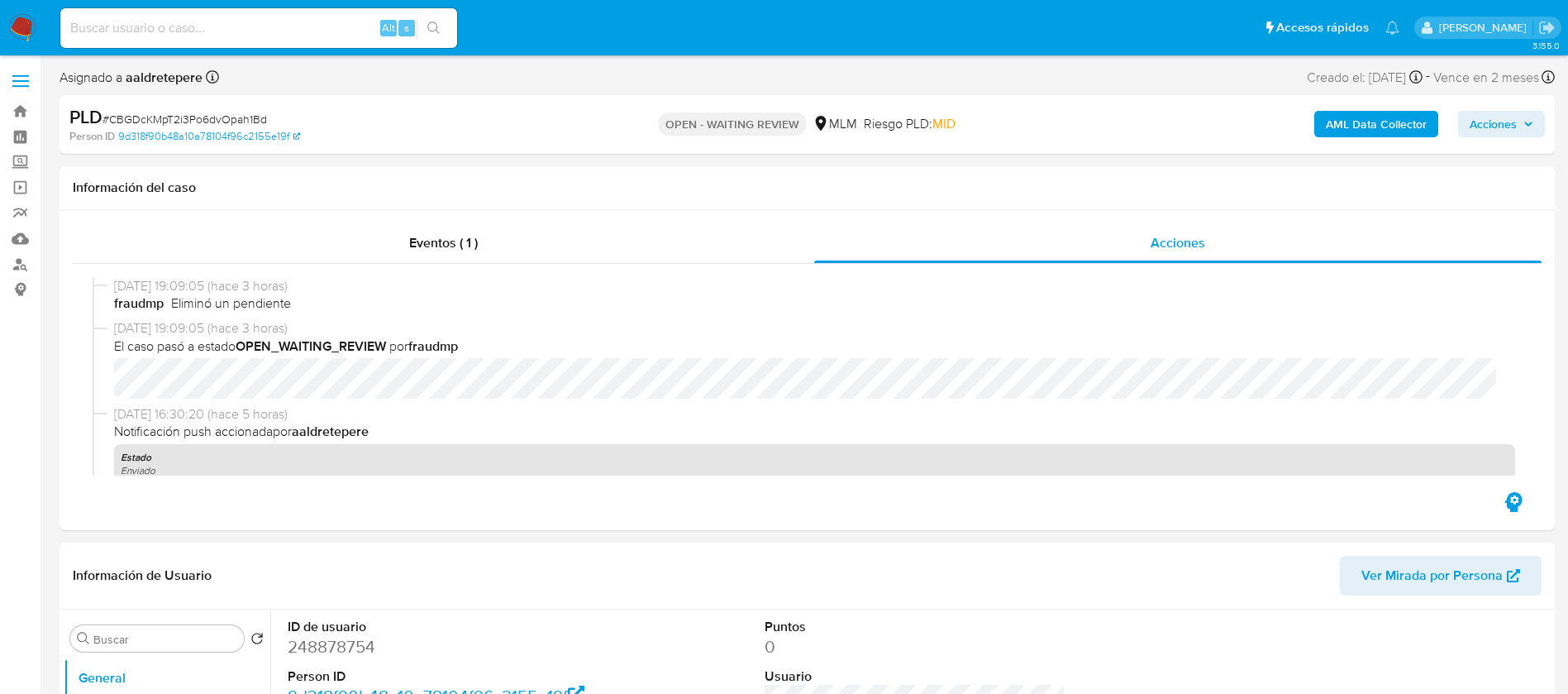
select select "10"
click at [1195, 242] on span "Acciones" at bounding box center [1177, 242] width 54 height 19
click at [1174, 234] on span "Acciones" at bounding box center [1177, 242] width 54 height 19
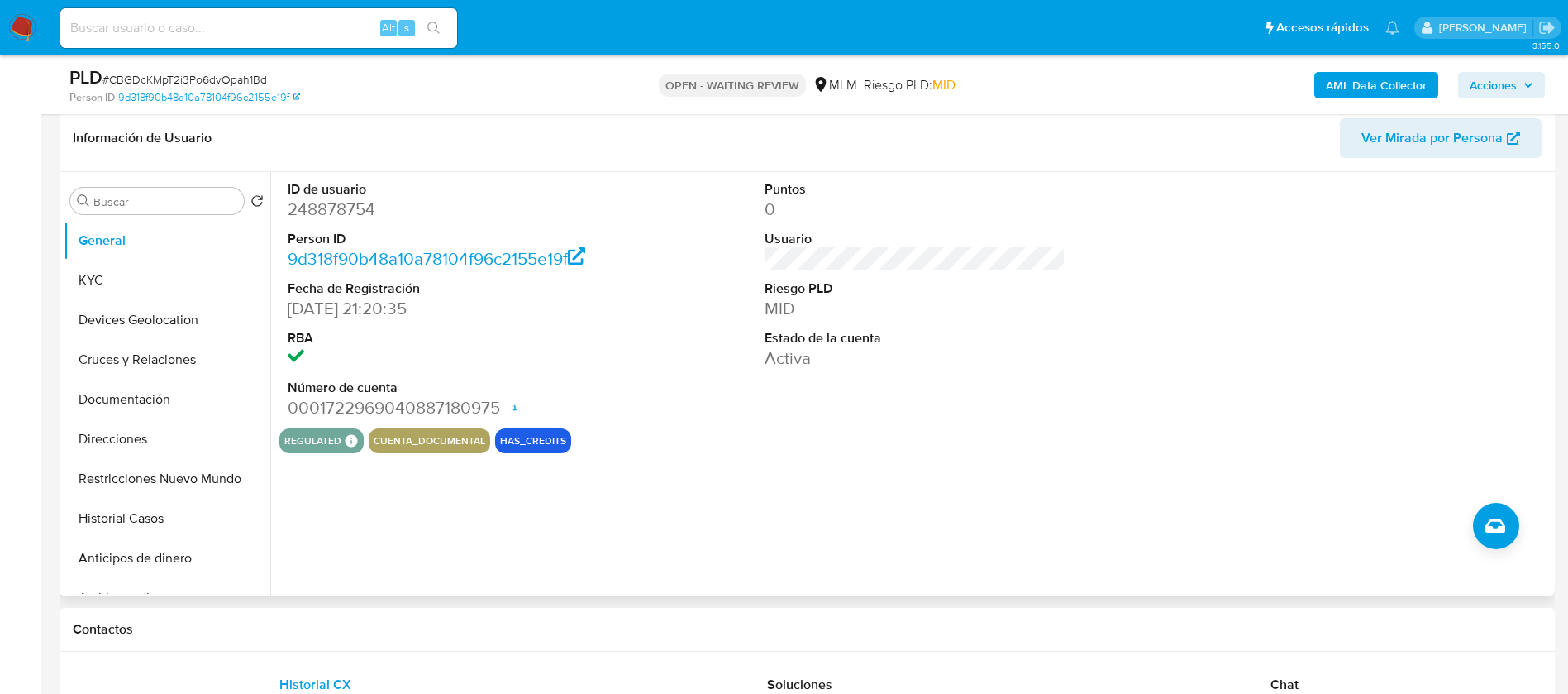
scroll to position [496, 0]
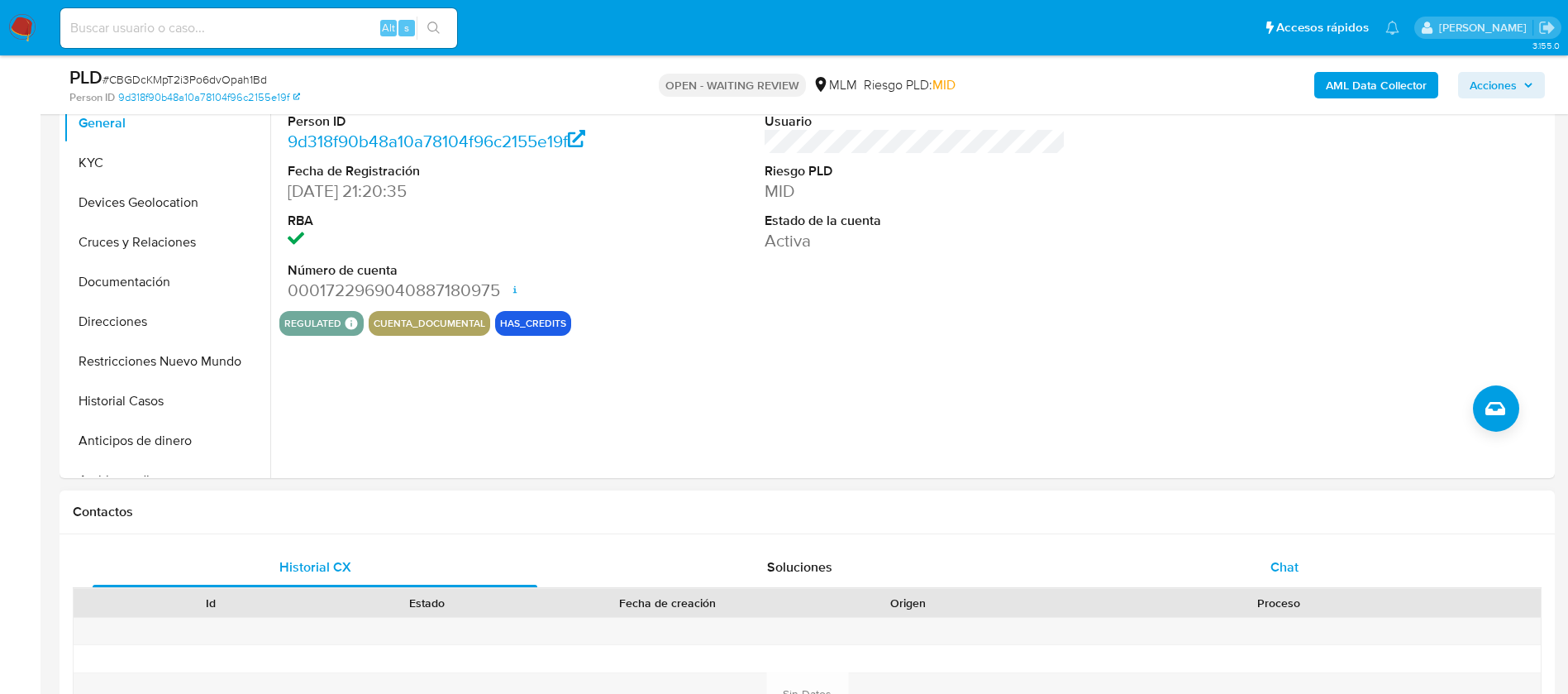
drag, startPoint x: 1267, startPoint y: 559, endPoint x: 1285, endPoint y: 573, distance: 22.8
click at [1273, 568] on div "Chat" at bounding box center [1284, 567] width 445 height 40
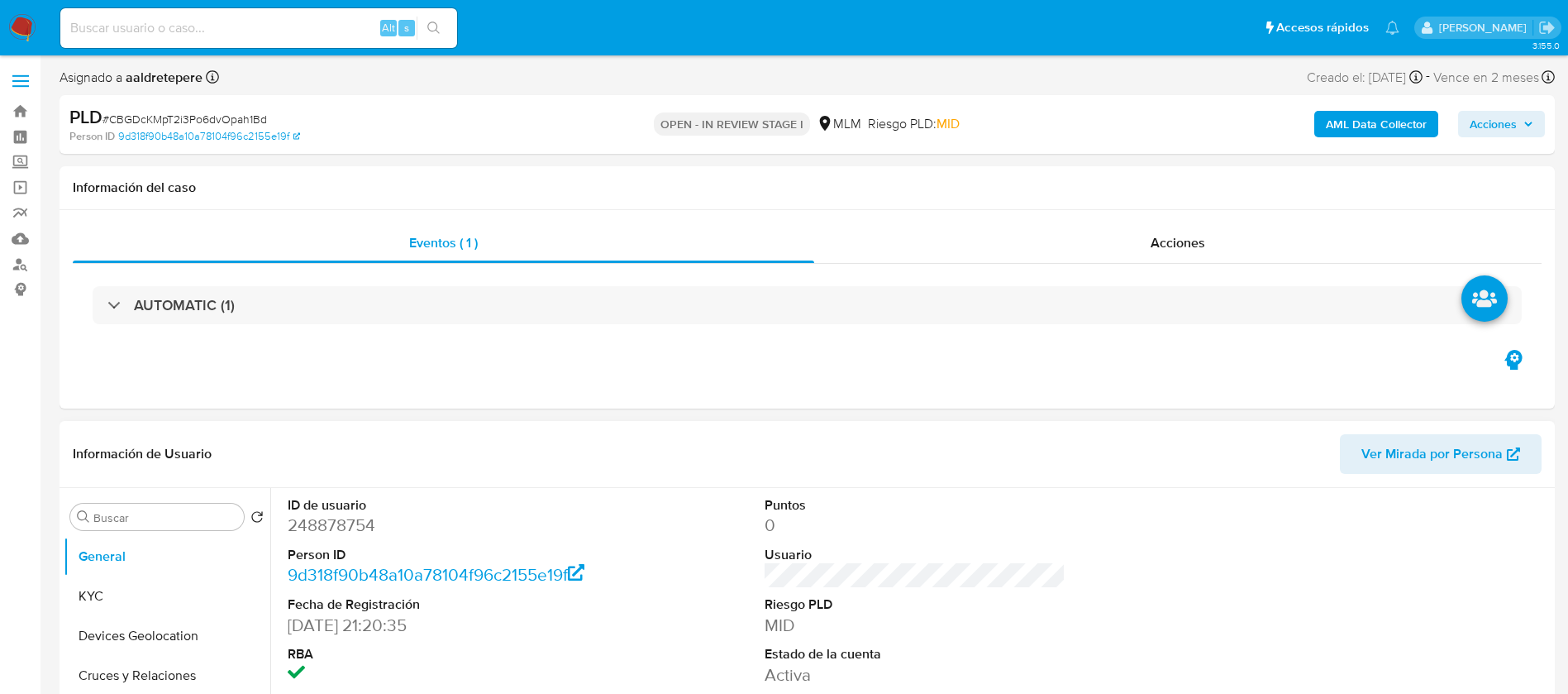
select select "10"
click at [144, 595] on button "KYC" at bounding box center [160, 596] width 194 height 40
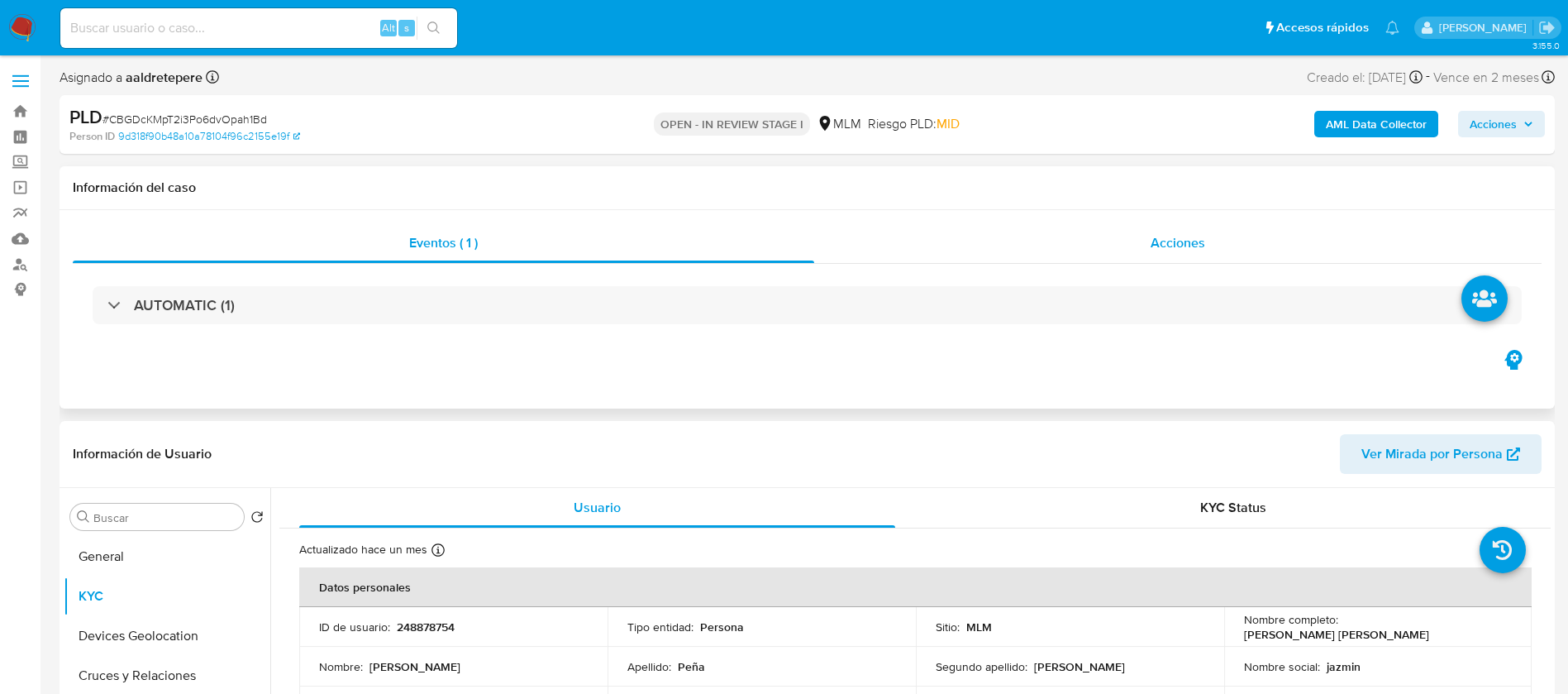
click at [1165, 243] on span "Acciones" at bounding box center [1177, 242] width 54 height 19
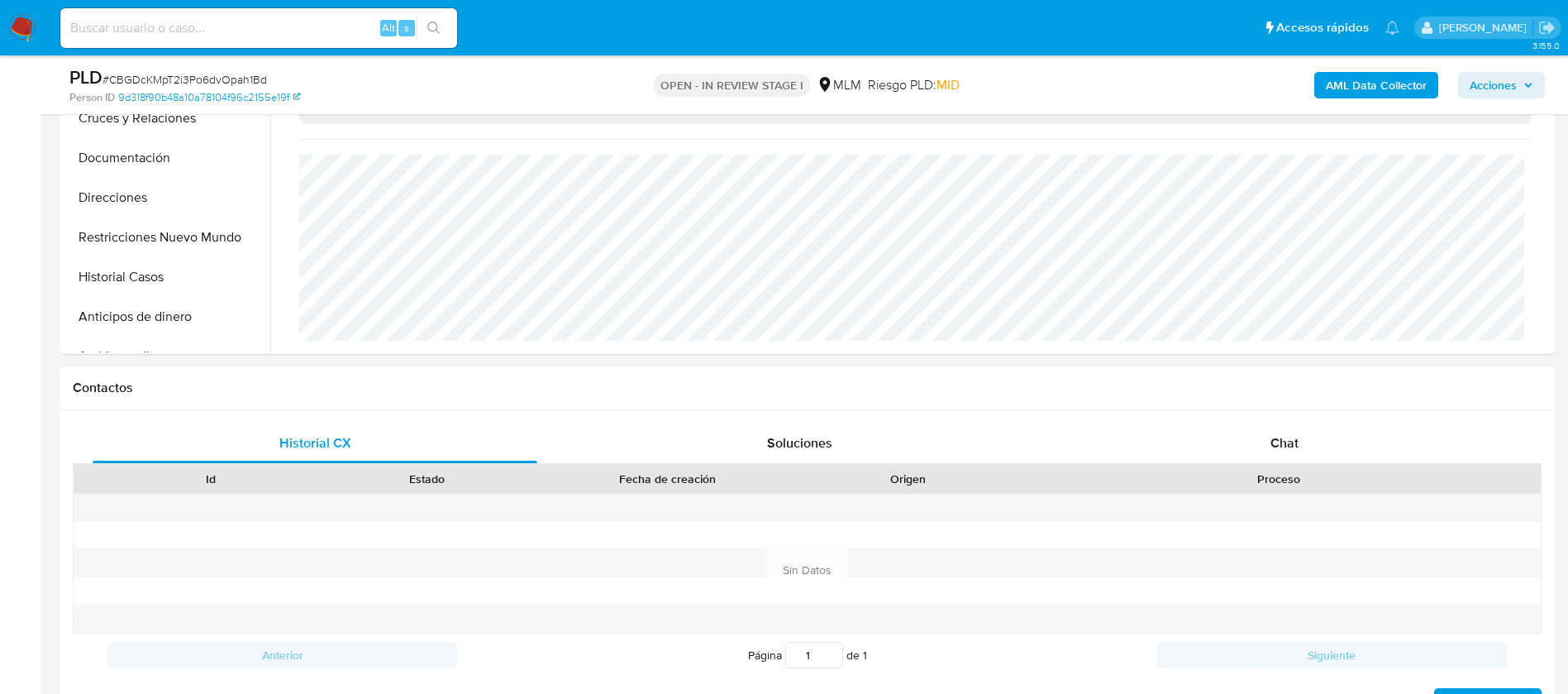
scroll to position [744, 0]
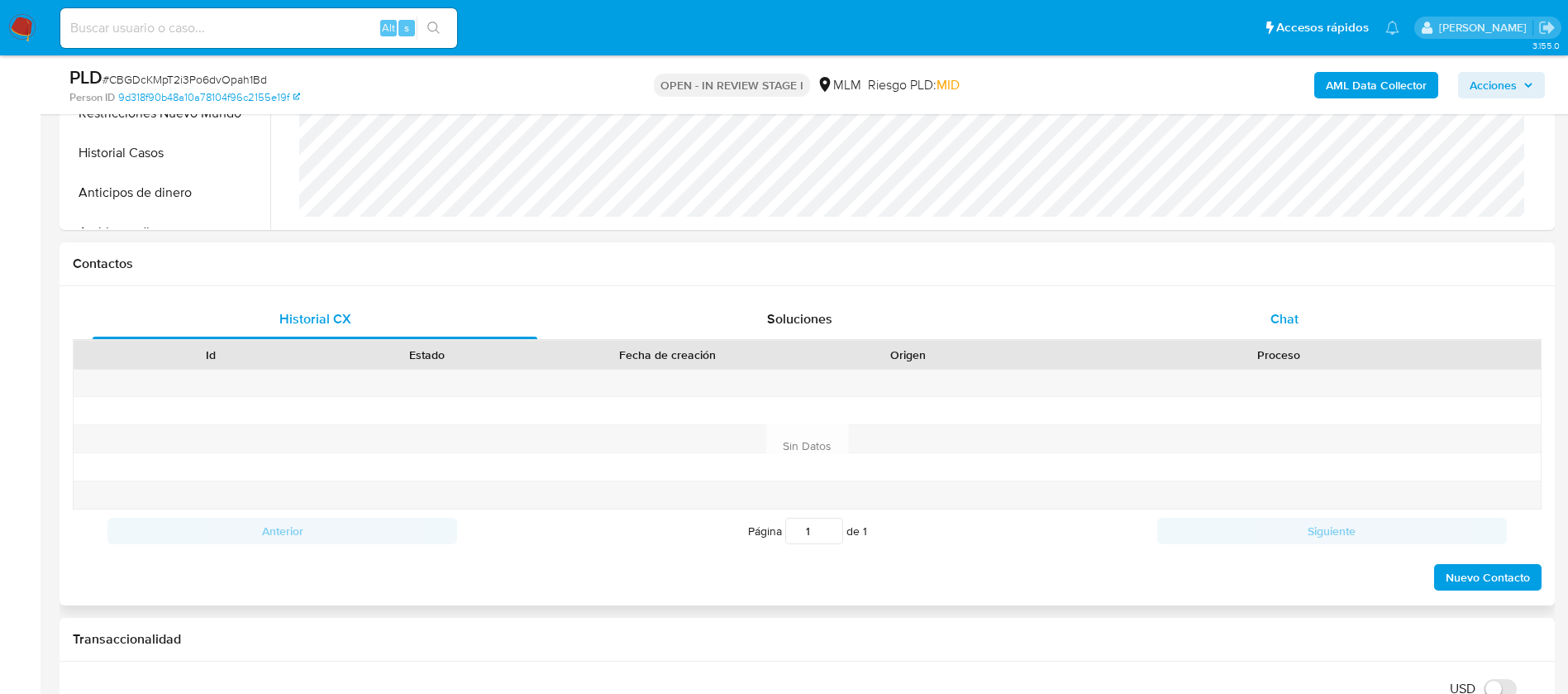
click at [1284, 318] on span "Chat" at bounding box center [1284, 318] width 28 height 19
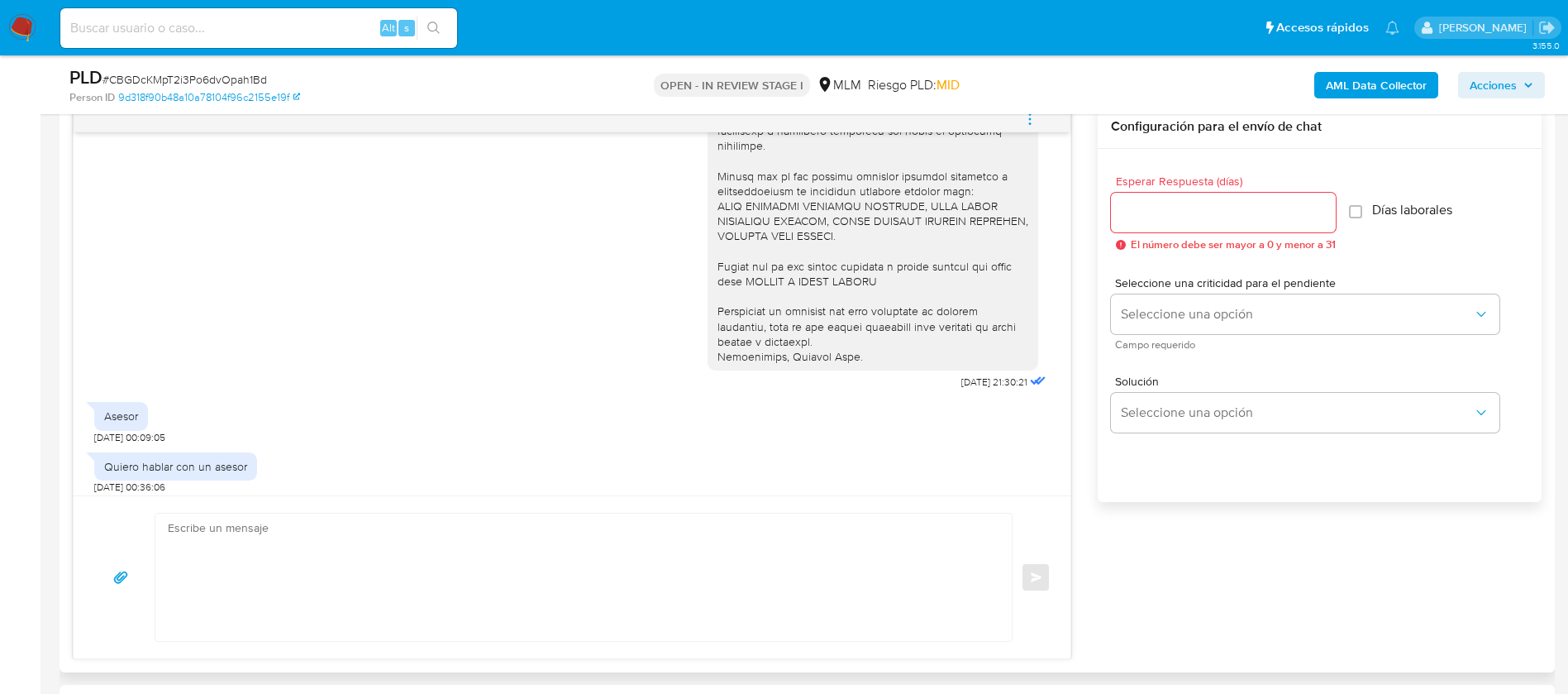
scroll to position [327, 0]
drag, startPoint x: 486, startPoint y: 568, endPoint x: 459, endPoint y: 572, distance: 27.3
click at [480, 568] on textarea at bounding box center [579, 576] width 823 height 128
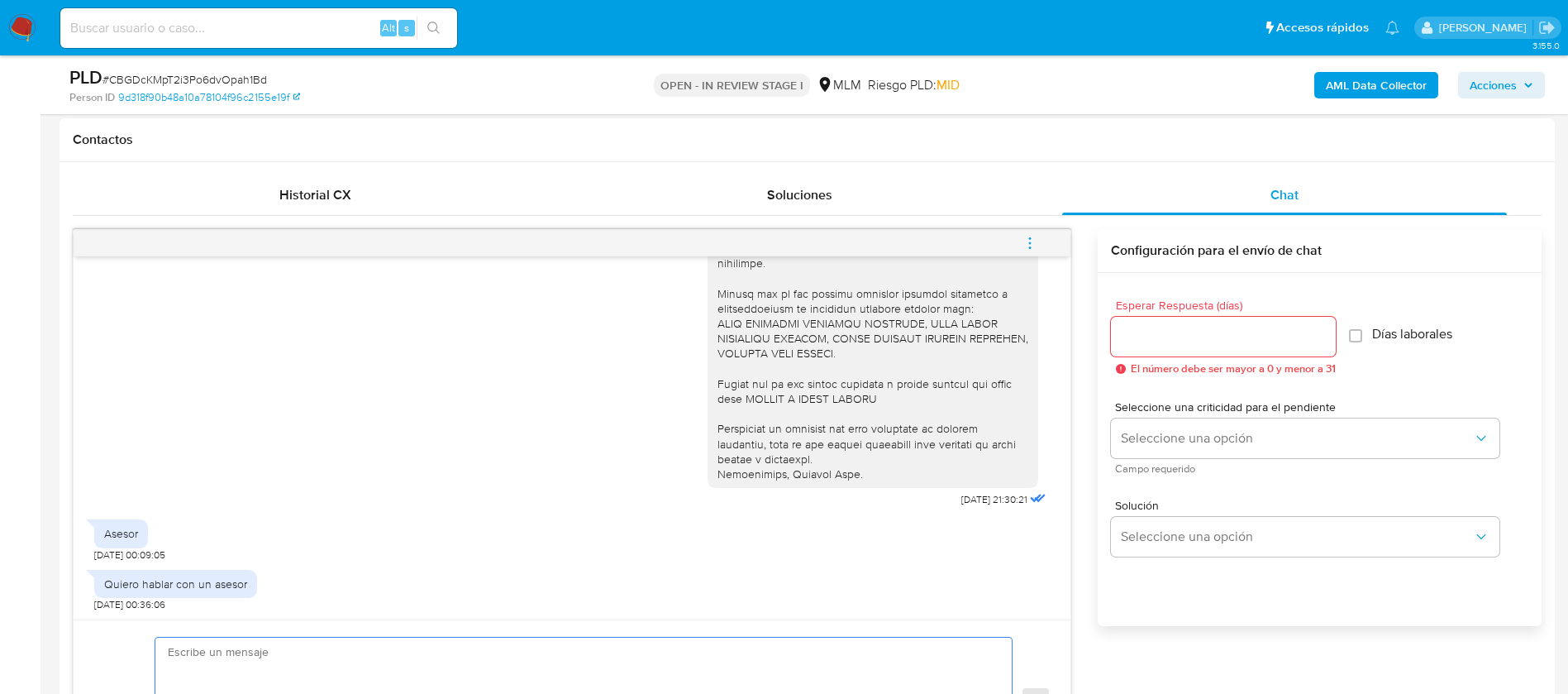
scroll to position [0, 0]
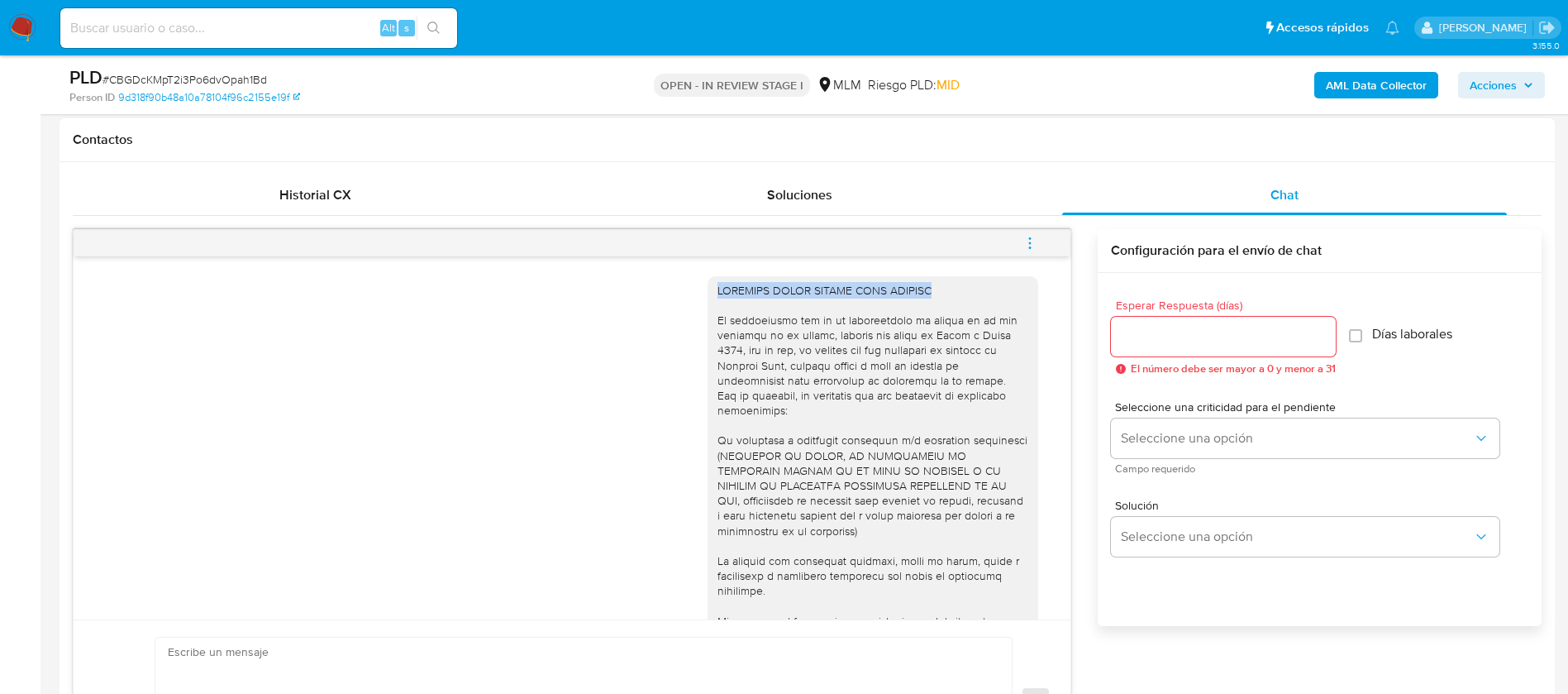
drag, startPoint x: 905, startPoint y: 290, endPoint x: 698, endPoint y: 290, distance: 207.0
click at [707, 290] on div at bounding box center [872, 546] width 331 height 540
copy div "ESTIMADA ZUNNI JASMIN PENA CHIRINO"
click at [557, 464] on div "19/08/2025 21:30:21" at bounding box center [571, 552] width 955 height 574
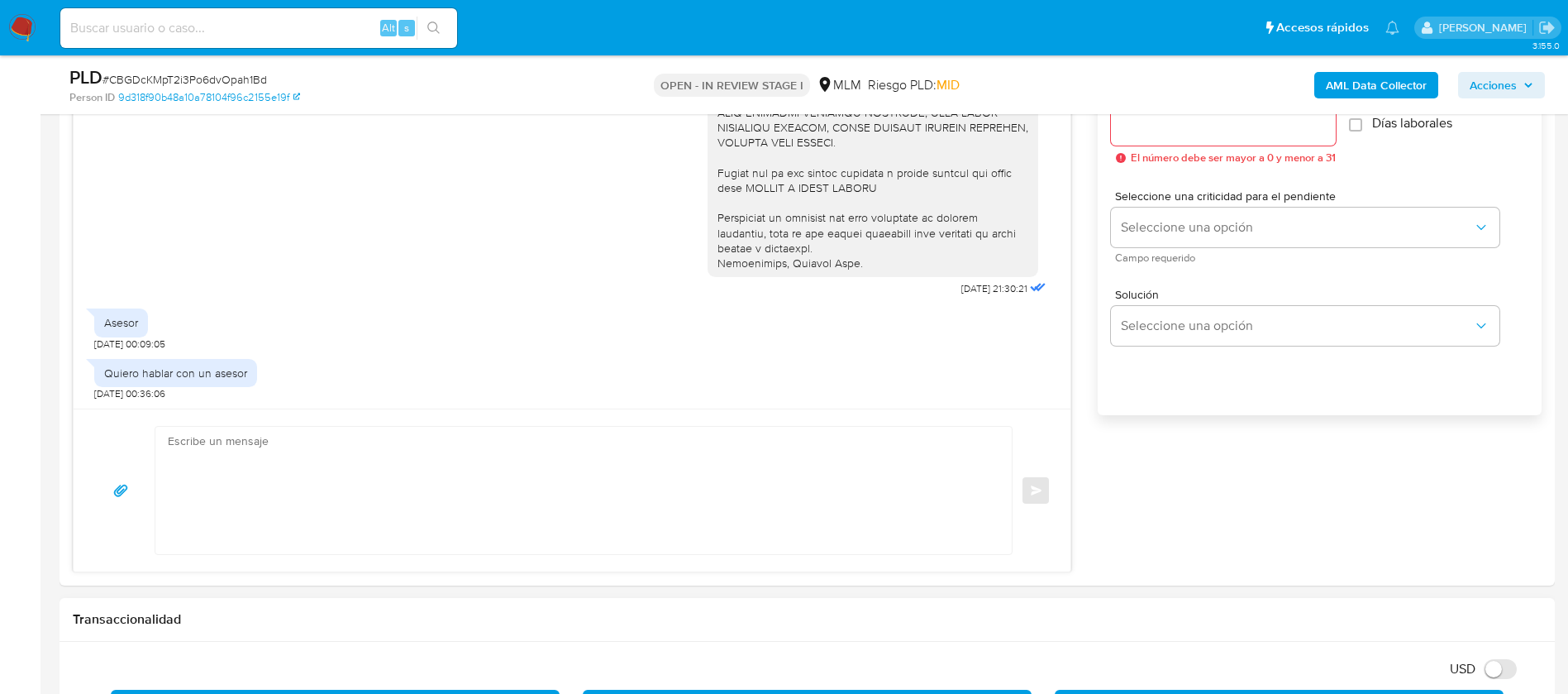
scroll to position [1241, 0]
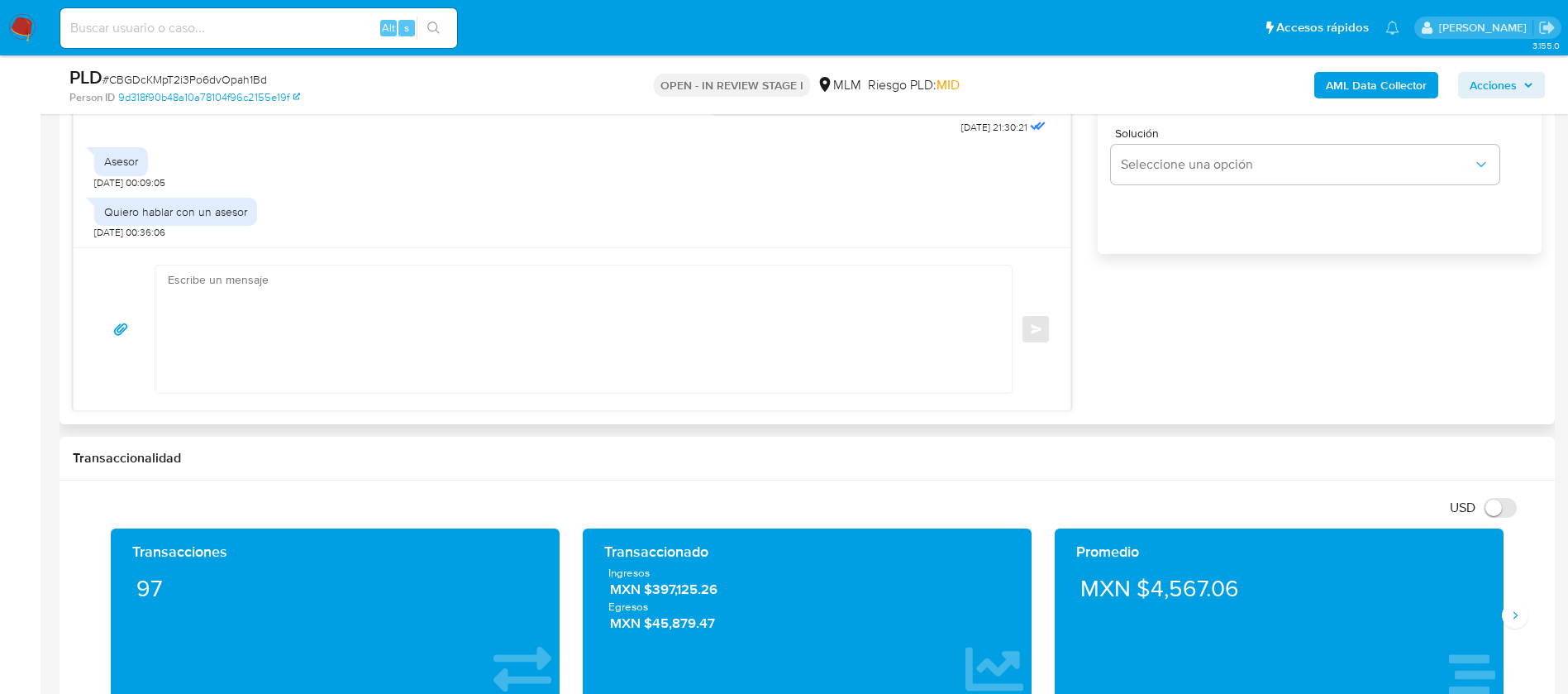
drag, startPoint x: 331, startPoint y: 275, endPoint x: 328, endPoint y: 286, distance: 11.4
click at [329, 283] on textarea at bounding box center [579, 328] width 823 height 128
paste textarea "ESTIMADA ZUNNI JASMIN PENA CHIRINO"
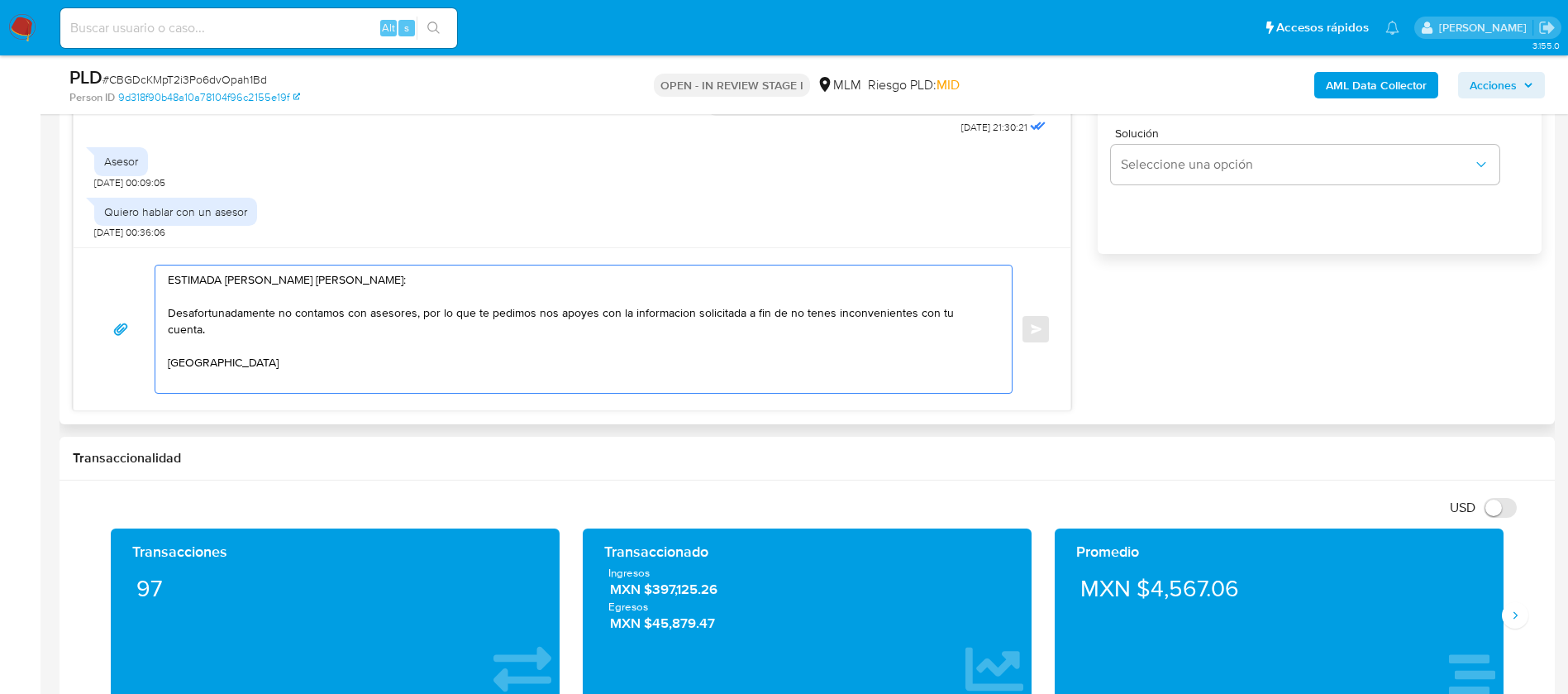
drag, startPoint x: 805, startPoint y: 314, endPoint x: 780, endPoint y: 314, distance: 25.0
click at [780, 314] on textarea "ESTIMADA ZUNNI JASMIN PENA CHIRINO: Desafortunadamente no contamos con asesores…" at bounding box center [579, 328] width 823 height 128
click at [823, 310] on textarea "ESTIMADA ZUNNI JASMIN PENA CHIRINO: Desafortunadamente no contamos con asesores…" at bounding box center [579, 328] width 823 height 128
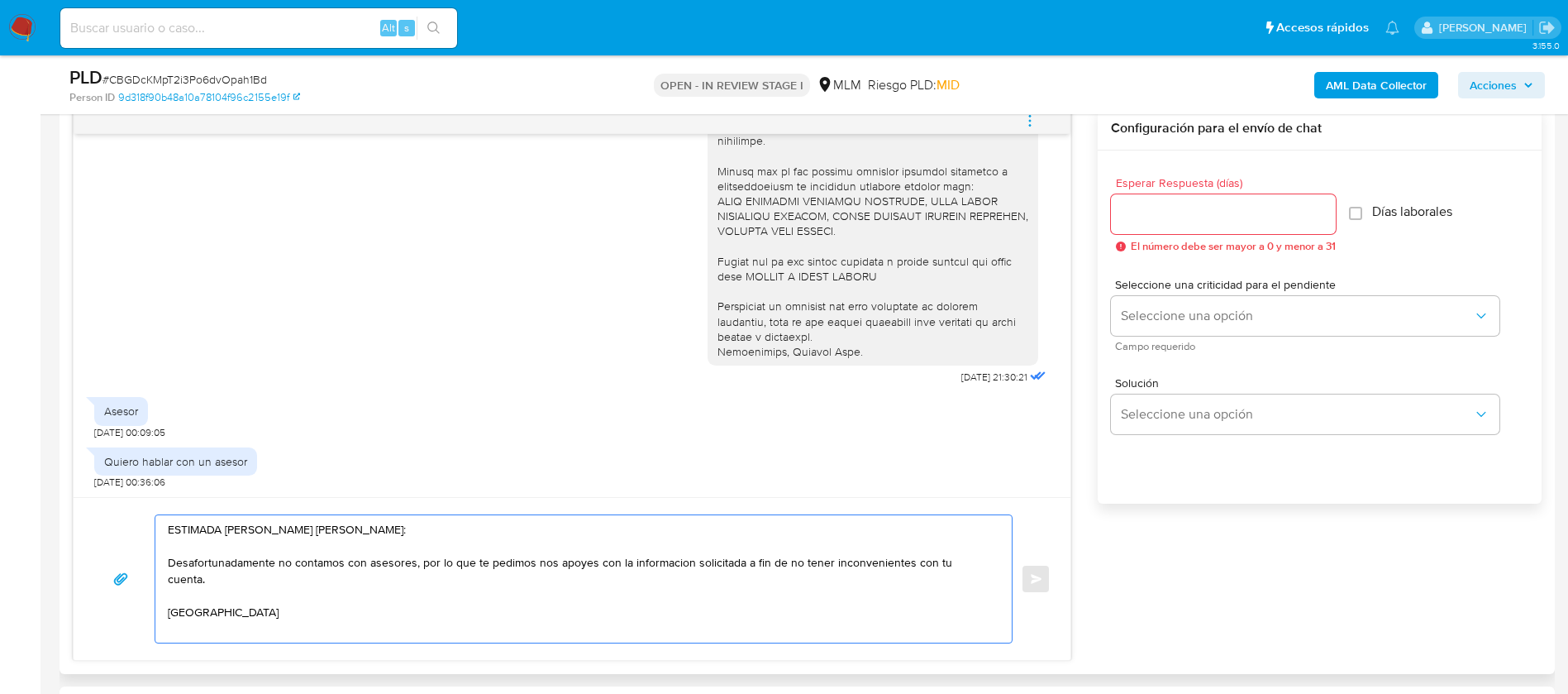
scroll to position [868, 0]
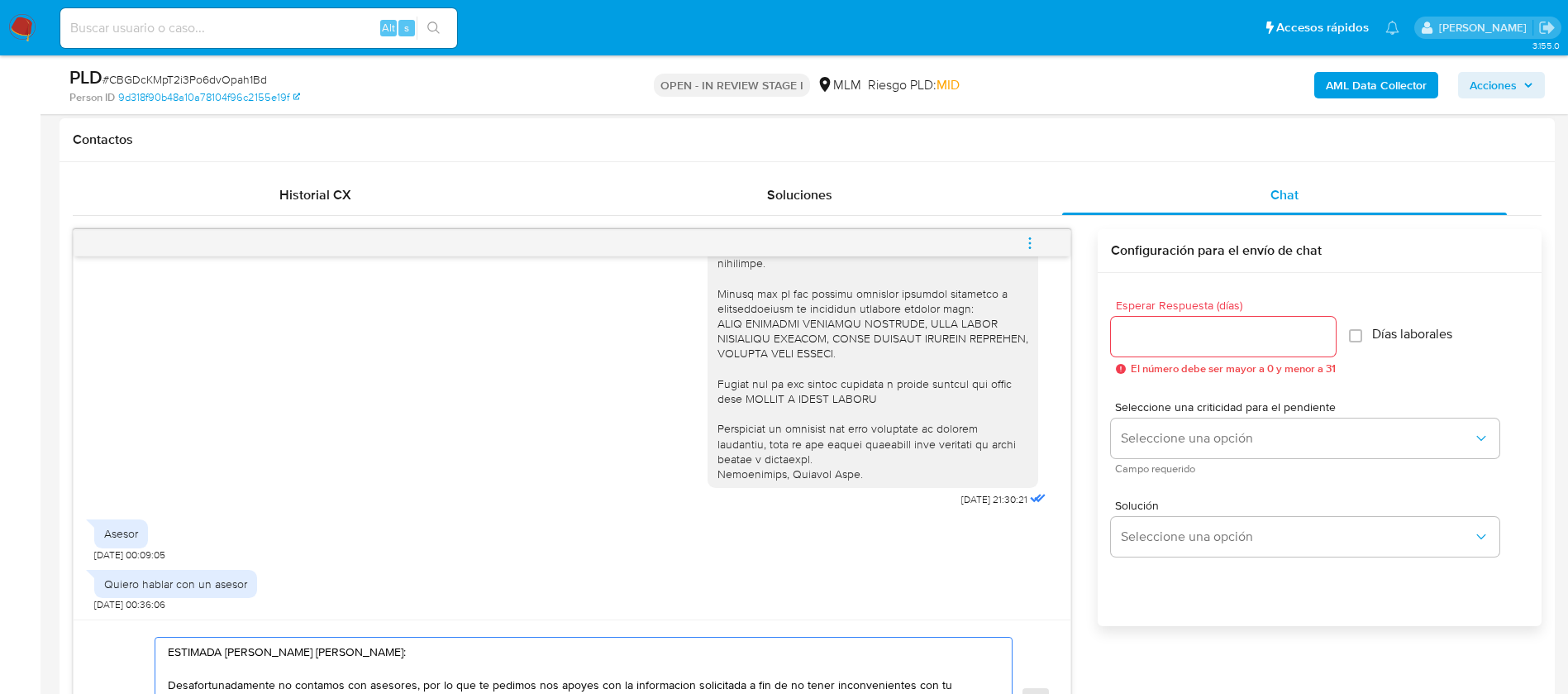
type textarea "ESTIMADA ZUNNI JASMIN PENA CHIRINO: Desafortunadamente no contamos con asesores…"
click at [1185, 332] on input "Esperar Respuesta (días)" at bounding box center [1222, 337] width 224 height 22
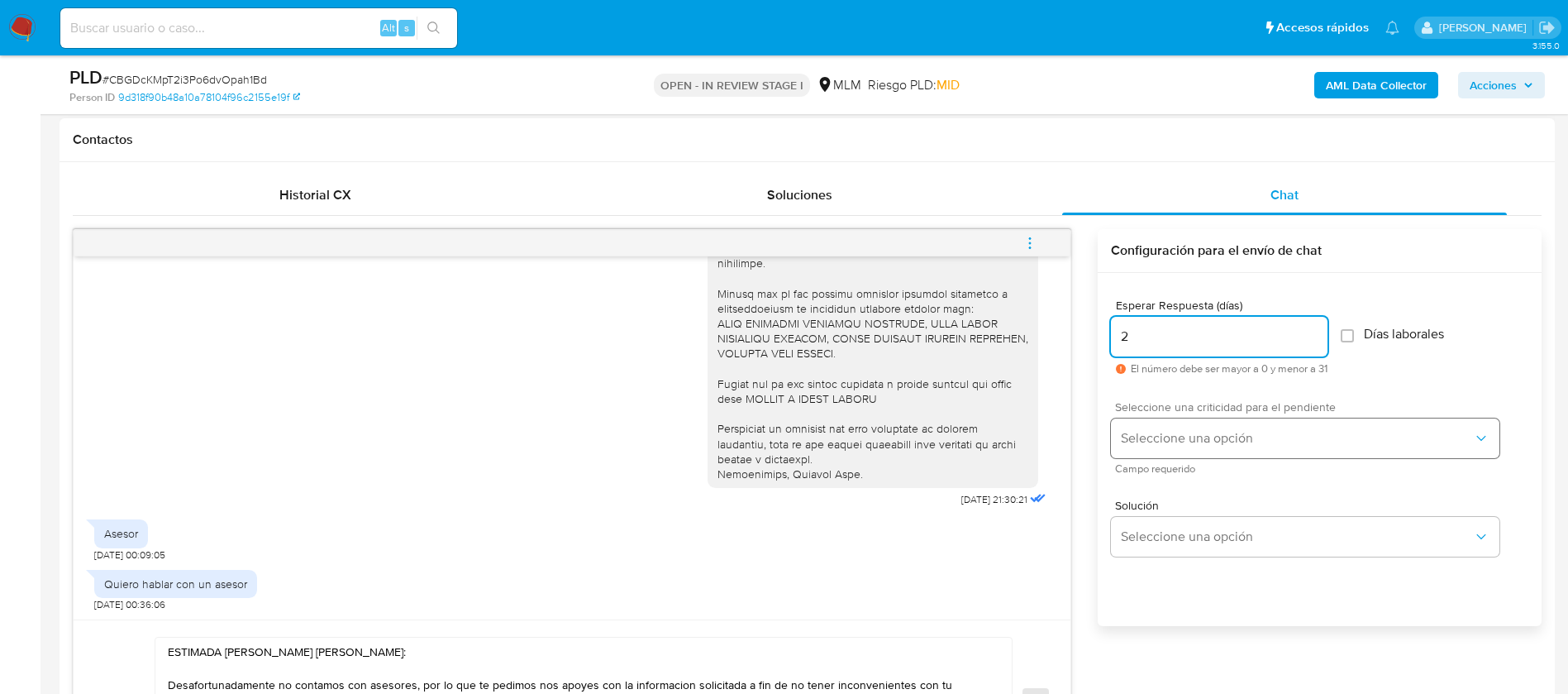
type input "2"
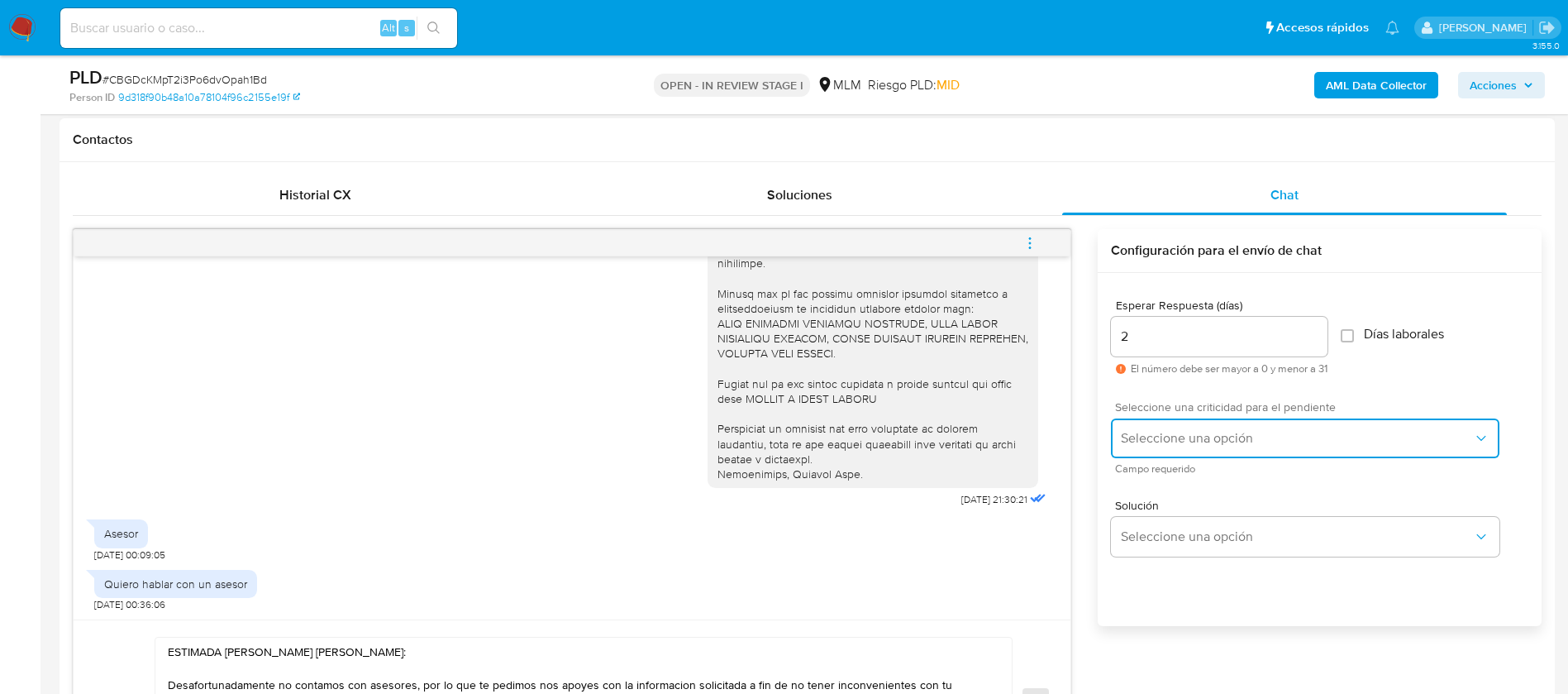
click at [1220, 444] on span "Seleccione una opción" at bounding box center [1296, 438] width 352 height 17
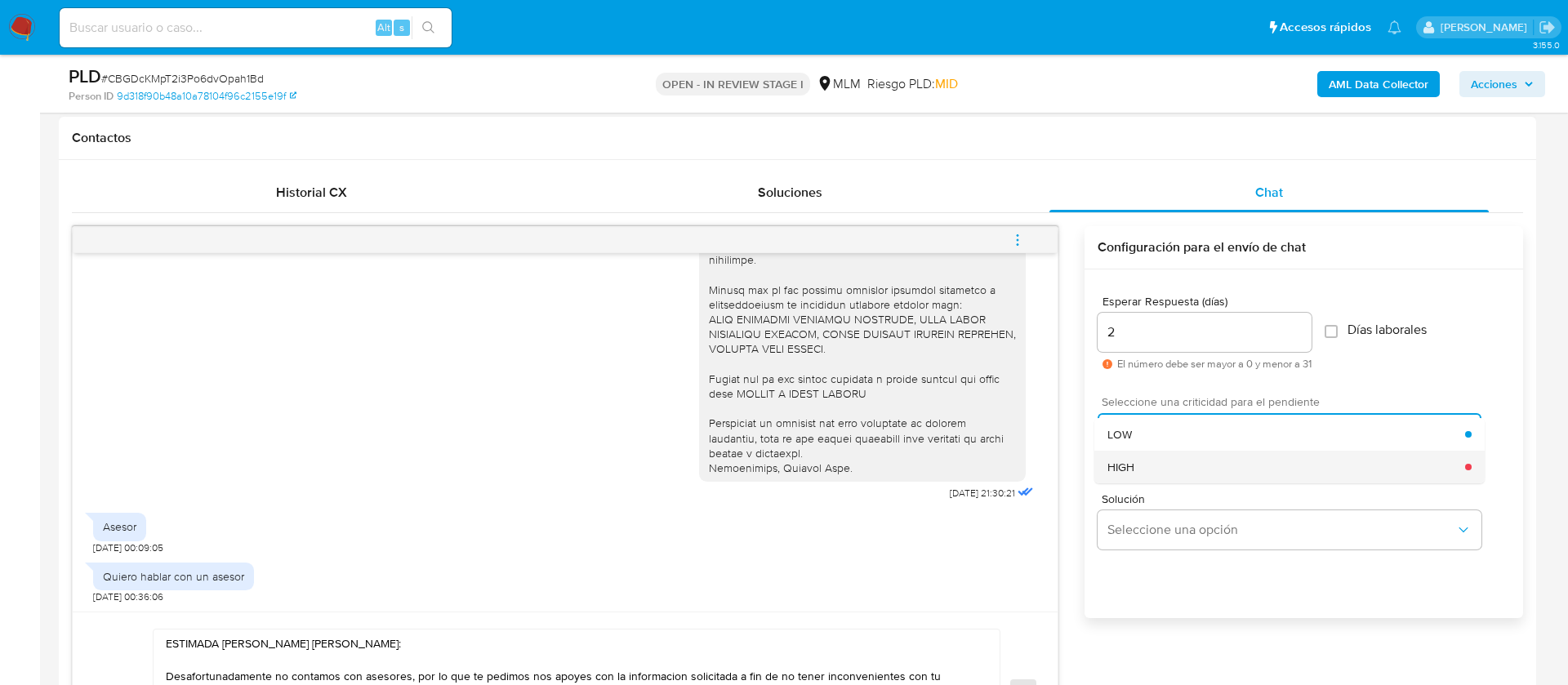
click at [1179, 463] on div "HIGH" at bounding box center [1286, 466] width 357 height 32
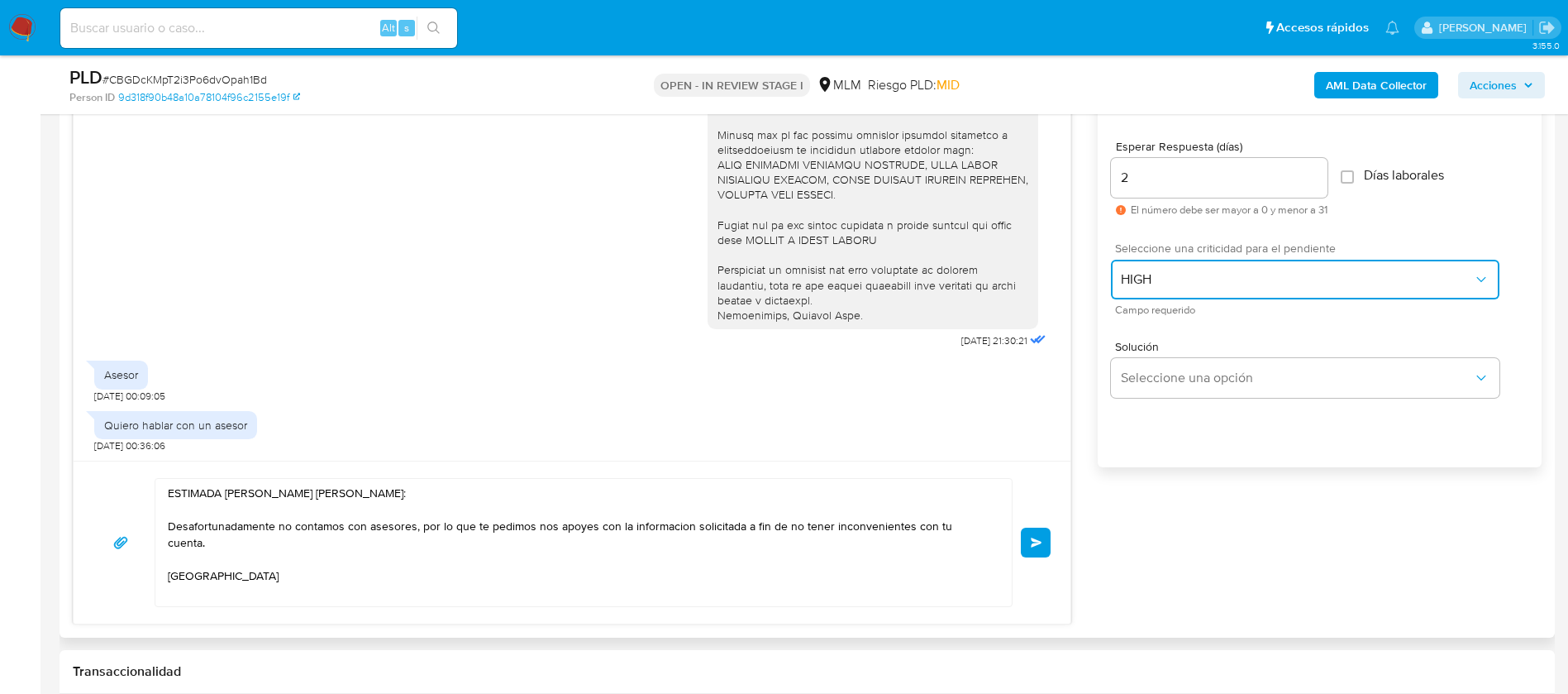
scroll to position [1116, 0]
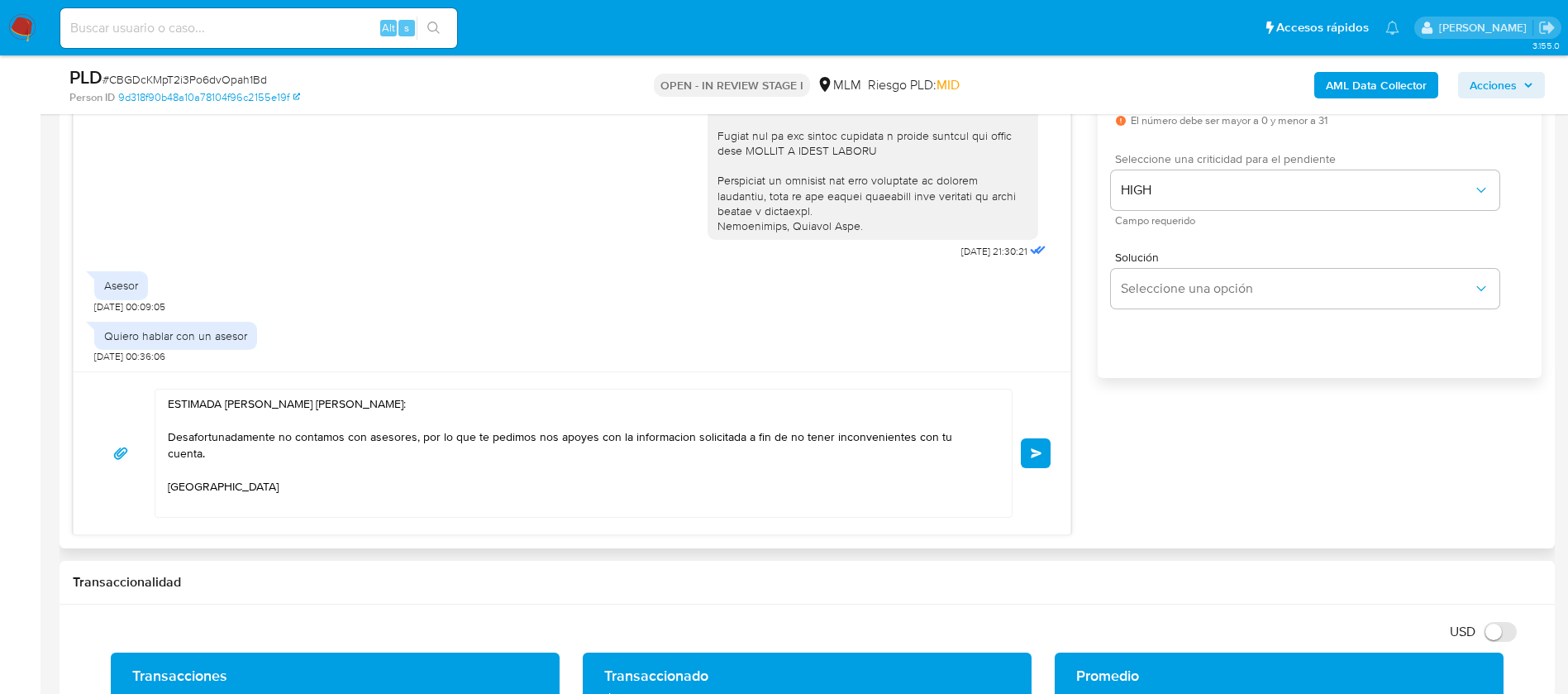
click at [1027, 445] on button "Enviar" at bounding box center [1035, 453] width 30 height 30
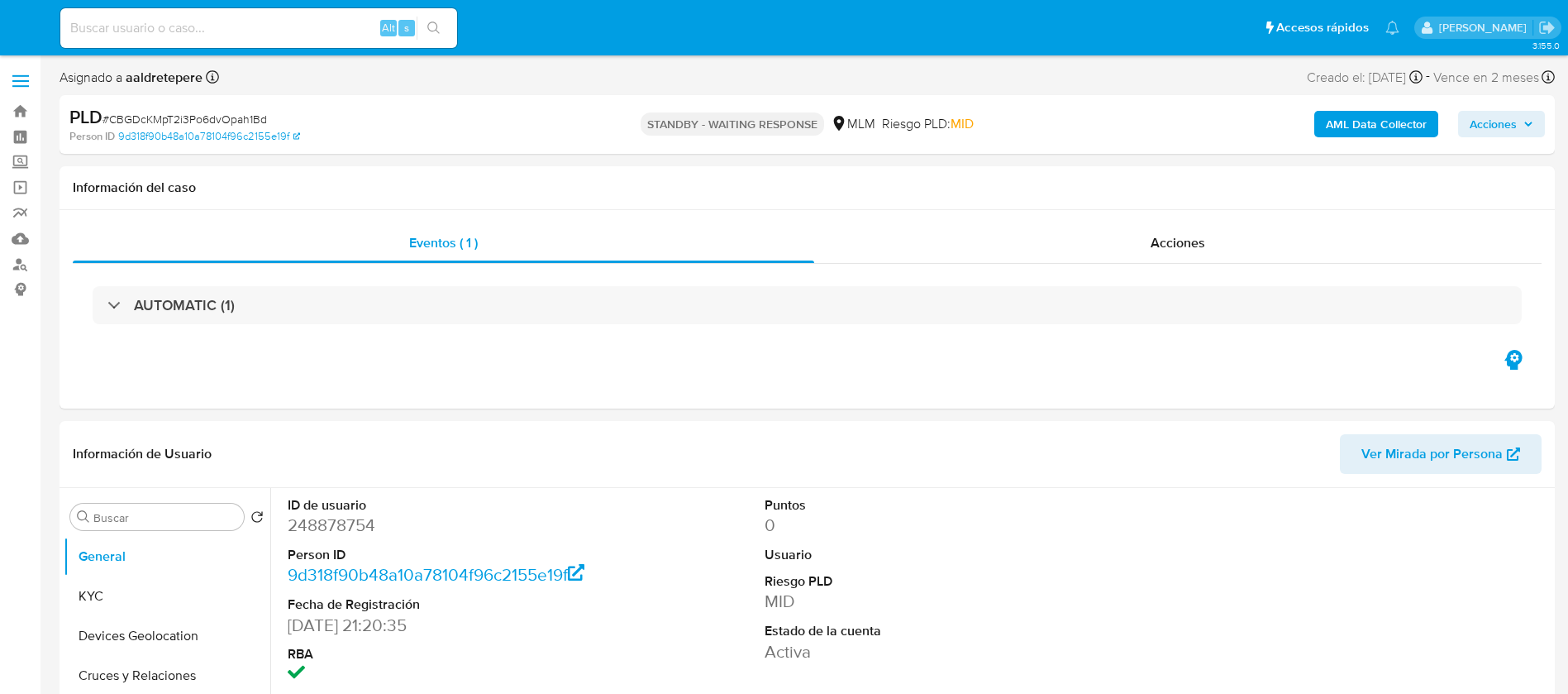
select select "10"
